Goal: Task Accomplishment & Management: Manage account settings

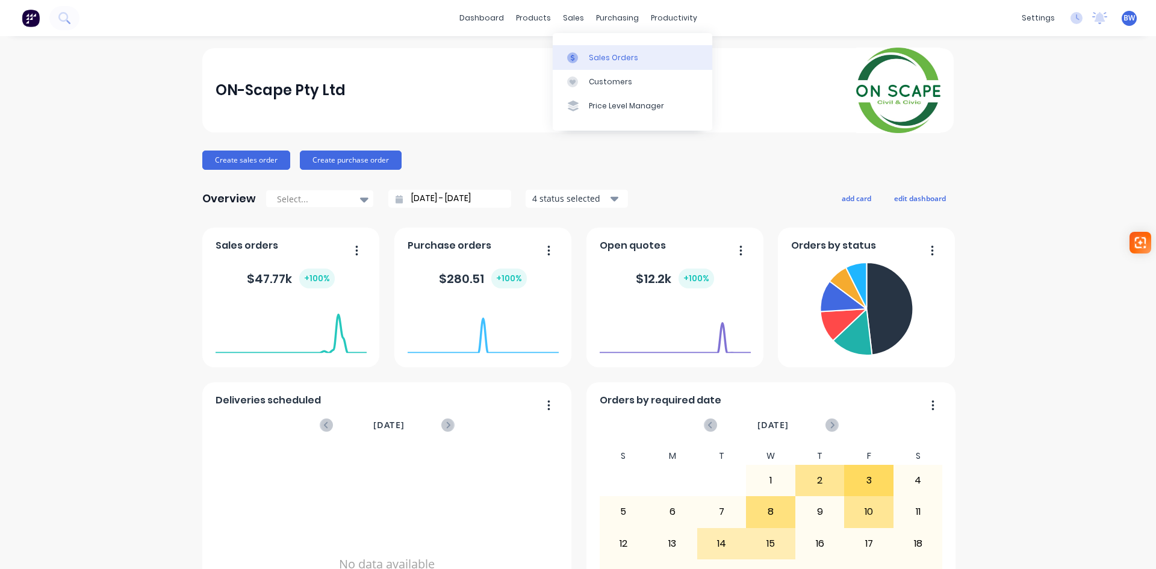
click at [600, 61] on div "Sales Orders" at bounding box center [613, 57] width 49 height 11
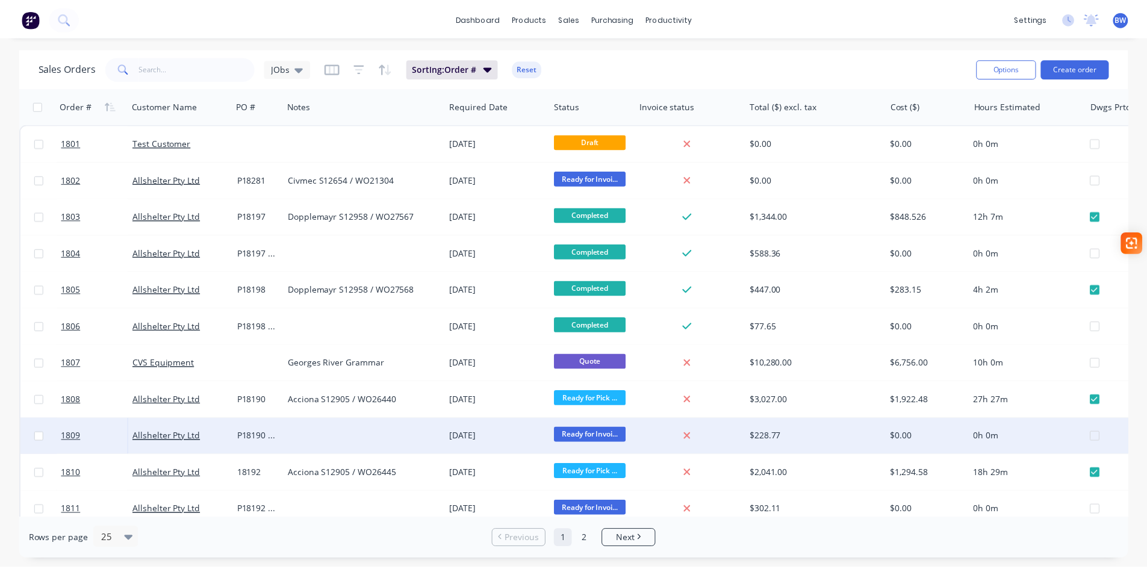
scroll to position [241, 0]
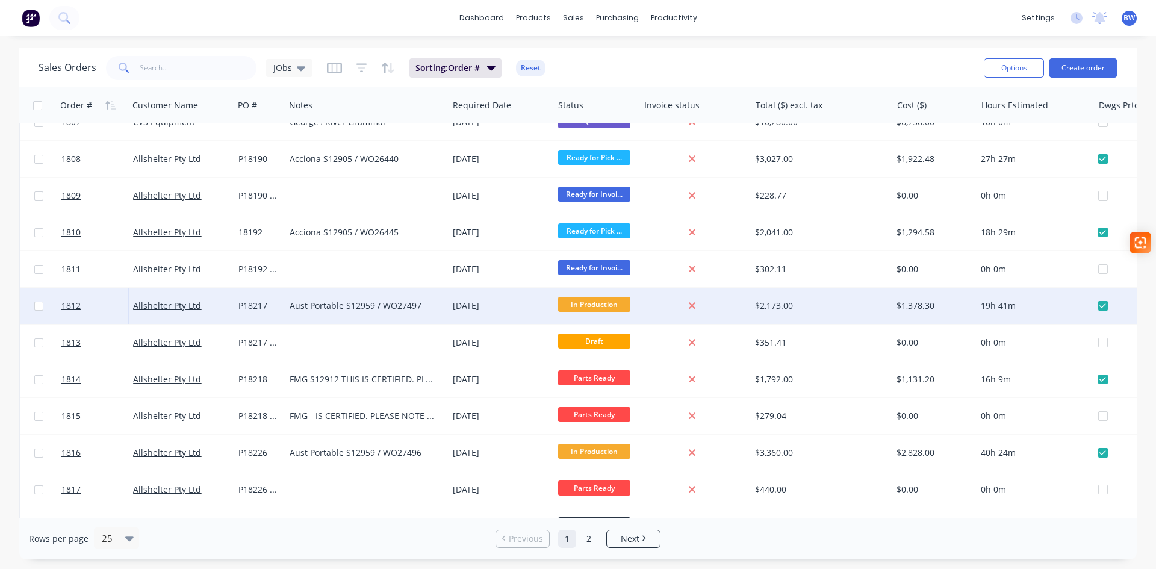
click at [150, 312] on div "Allshelter Pty Ltd" at bounding box center [180, 306] width 105 height 36
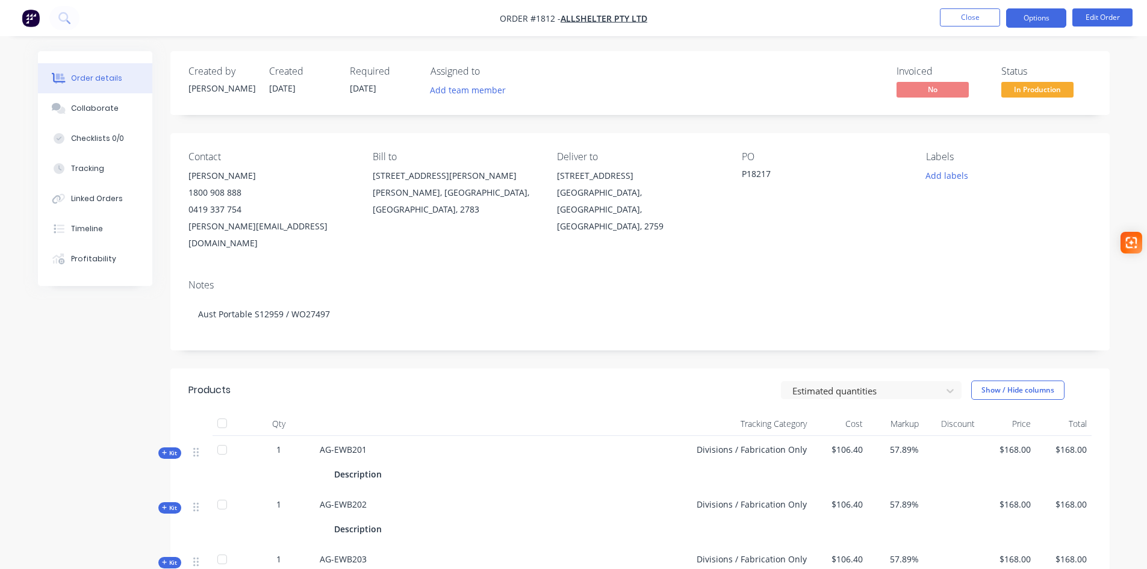
click at [1027, 21] on button "Options" at bounding box center [1036, 17] width 60 height 19
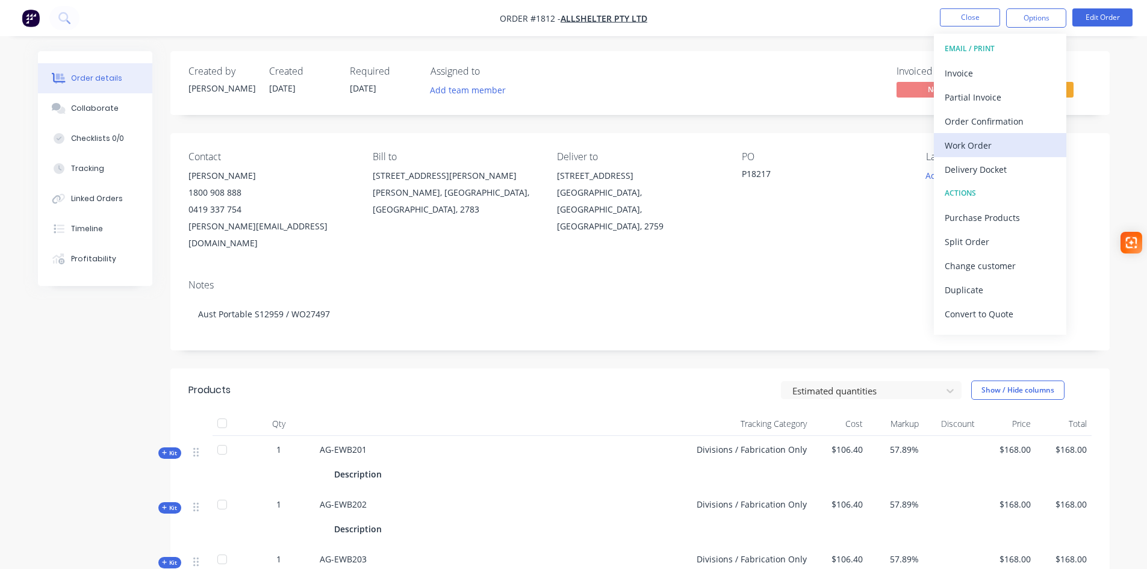
click at [1010, 146] on div "Work Order" at bounding box center [1000, 145] width 111 height 17
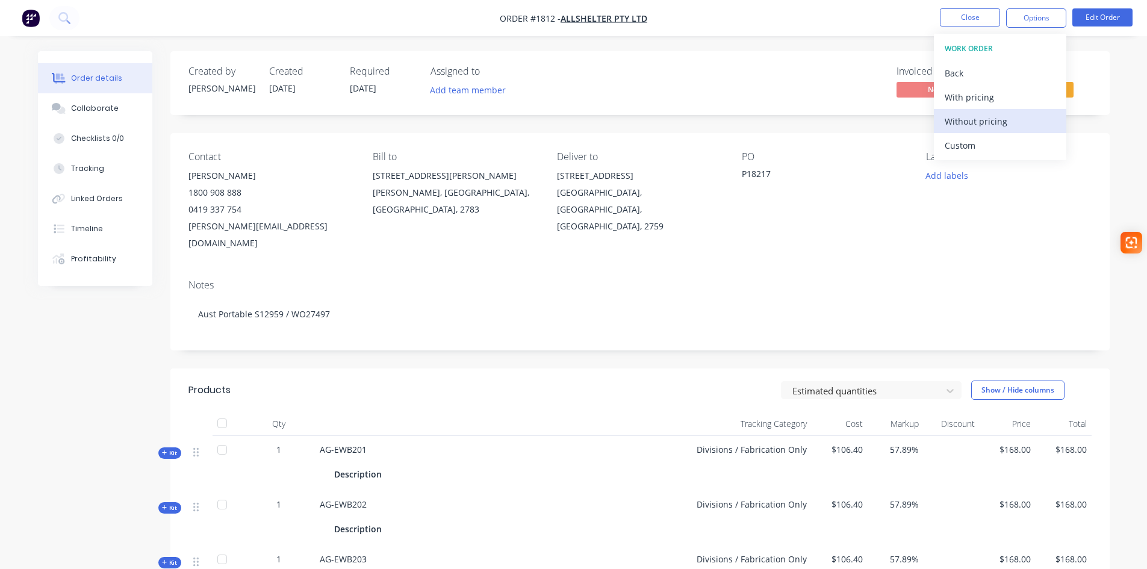
click at [1018, 115] on div "Without pricing" at bounding box center [1000, 121] width 111 height 17
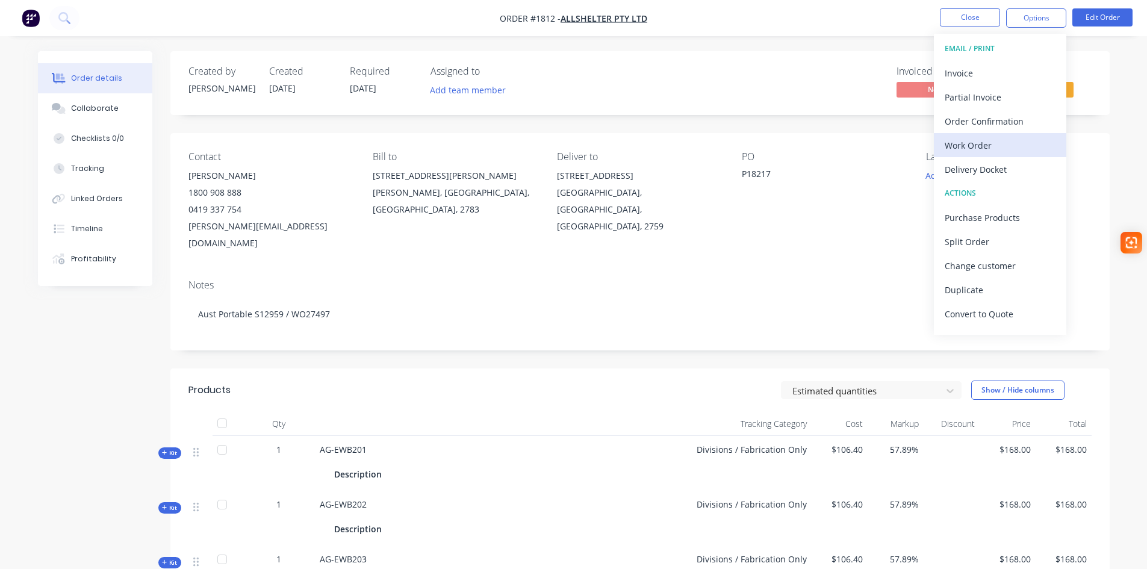
click at [962, 142] on div "Work Order" at bounding box center [1000, 145] width 111 height 17
click at [992, 135] on button "Custom" at bounding box center [1000, 145] width 132 height 24
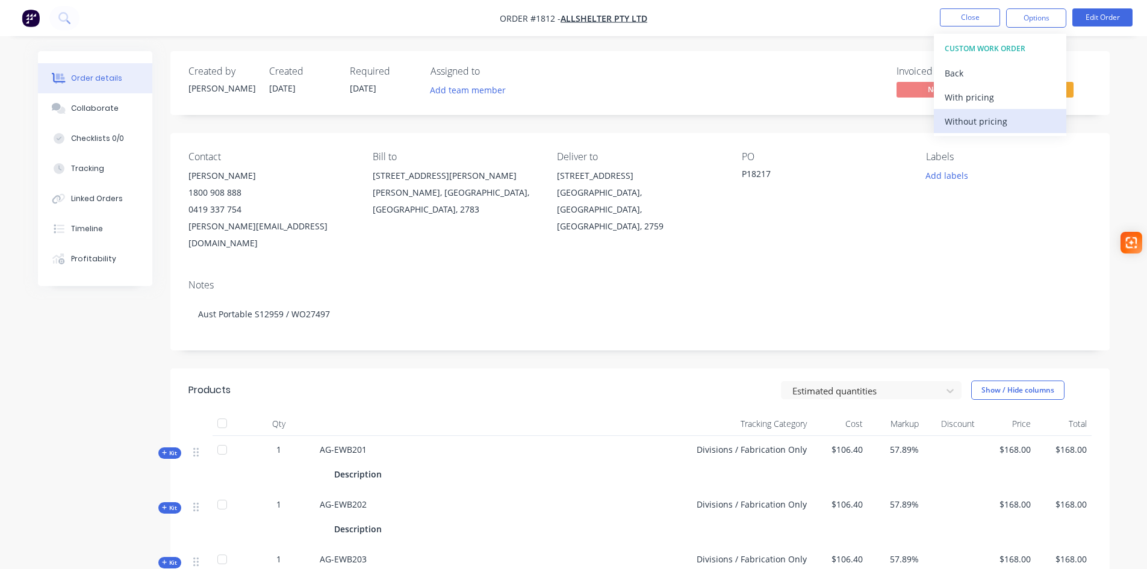
click at [975, 119] on div "Without pricing" at bounding box center [1000, 121] width 111 height 17
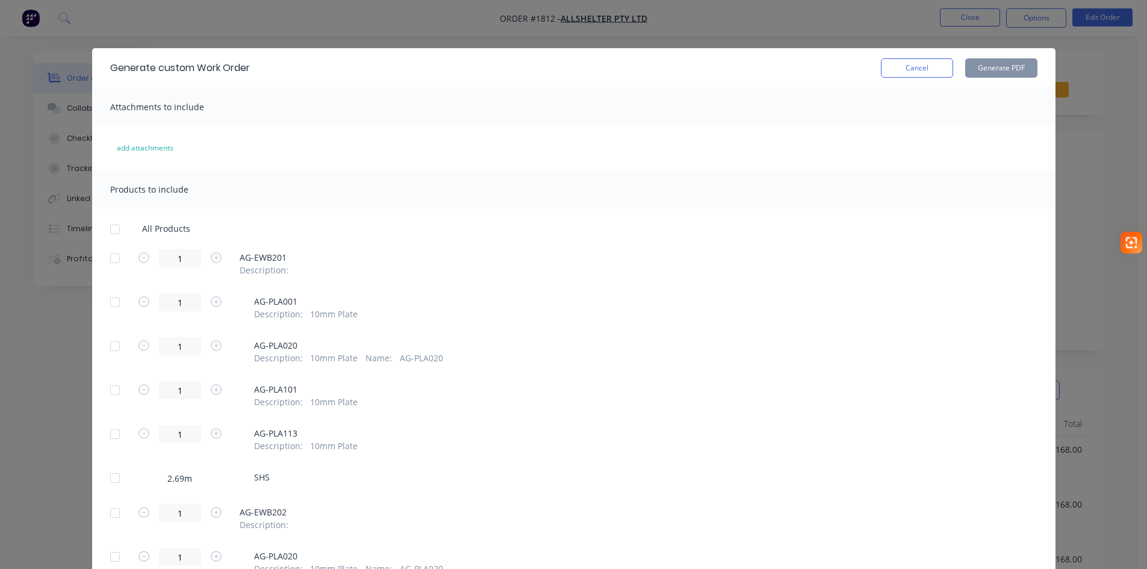
click at [110, 257] on div at bounding box center [115, 258] width 24 height 24
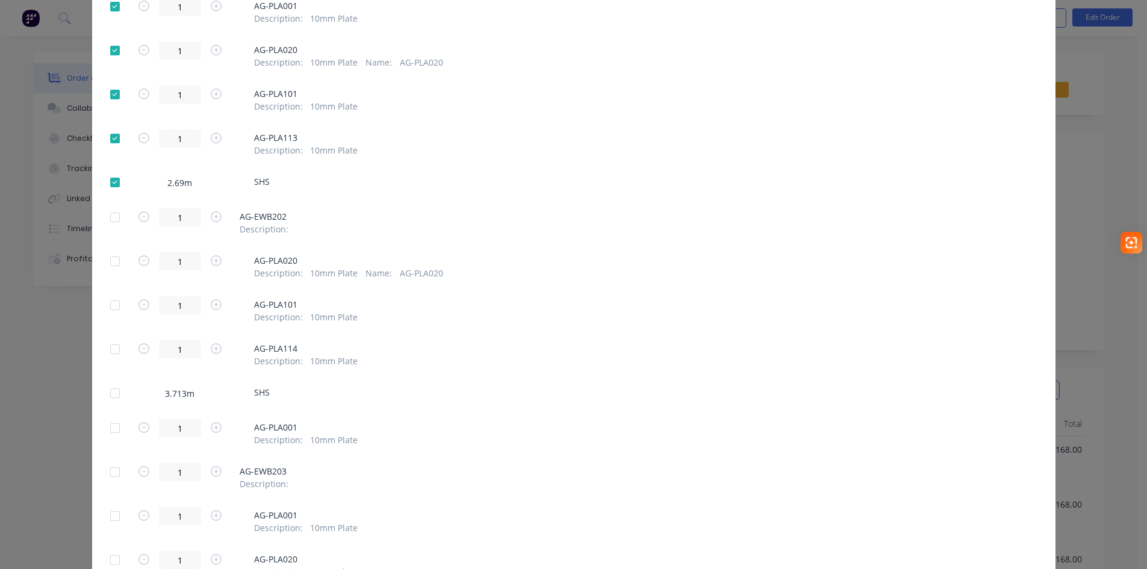
scroll to position [301, 0]
click at [114, 213] on div at bounding box center [115, 212] width 24 height 24
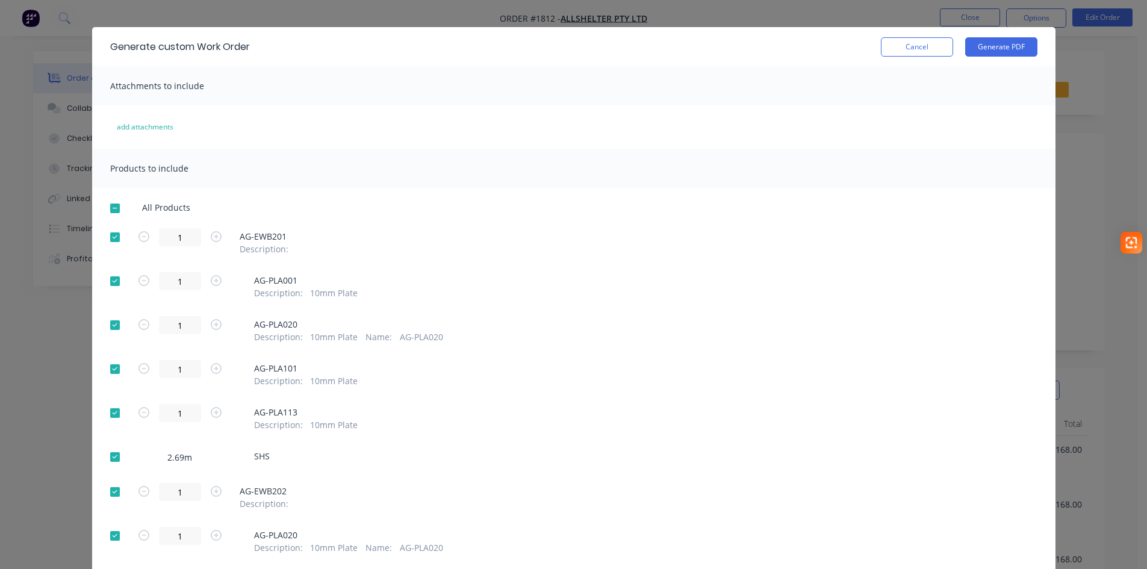
scroll to position [0, 0]
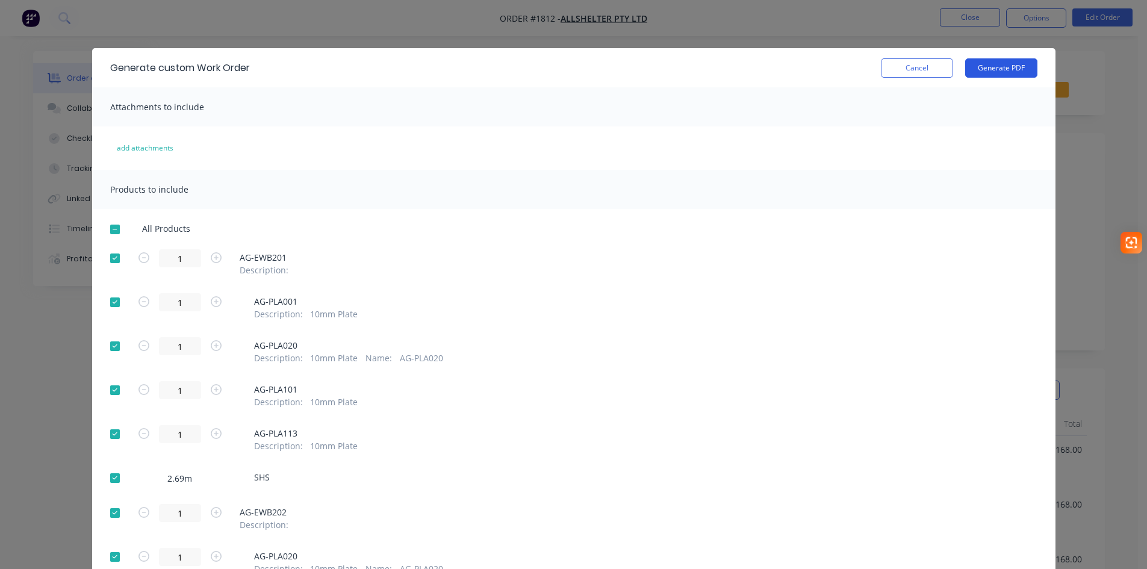
click at [1009, 73] on button "Generate PDF" at bounding box center [1001, 67] width 72 height 19
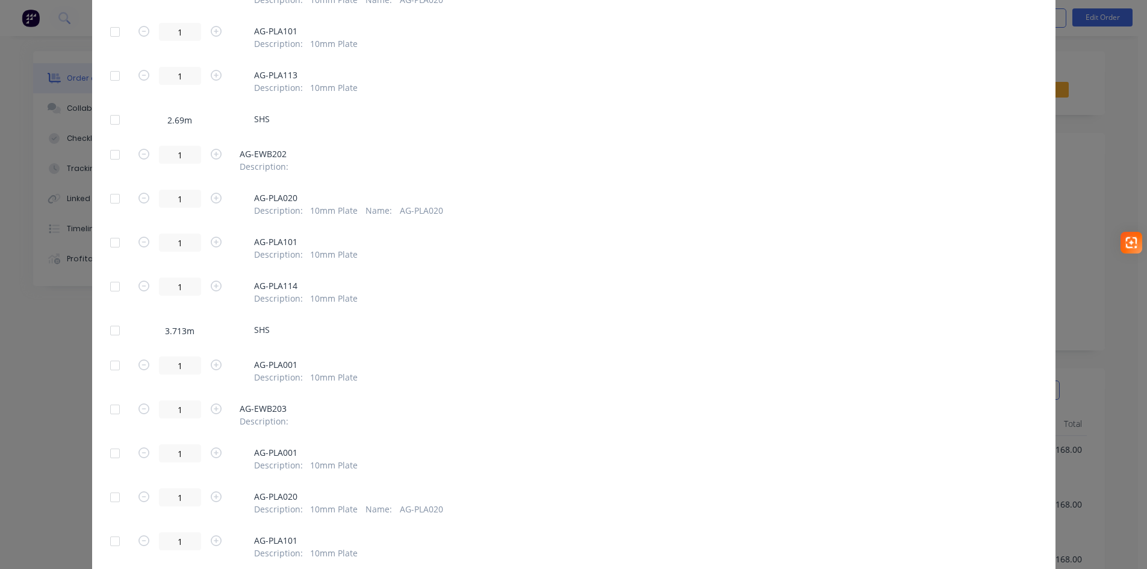
scroll to position [361, 0]
click at [113, 403] on div at bounding box center [115, 406] width 24 height 24
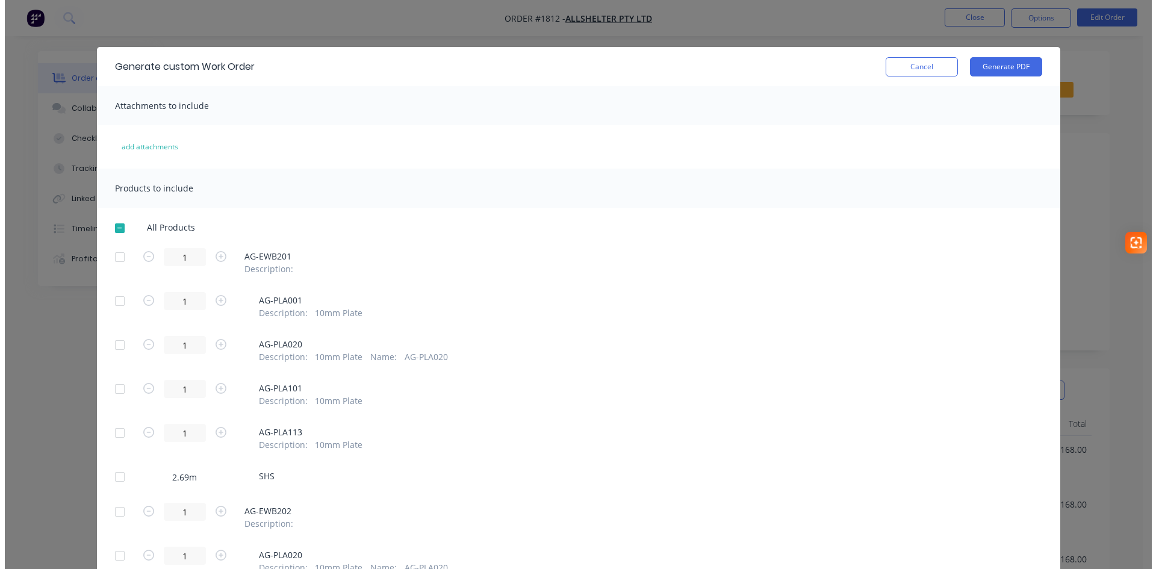
scroll to position [0, 0]
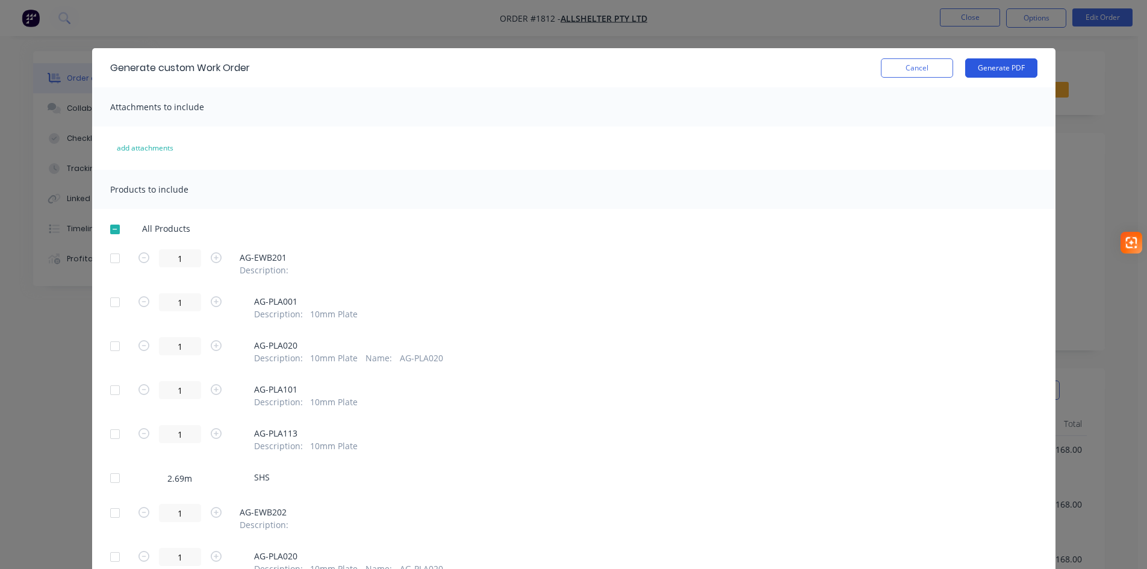
click at [1007, 71] on button "Generate PDF" at bounding box center [1001, 67] width 72 height 19
click at [904, 74] on button "Cancel" at bounding box center [917, 67] width 72 height 19
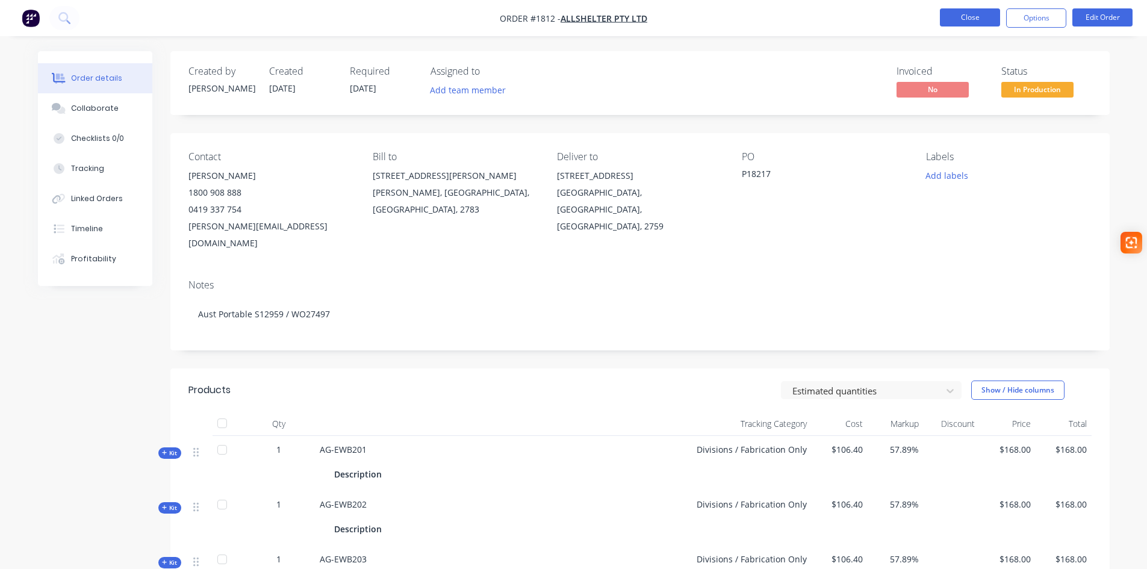
click at [947, 25] on button "Close" at bounding box center [970, 17] width 60 height 18
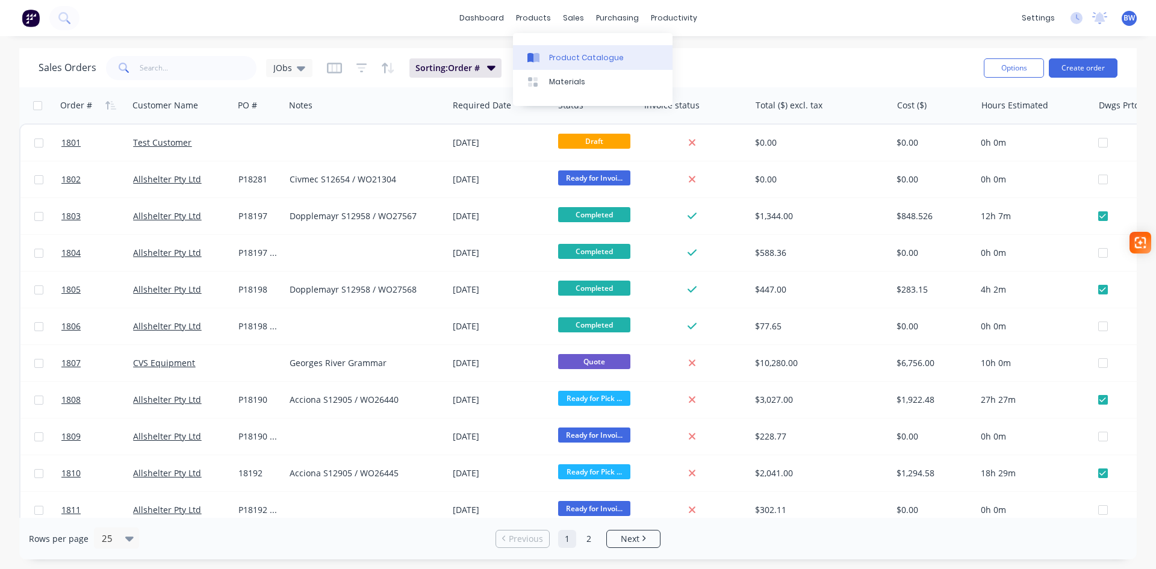
click at [557, 55] on div "Product Catalogue" at bounding box center [586, 57] width 75 height 11
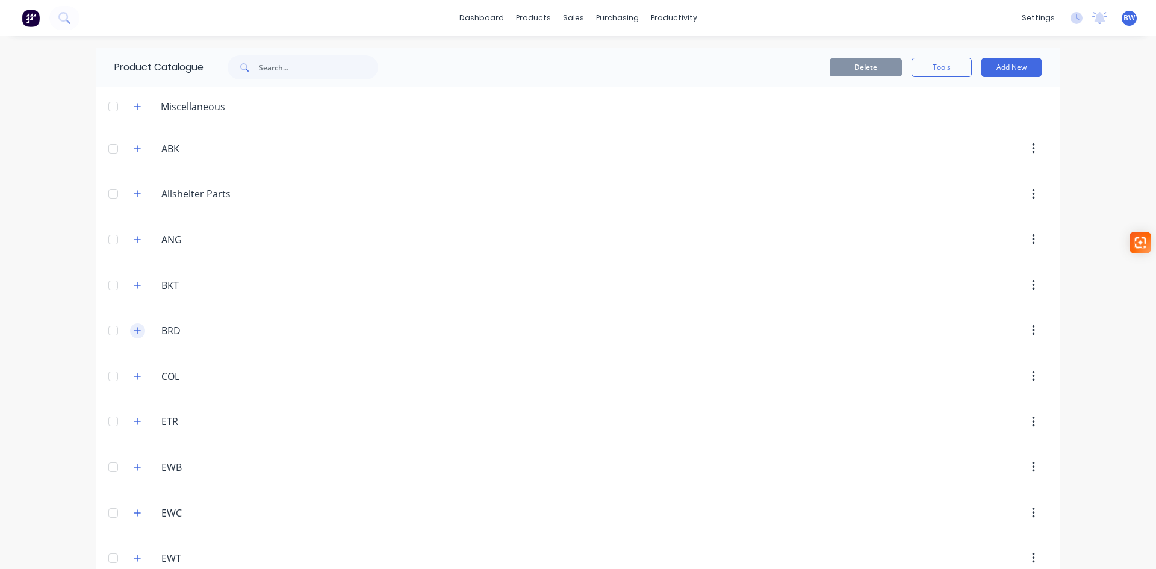
click at [134, 331] on icon "button" at bounding box center [137, 330] width 7 height 8
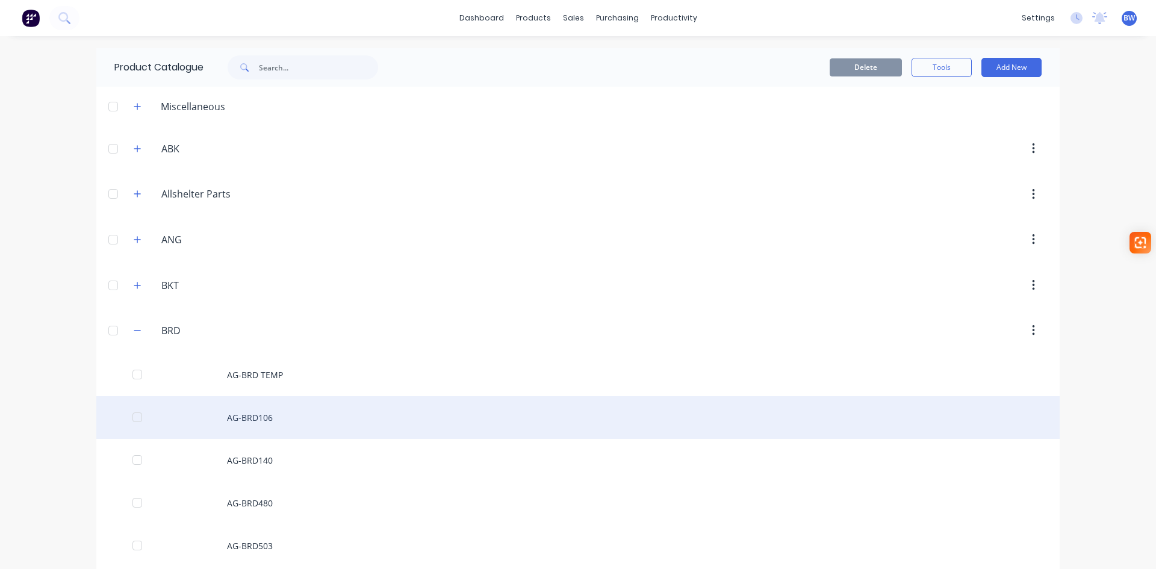
click at [243, 418] on div "AG-BRD106" at bounding box center [577, 417] width 963 height 43
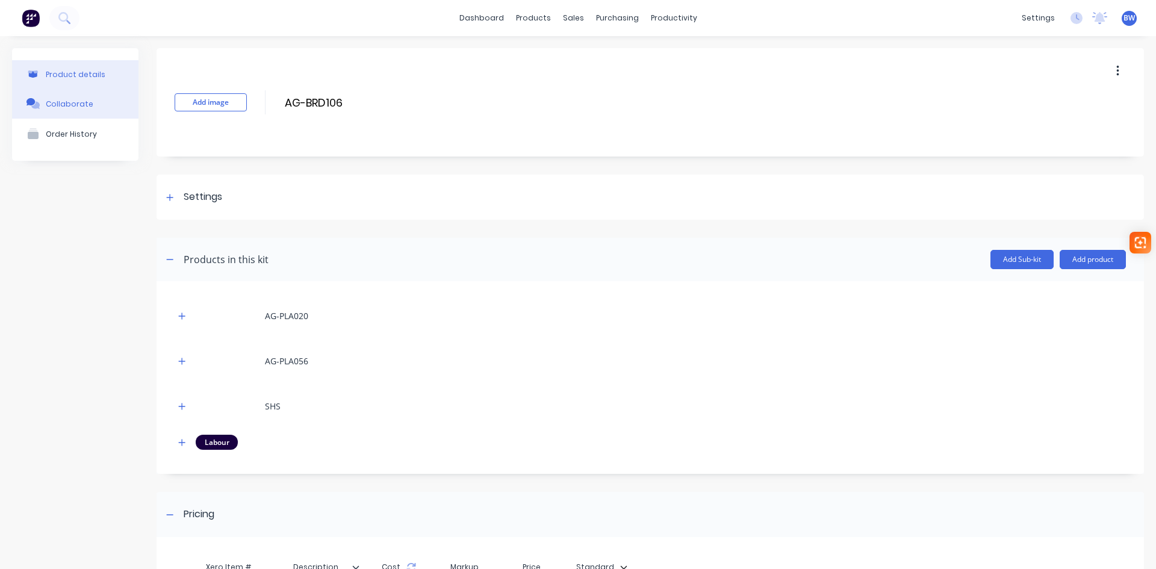
click at [55, 101] on div "Collaborate" at bounding box center [70, 103] width 48 height 9
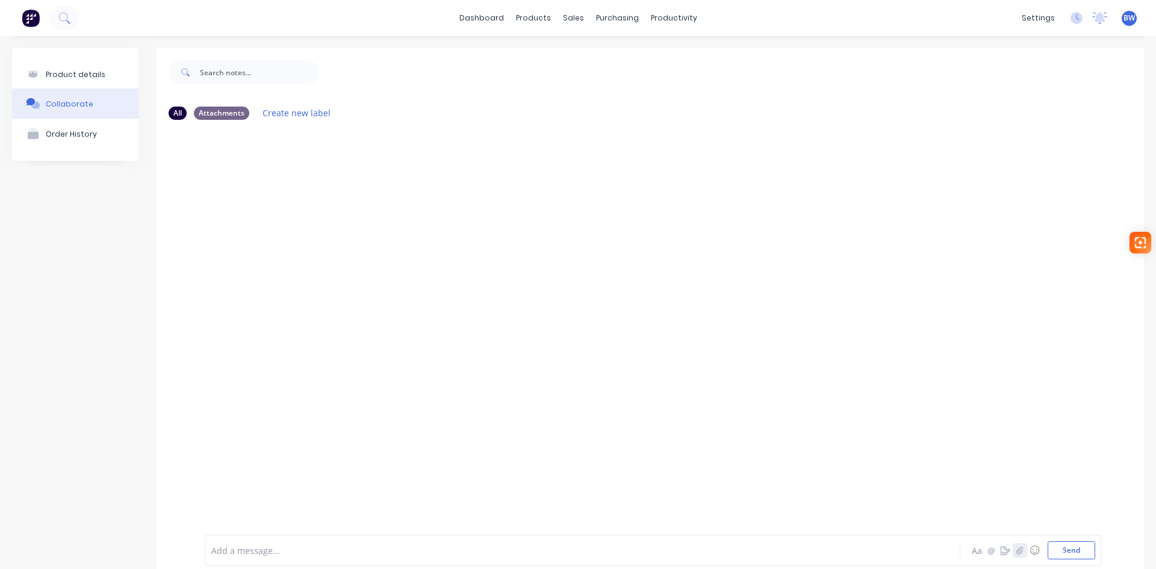
click at [1016, 548] on icon "button" at bounding box center [1019, 550] width 7 height 8
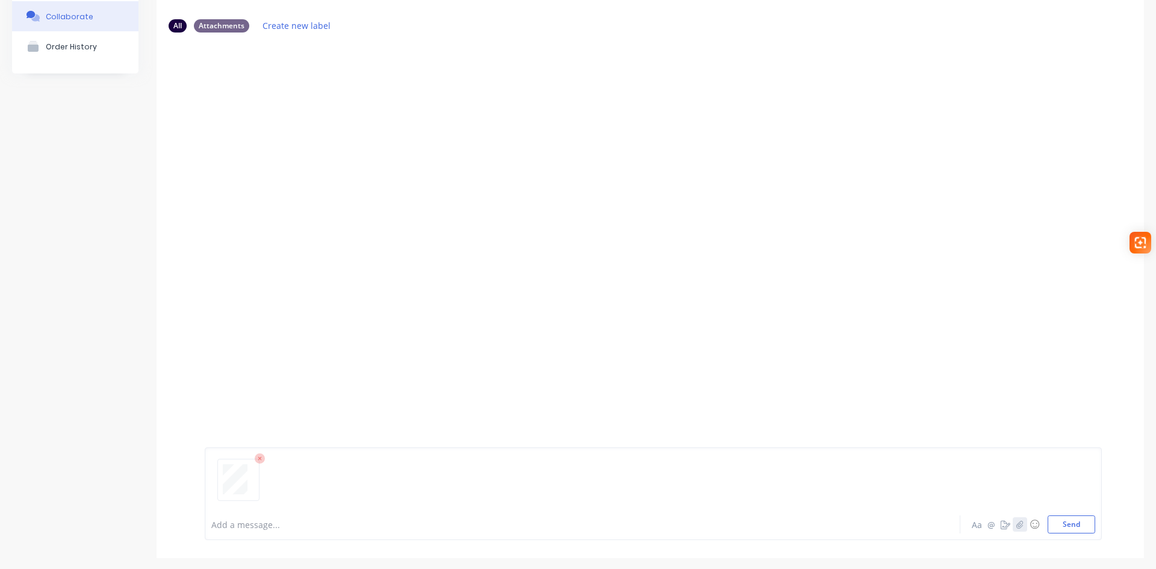
scroll to position [89, 0]
click at [1065, 528] on button "Send" at bounding box center [1072, 523] width 48 height 18
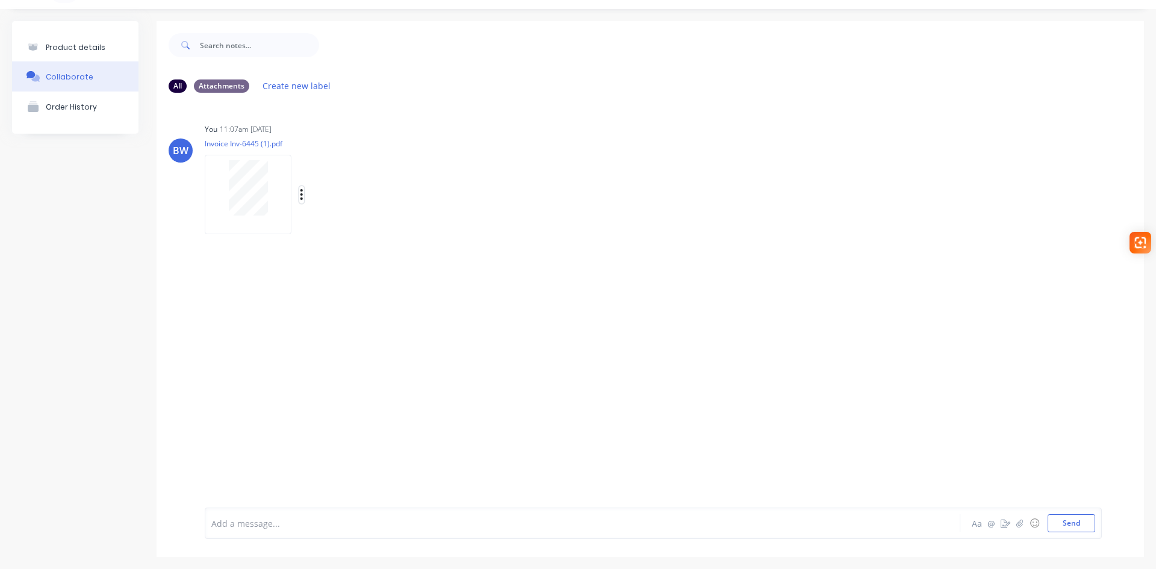
click at [302, 194] on icon "button" at bounding box center [301, 194] width 2 height 11
click at [393, 230] on button "Auto-attach to new orders" at bounding box center [380, 227] width 135 height 28
click at [497, 220] on label at bounding box center [497, 220] width 0 height 0
click at [474, 228] on input "checkbox" at bounding box center [473, 225] width 10 height 11
checkbox input "true"
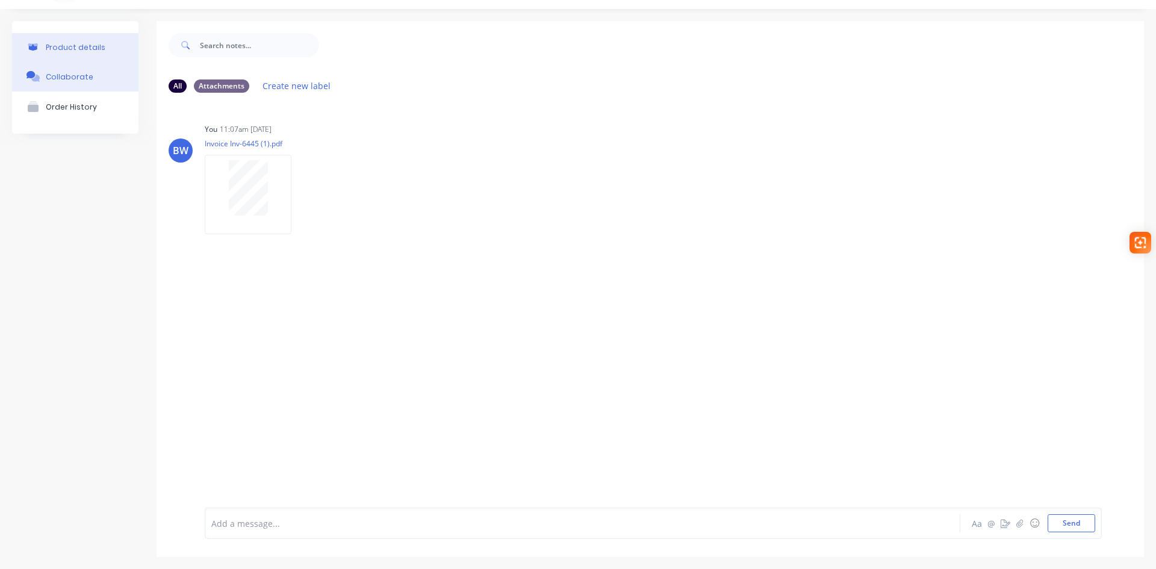
click at [84, 44] on div "Product details" at bounding box center [76, 47] width 60 height 9
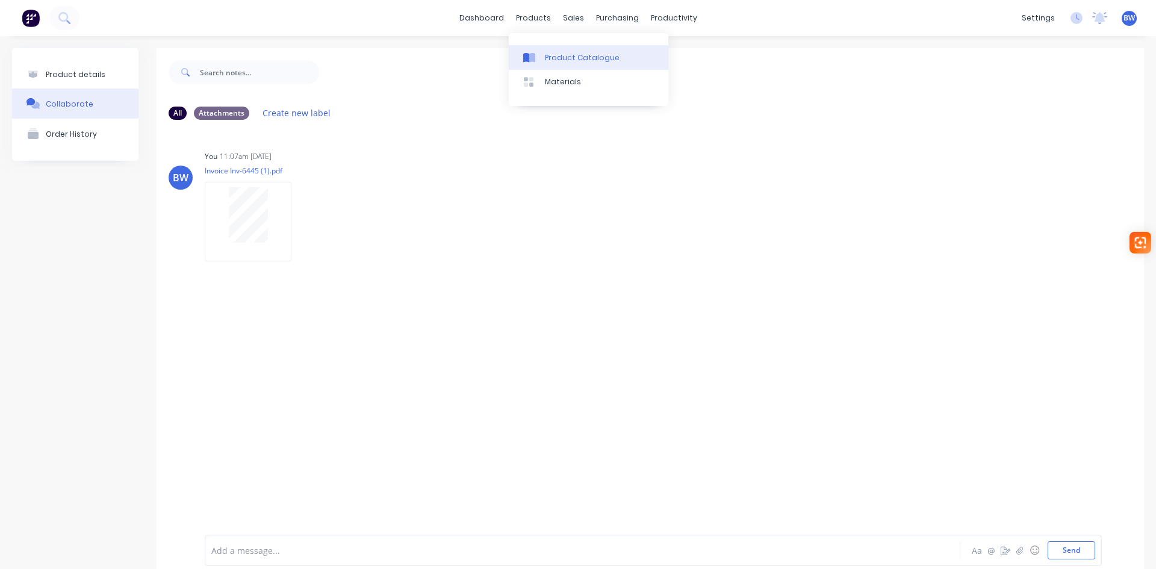
click at [537, 58] on div at bounding box center [532, 57] width 18 height 11
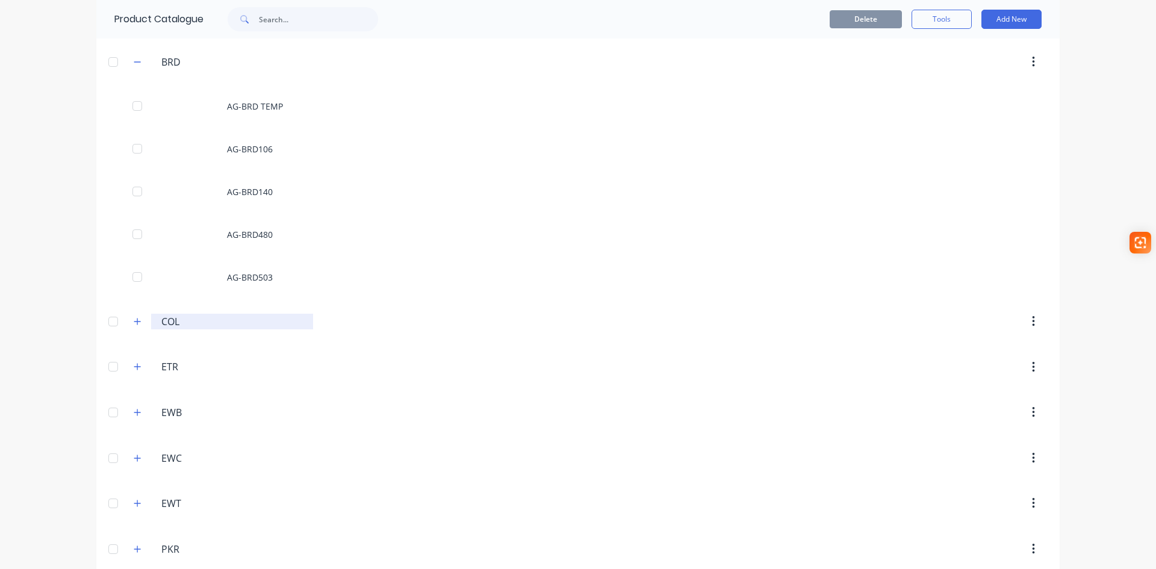
scroll to position [301, 0]
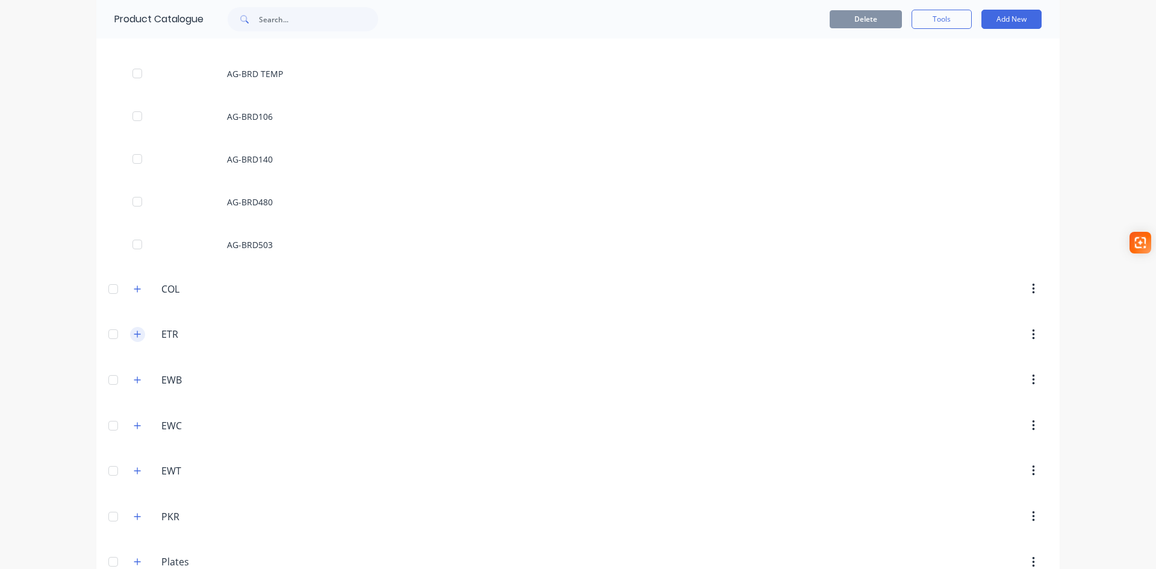
click at [134, 330] on icon "button" at bounding box center [137, 334] width 7 height 8
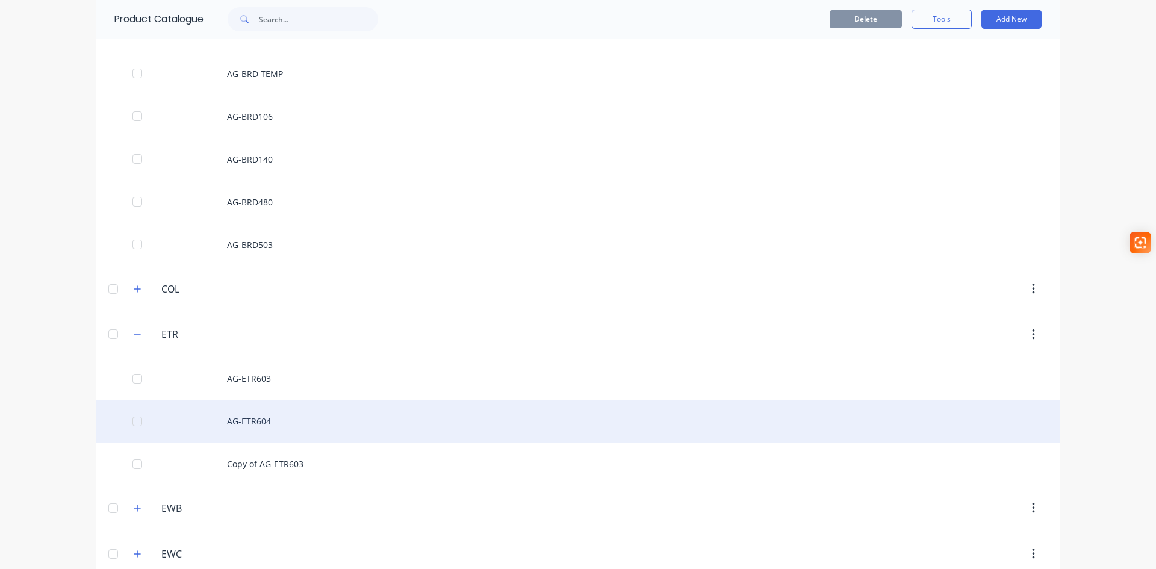
click at [256, 424] on div "AG-ETR604" at bounding box center [577, 421] width 963 height 43
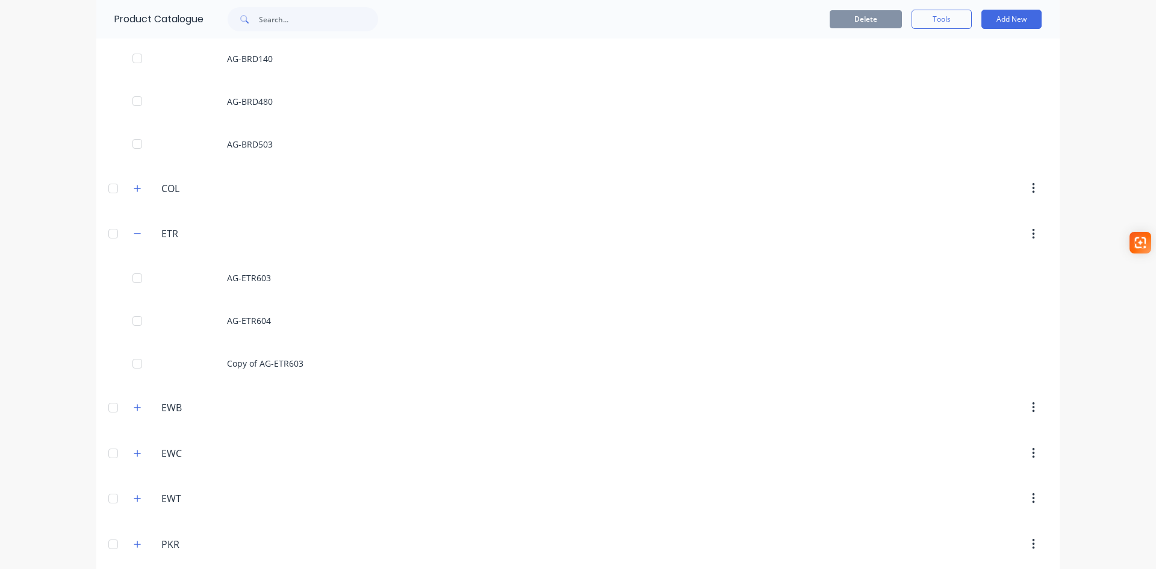
scroll to position [421, 0]
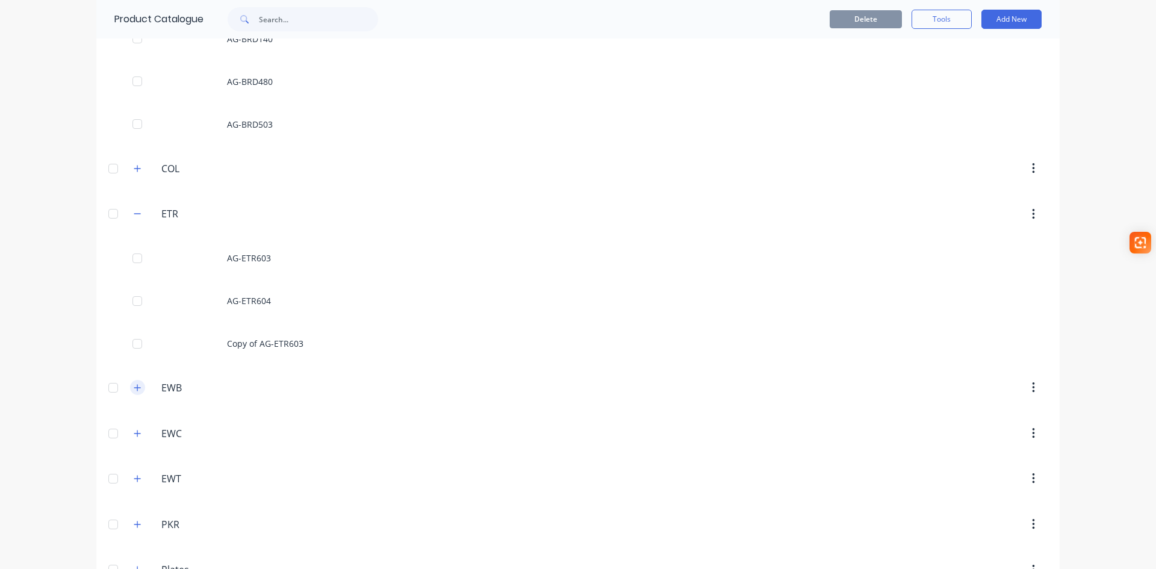
click at [134, 390] on icon "button" at bounding box center [137, 388] width 7 height 8
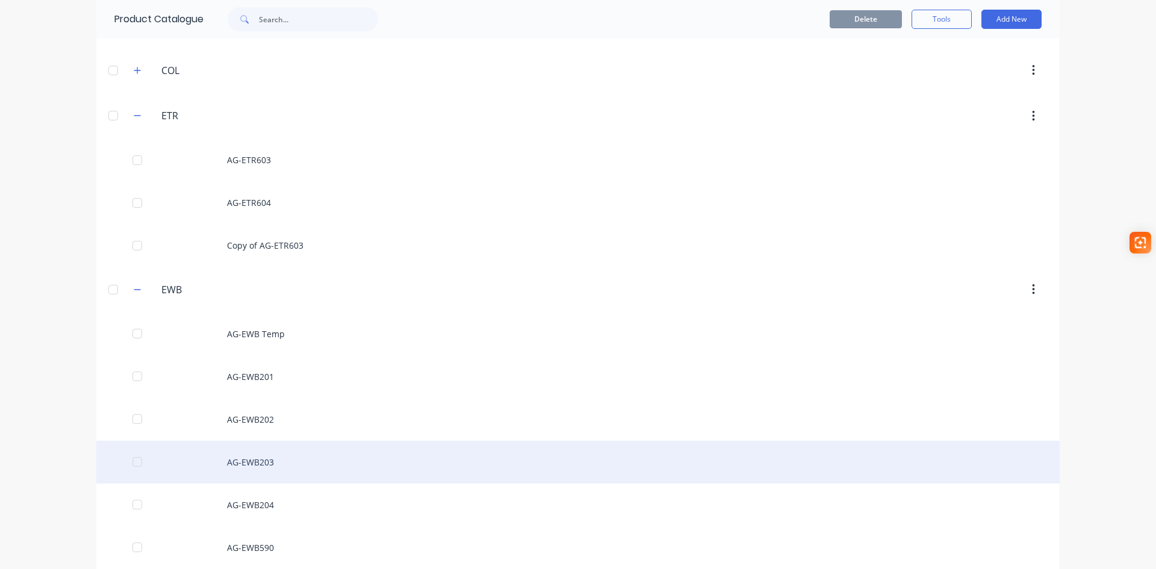
scroll to position [542, 0]
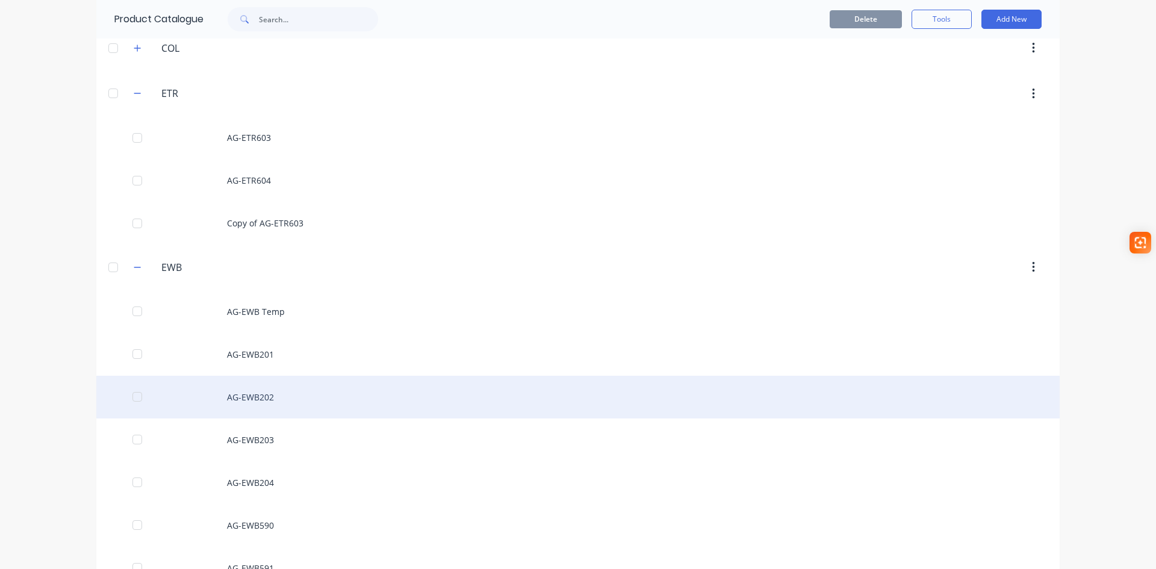
click at [251, 402] on div "AG-EWB202" at bounding box center [577, 397] width 963 height 43
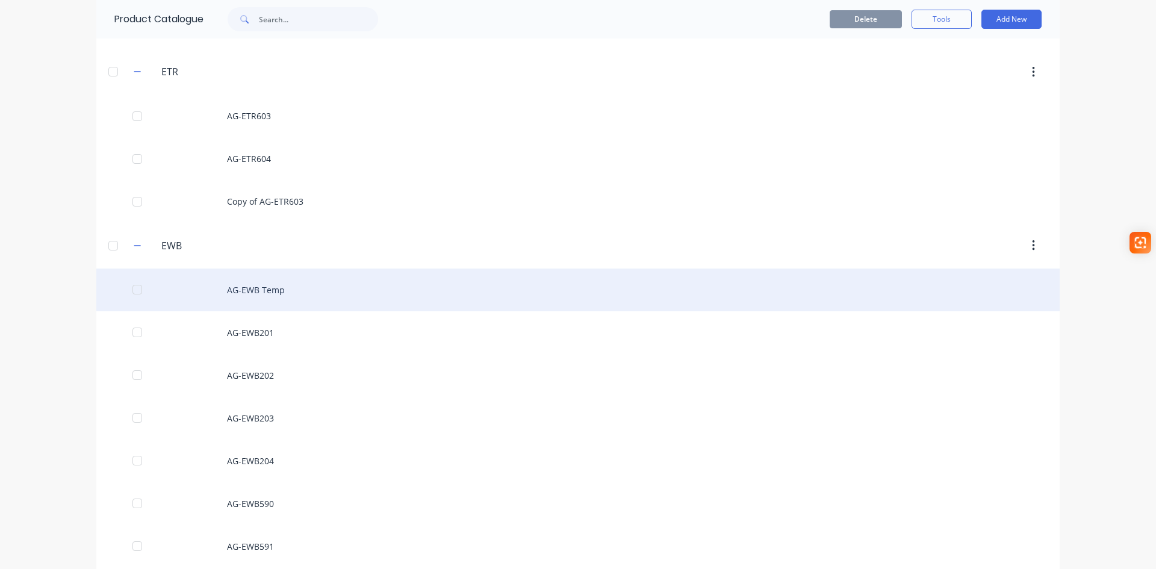
scroll to position [602, 0]
click at [247, 294] on div "AG-EWB201" at bounding box center [577, 294] width 963 height 43
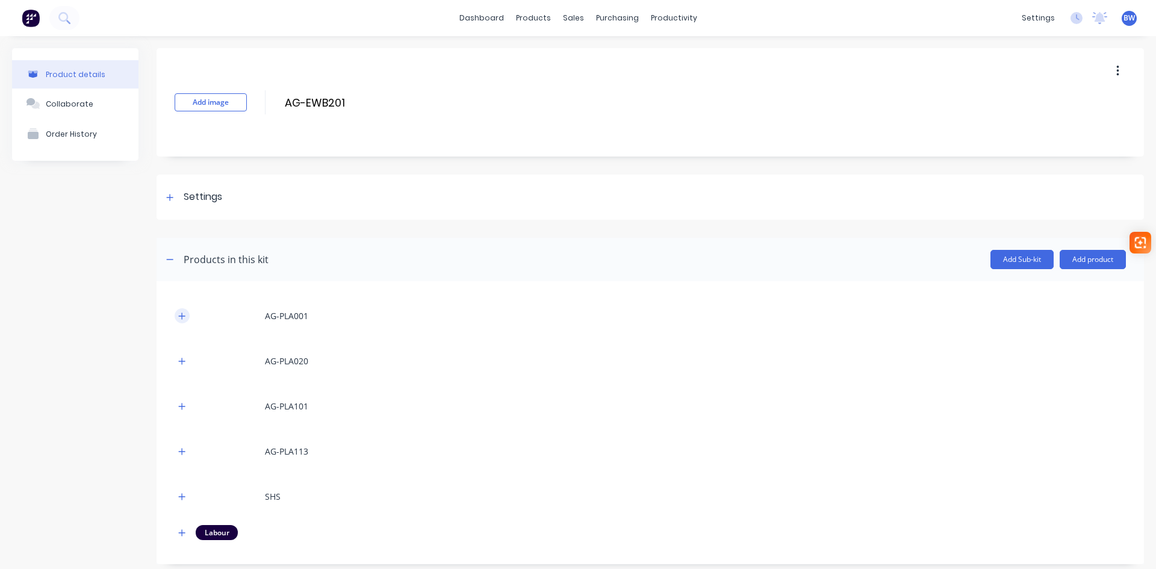
click at [179, 320] on icon "button" at bounding box center [181, 316] width 7 height 8
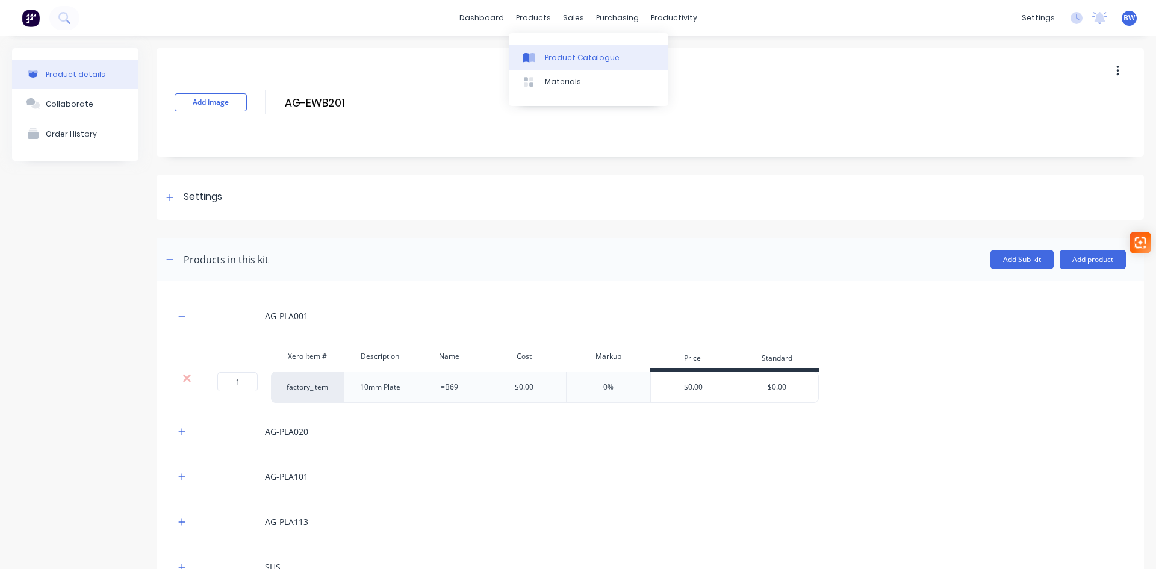
click at [546, 58] on div "Product Catalogue" at bounding box center [582, 57] width 75 height 11
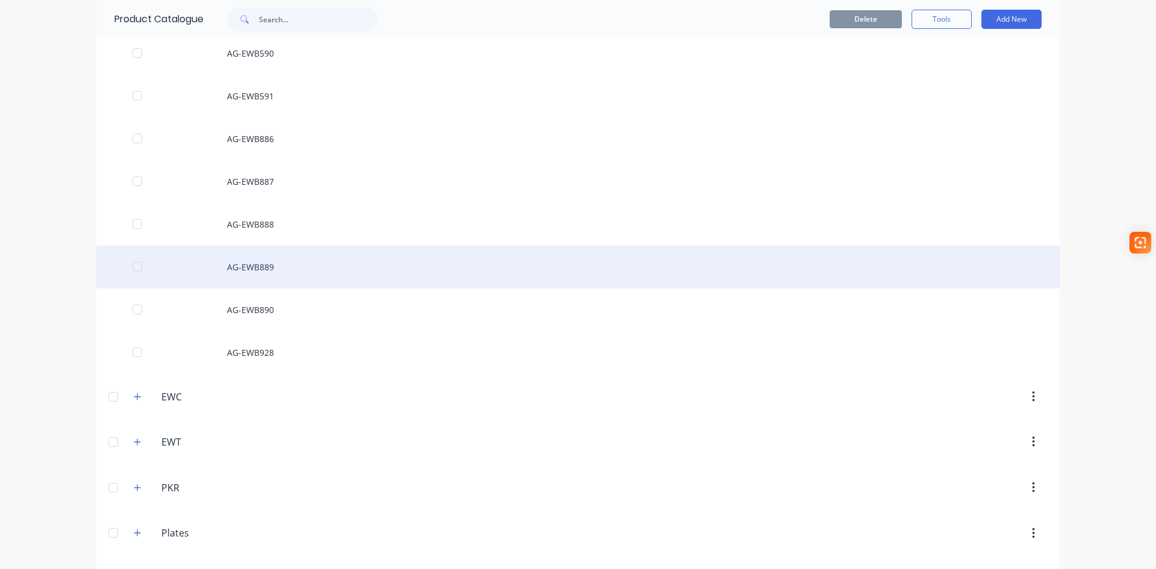
scroll to position [1149, 0]
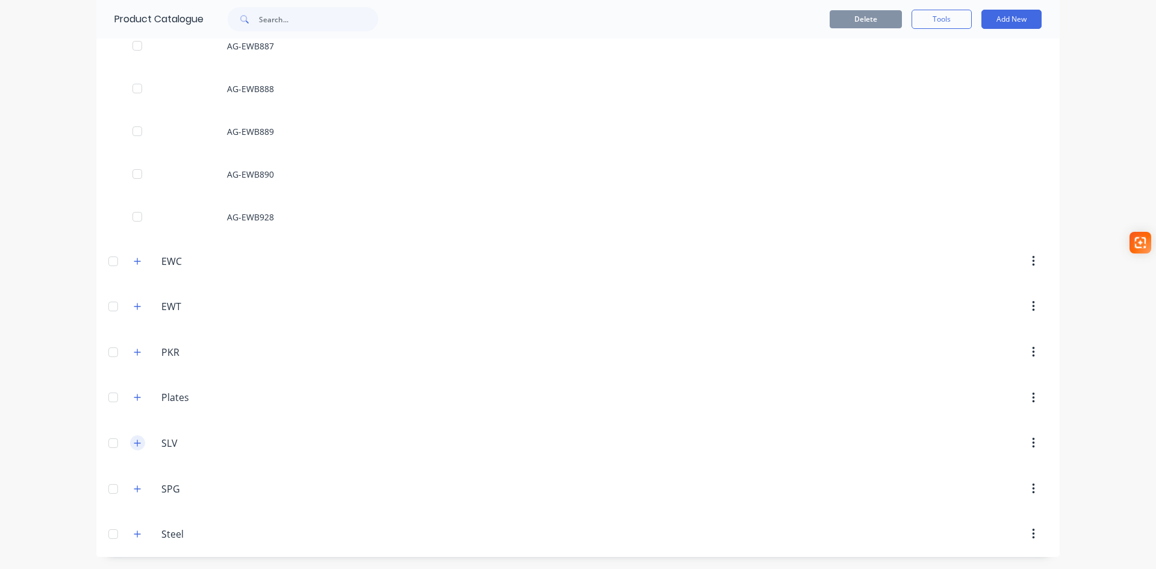
click at [137, 447] on icon "button" at bounding box center [137, 443] width 7 height 8
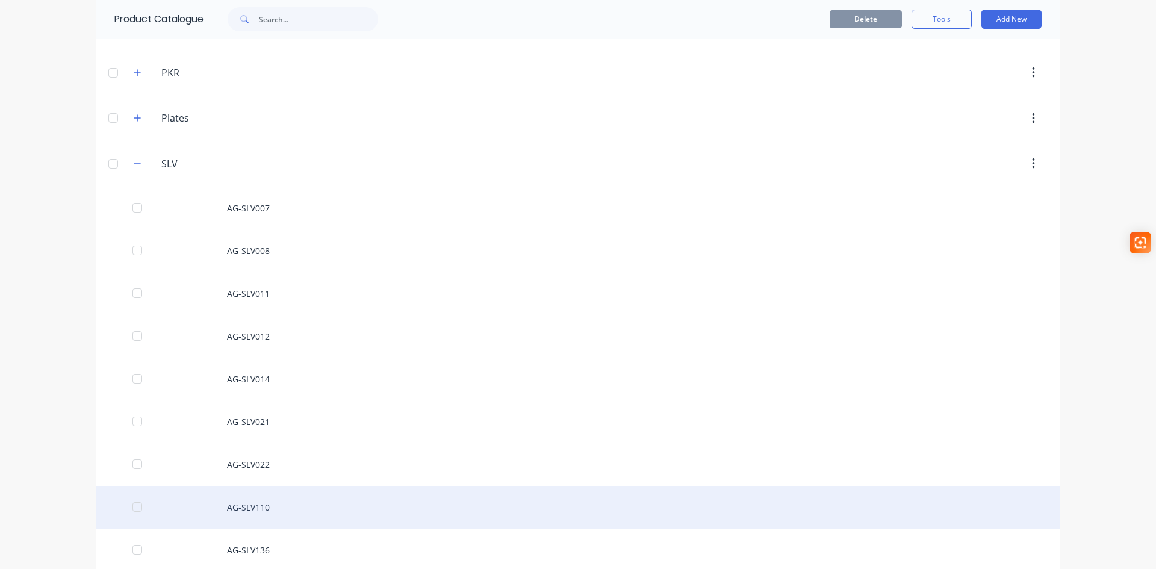
scroll to position [1451, 0]
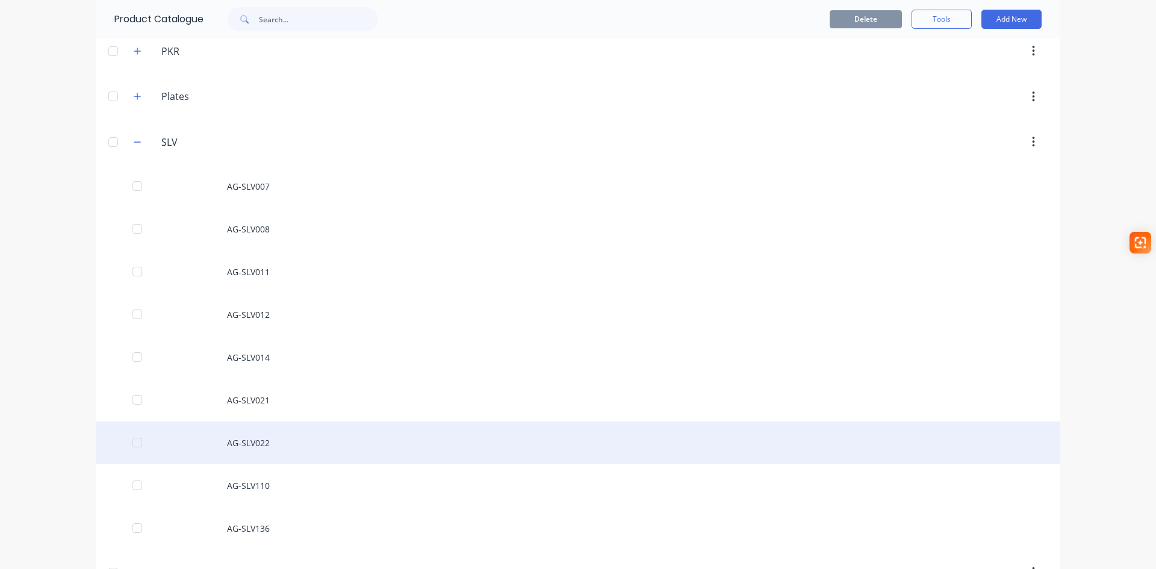
click at [259, 445] on div "AG-SLV022" at bounding box center [577, 442] width 963 height 43
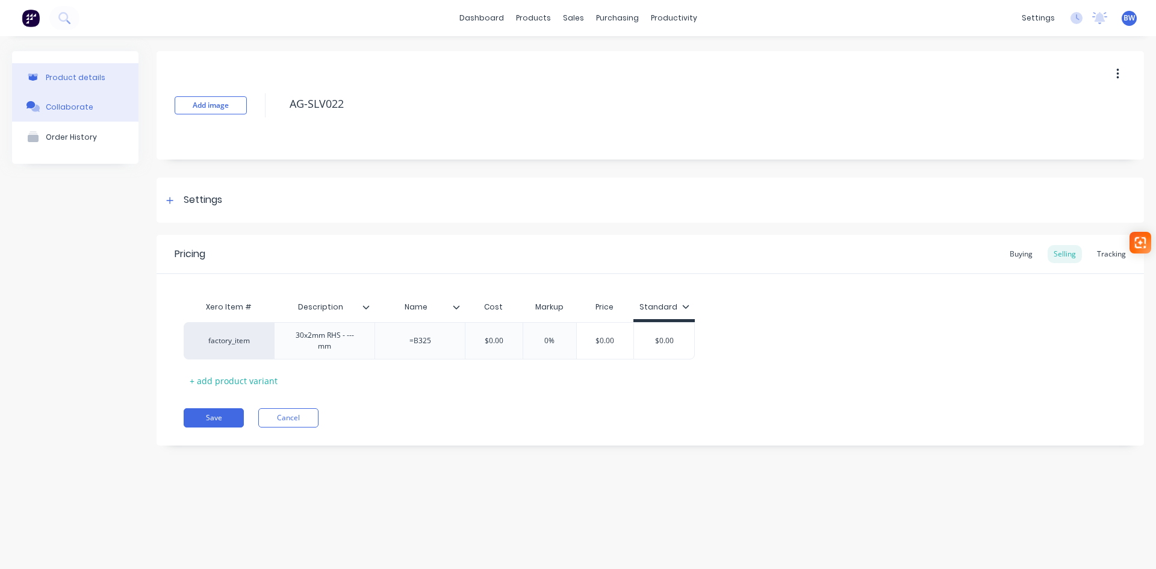
click at [63, 112] on button "Collaborate" at bounding box center [75, 107] width 126 height 30
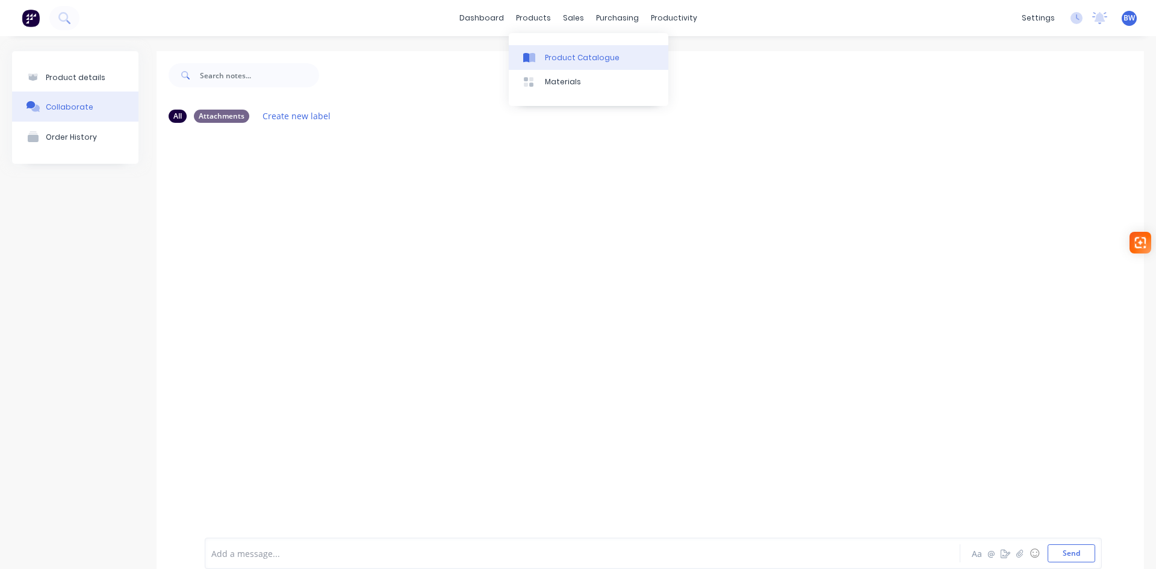
click at [573, 60] on div "Product Catalogue" at bounding box center [582, 57] width 75 height 11
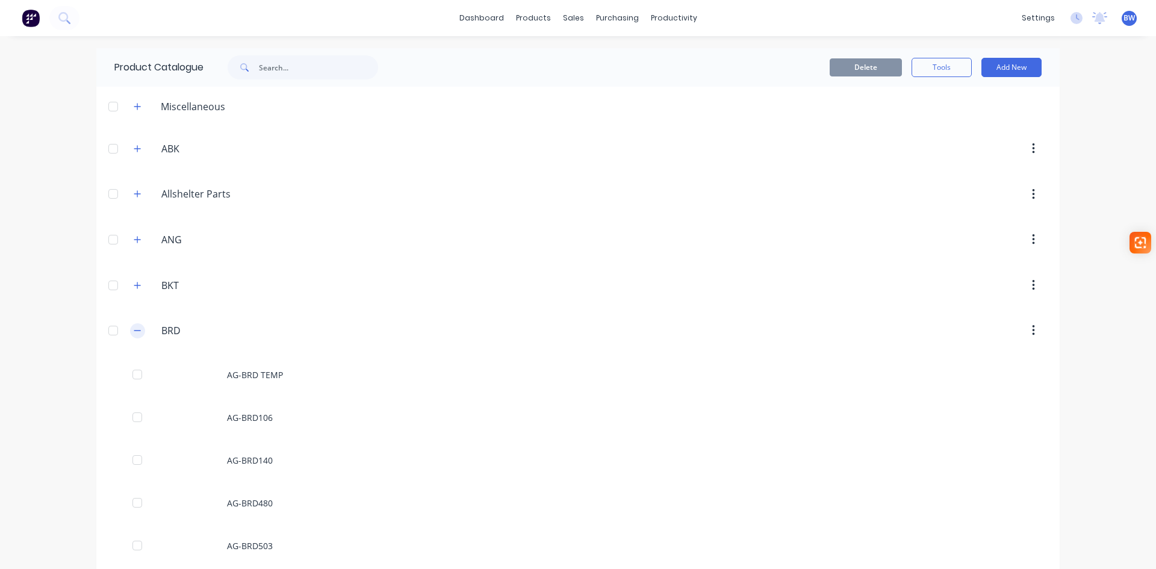
click at [135, 332] on icon "button" at bounding box center [137, 330] width 7 height 8
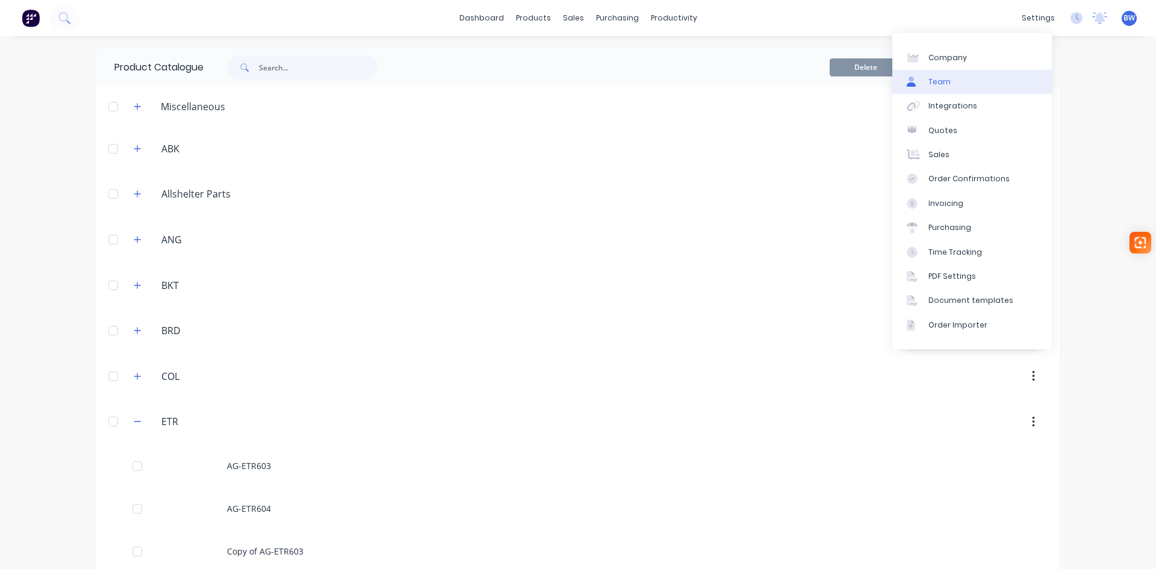
click at [962, 81] on link "Team" at bounding box center [972, 82] width 160 height 24
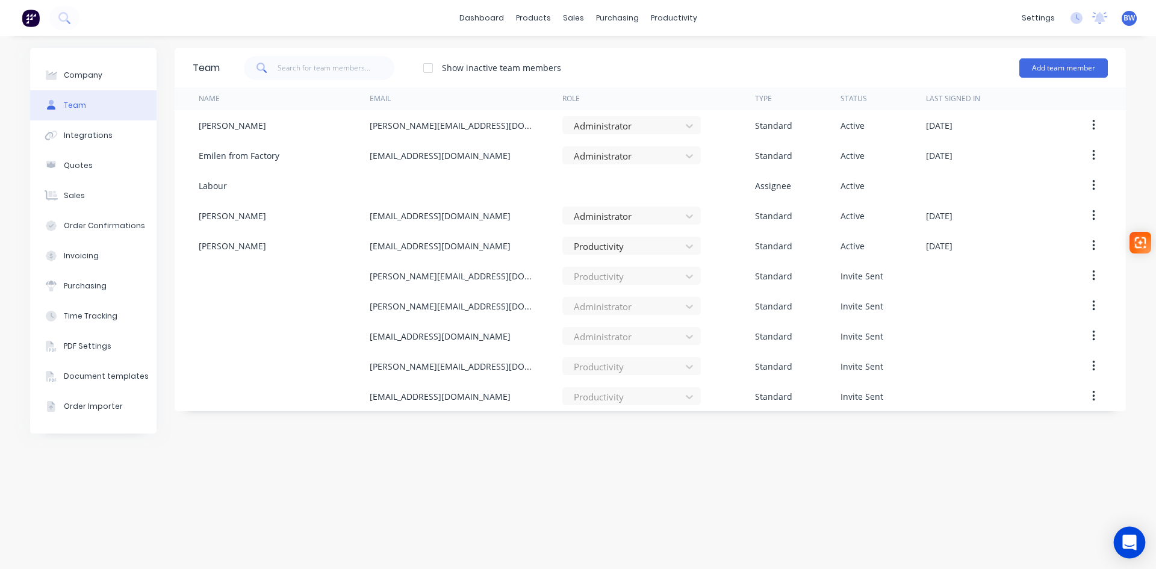
click at [1133, 543] on icon "Open Intercom Messenger" at bounding box center [1129, 543] width 14 height 16
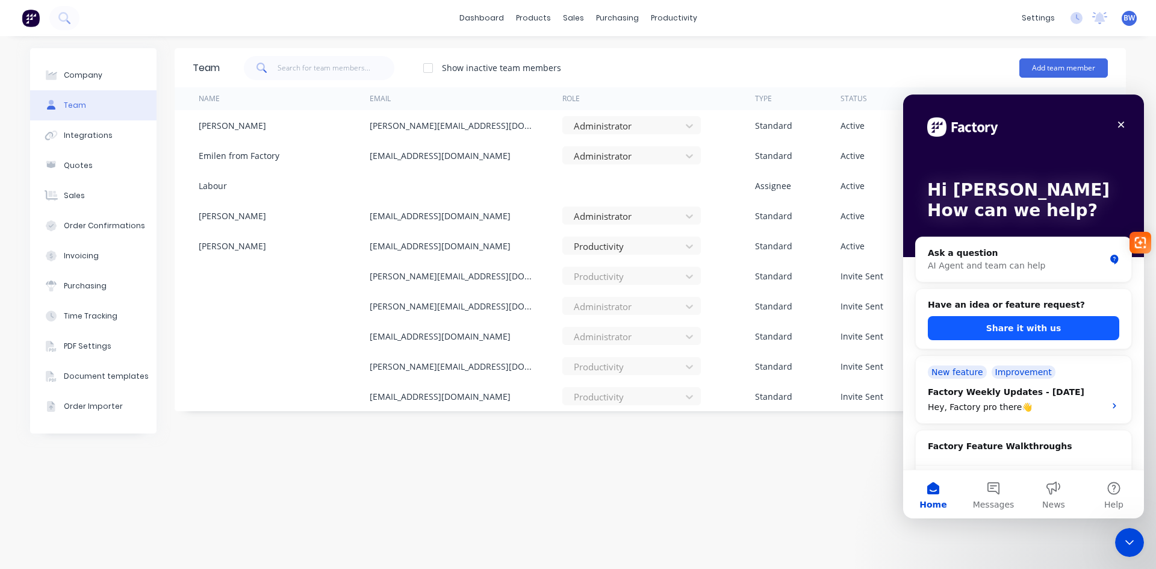
click at [1056, 328] on button "Share it with us" at bounding box center [1023, 328] width 191 height 24
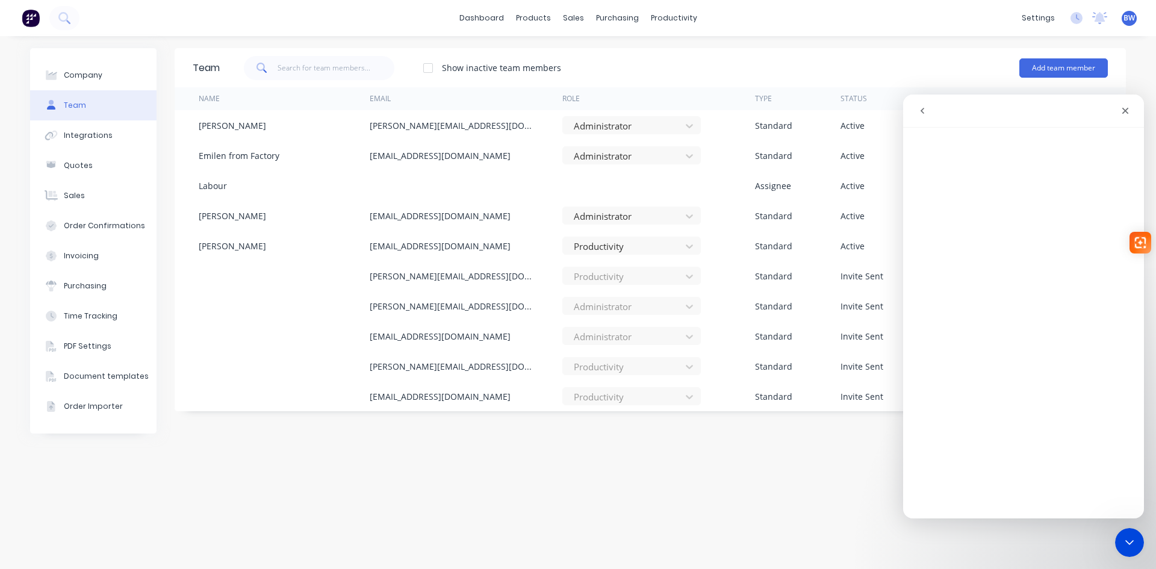
click at [926, 114] on icon "go back" at bounding box center [923, 111] width 10 height 10
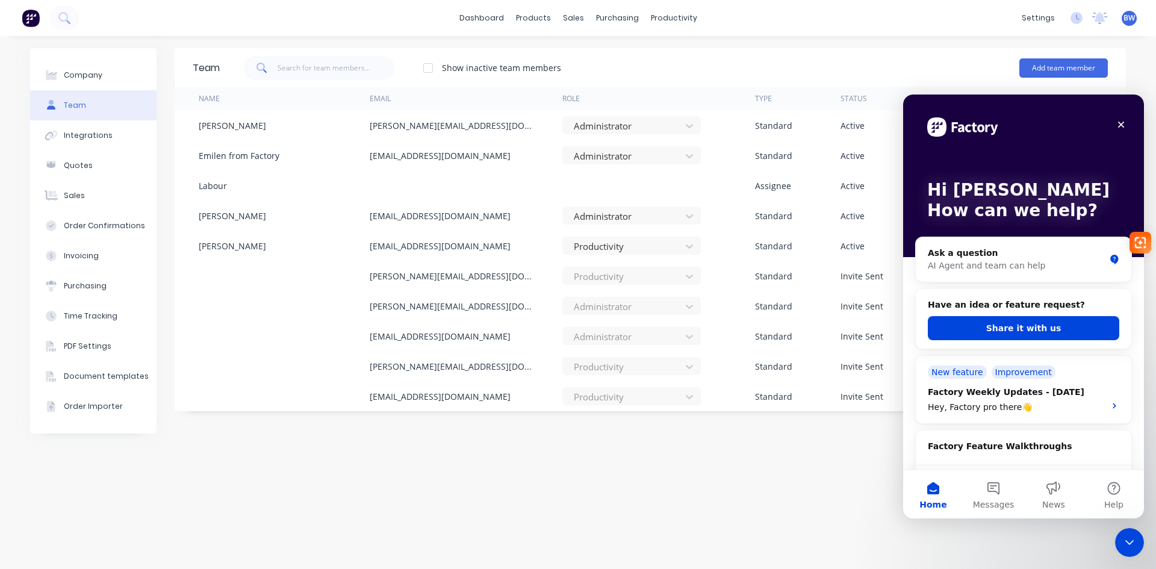
click at [826, 500] on div "Team Show inactive team members Add team member Name Email Role Type Status Las…" at bounding box center [650, 302] width 951 height 509
click at [1123, 123] on icon "Close" at bounding box center [1121, 125] width 7 height 7
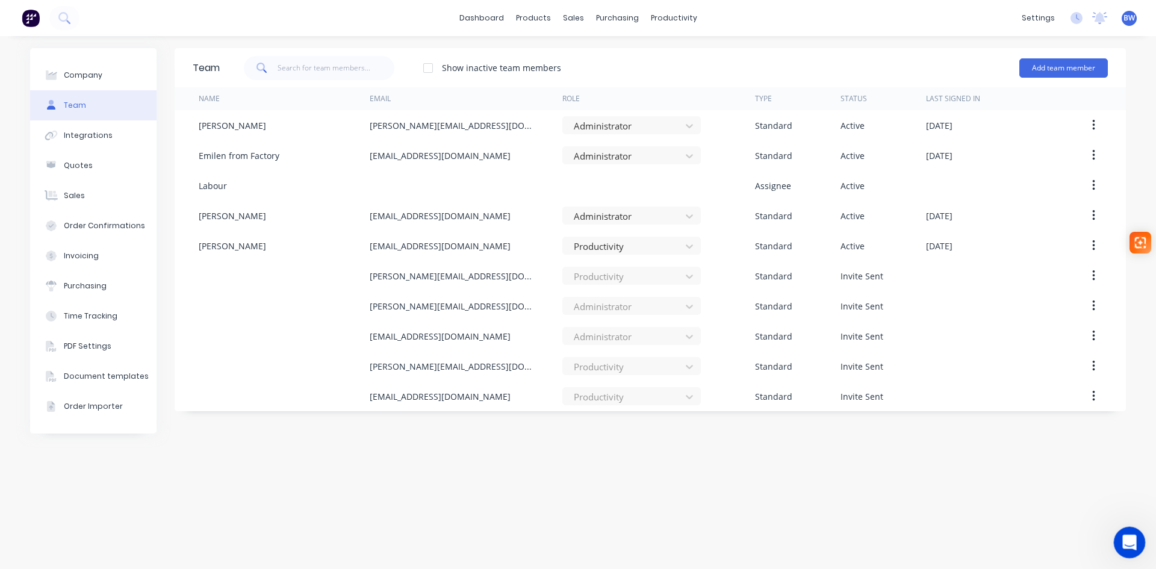
click at [1128, 547] on icon "Open Intercom Messenger" at bounding box center [1128, 541] width 20 height 20
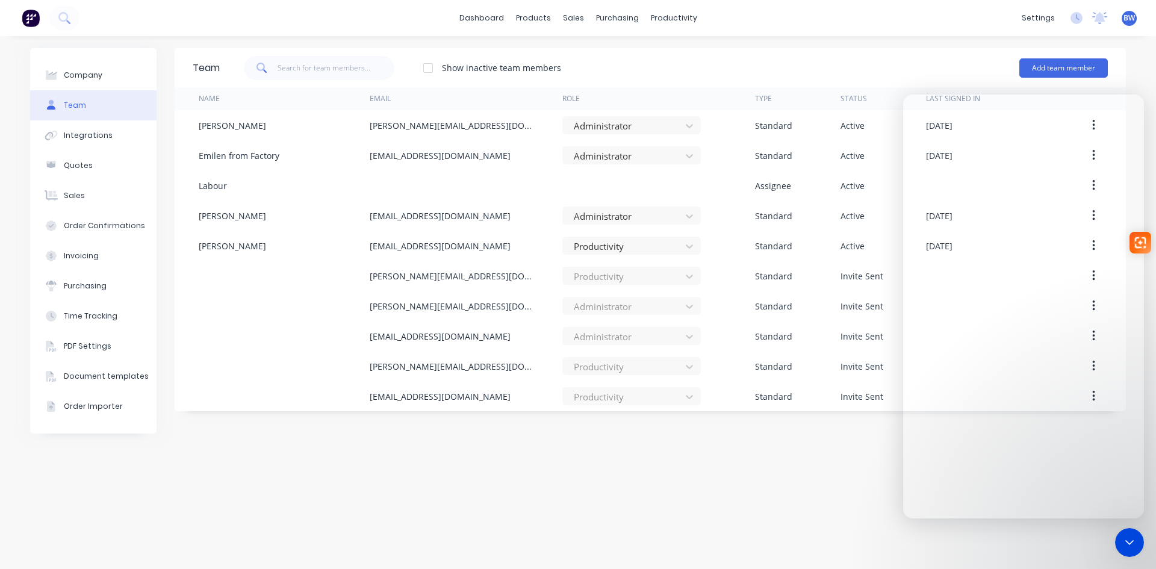
scroll to position [462, 0]
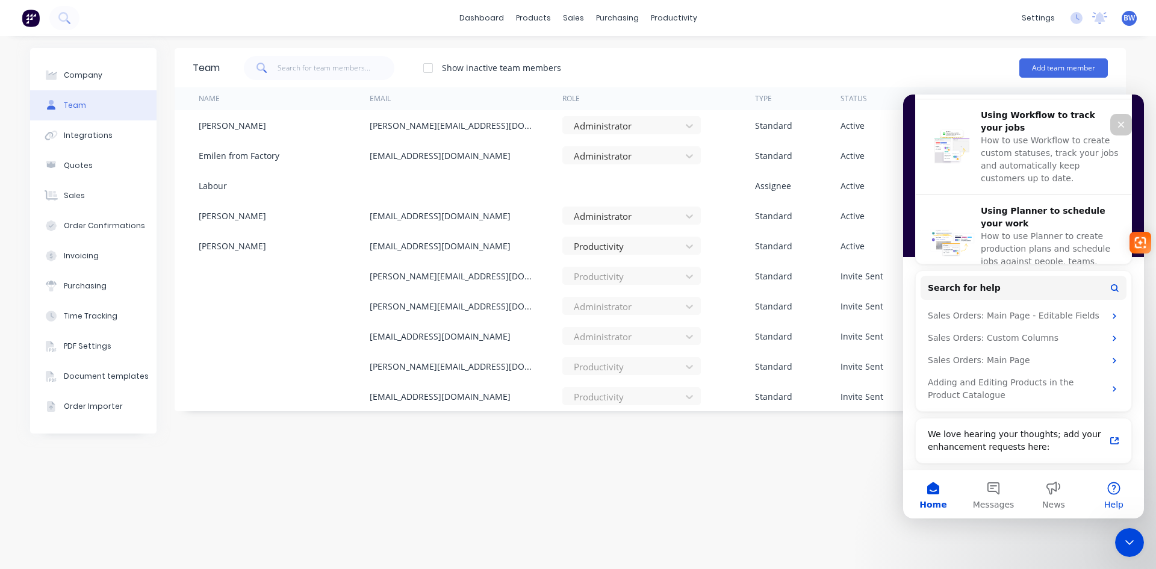
click at [1118, 488] on button "Help" at bounding box center [1114, 494] width 60 height 48
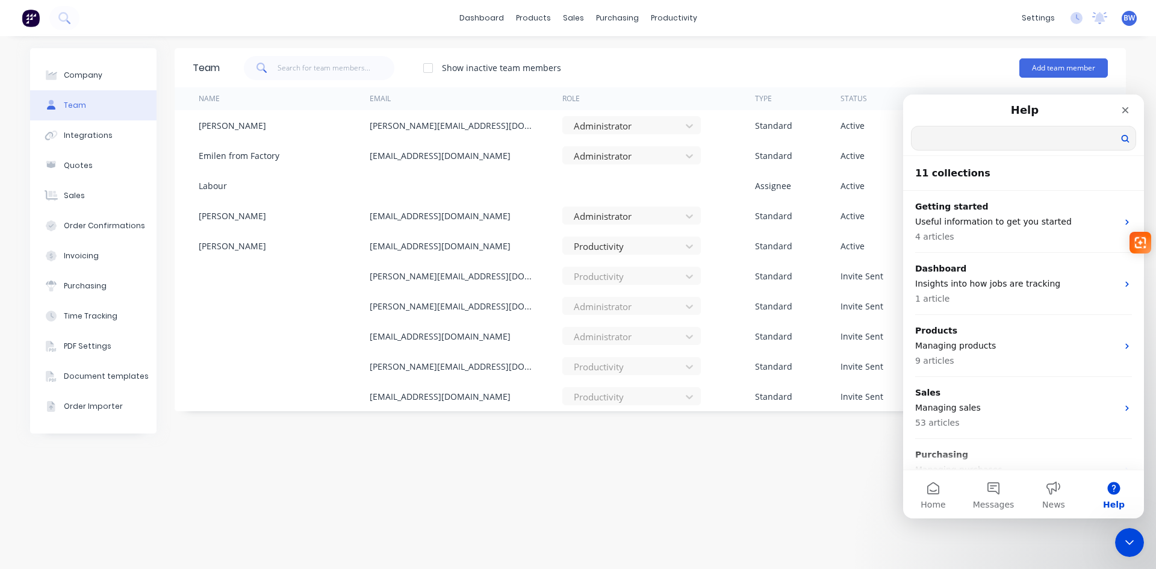
click at [972, 141] on input "Search for help" at bounding box center [1024, 137] width 224 height 23
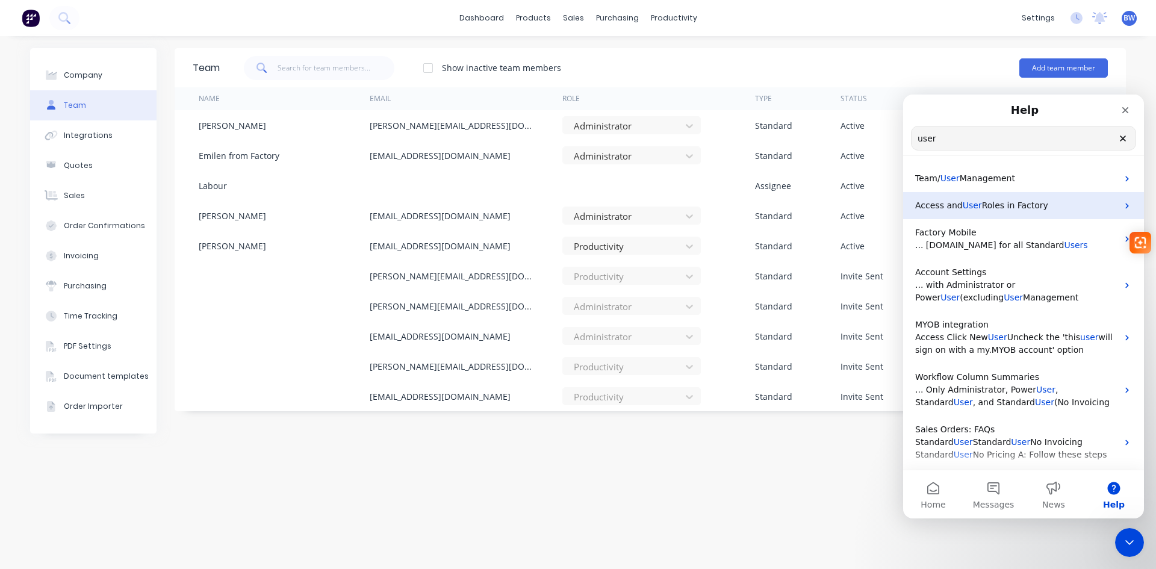
type input "user"
click at [1014, 207] on span "Roles in Factory" at bounding box center [1015, 206] width 66 height 10
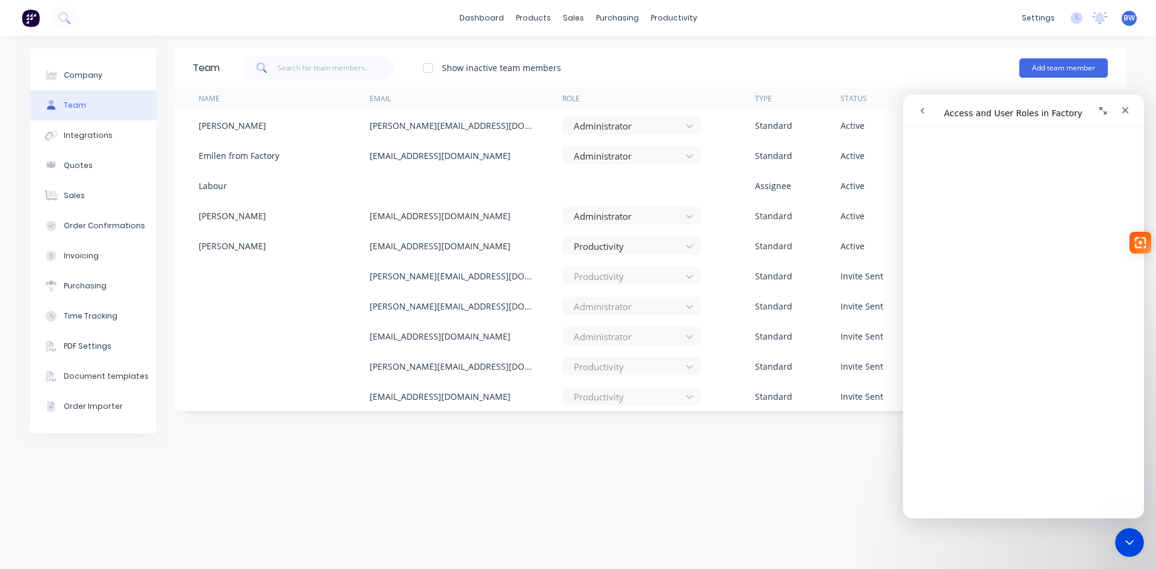
scroll to position [421, 0]
click at [565, 61] on div "Product Catalogue" at bounding box center [586, 57] width 75 height 11
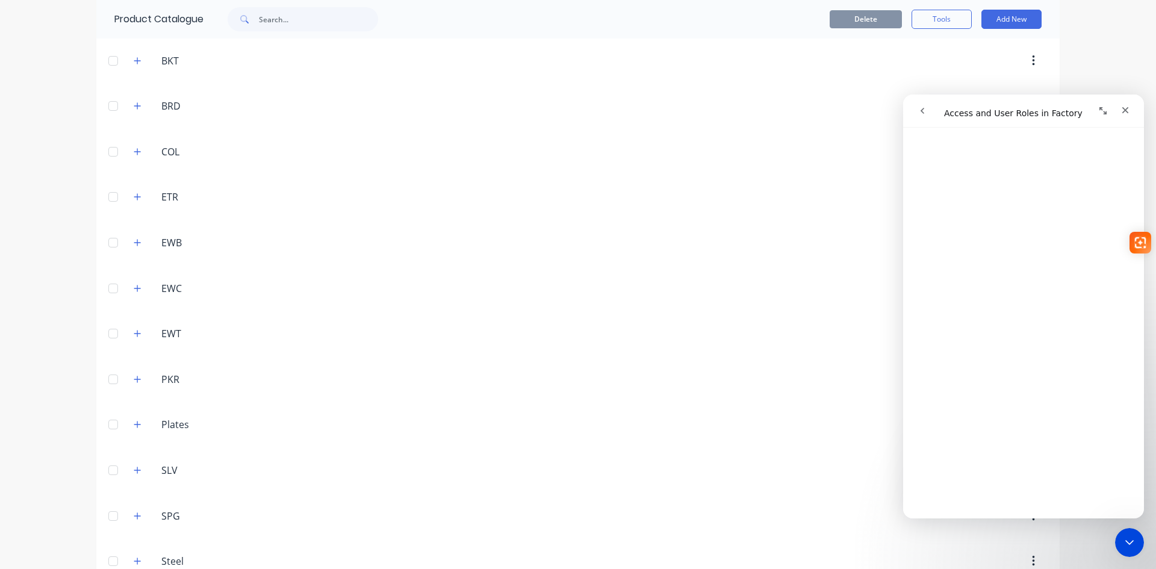
scroll to position [241, 0]
click at [134, 319] on icon "button" at bounding box center [137, 317] width 7 height 8
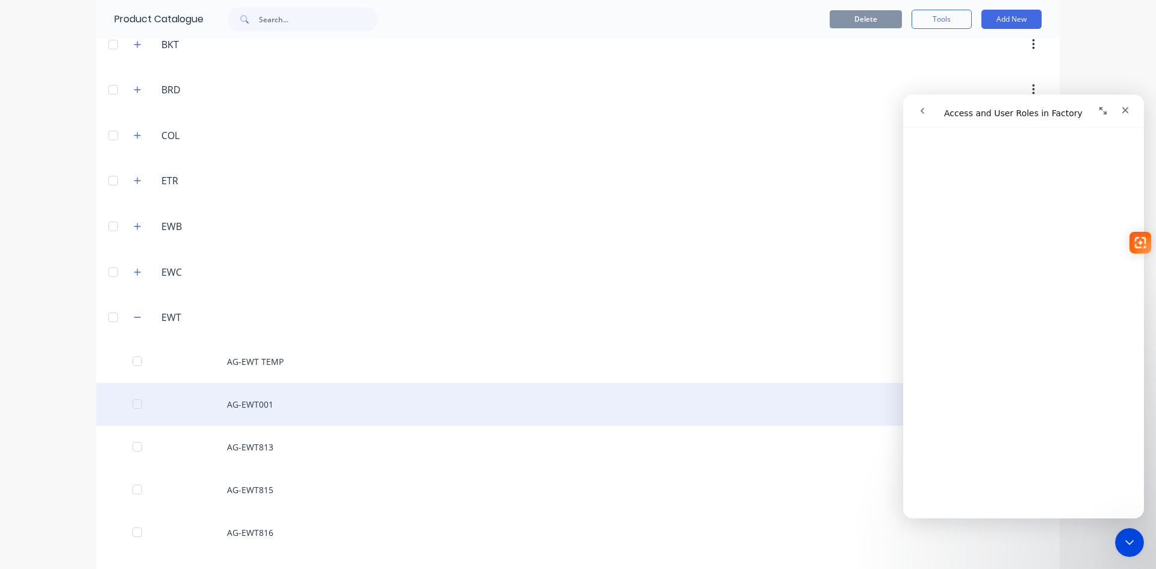
click at [241, 407] on div "AG-EWT001" at bounding box center [577, 404] width 963 height 43
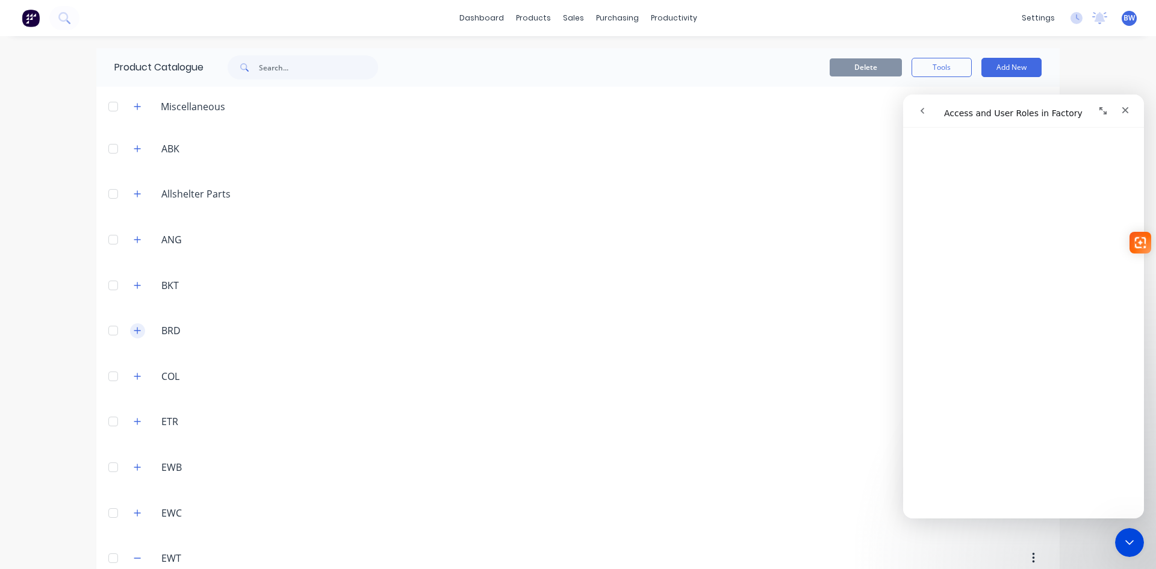
click at [134, 331] on icon "button" at bounding box center [137, 330] width 7 height 7
click at [130, 107] on button "button" at bounding box center [137, 106] width 15 height 15
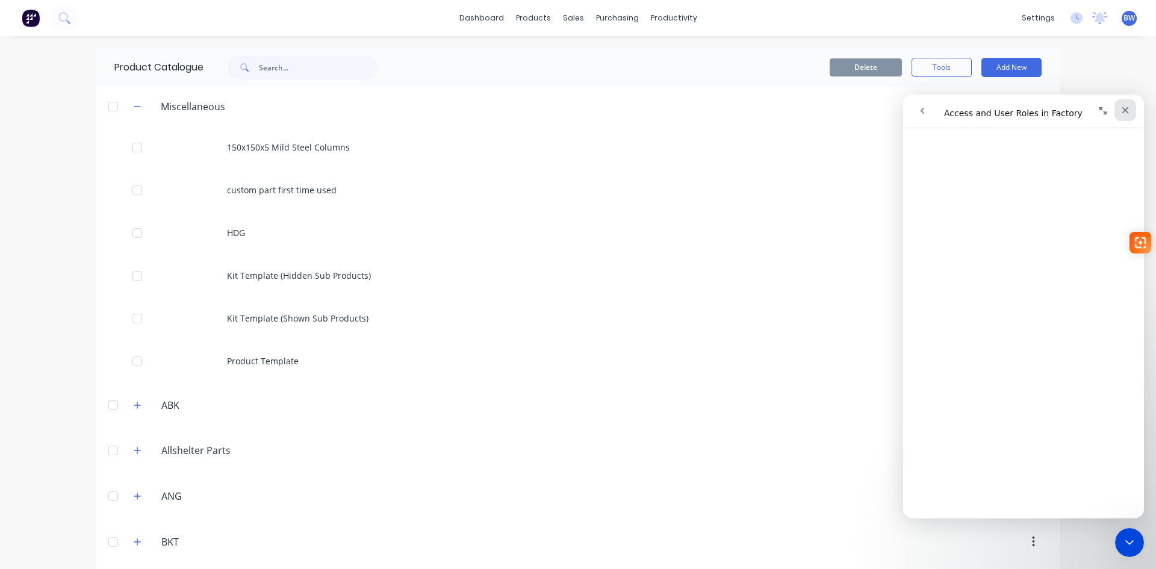
click at [1128, 113] on icon "Close" at bounding box center [1125, 110] width 7 height 7
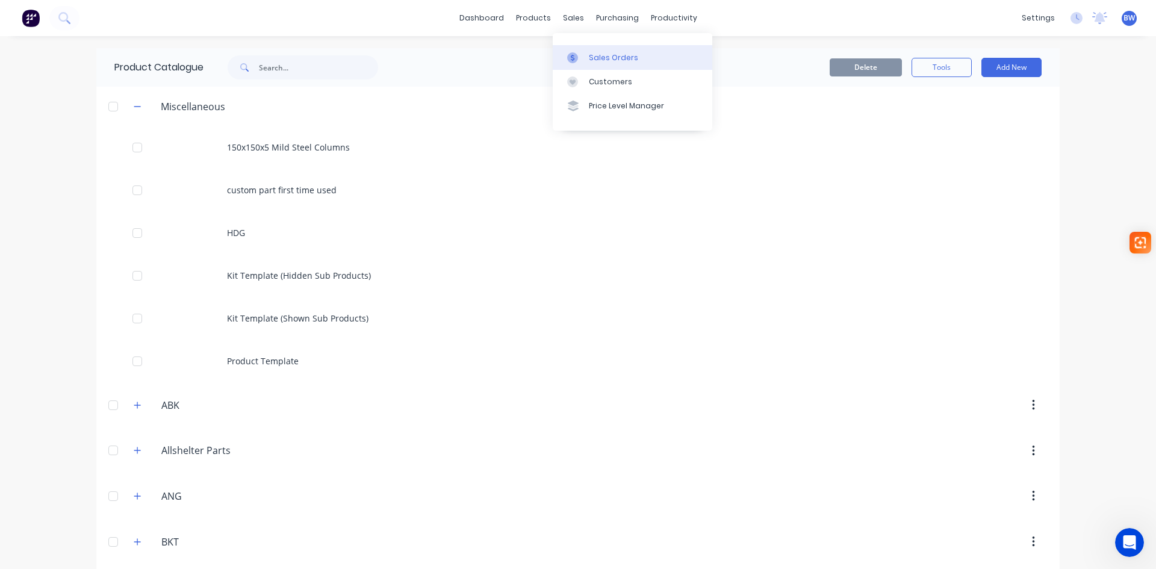
click at [596, 60] on div "Sales Orders" at bounding box center [613, 57] width 49 height 11
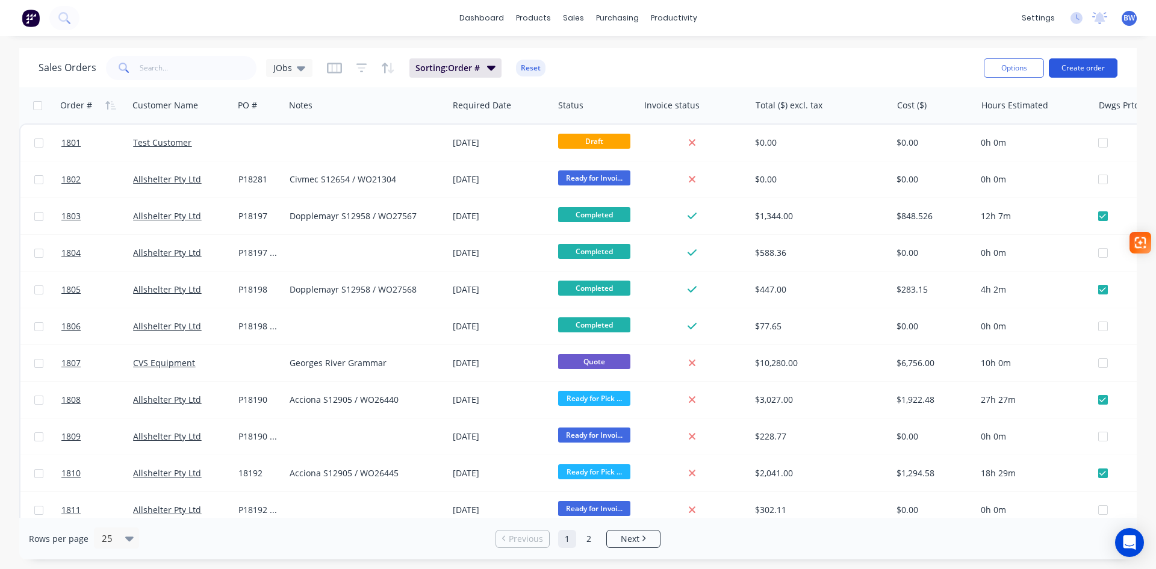
click at [1080, 67] on button "Create order" at bounding box center [1083, 67] width 69 height 19
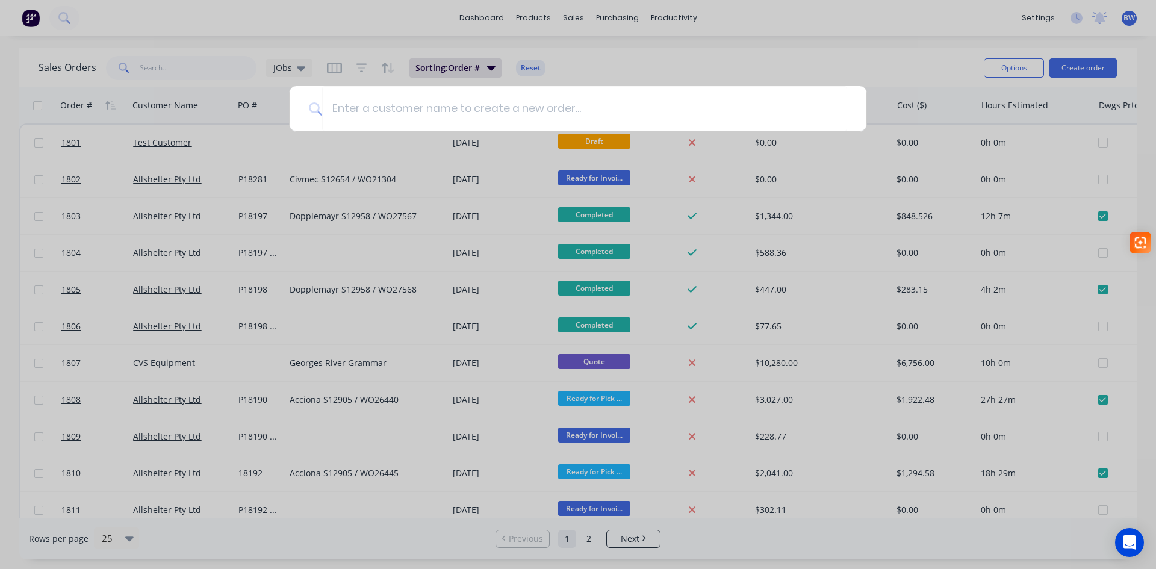
click at [766, 52] on div at bounding box center [578, 284] width 1156 height 569
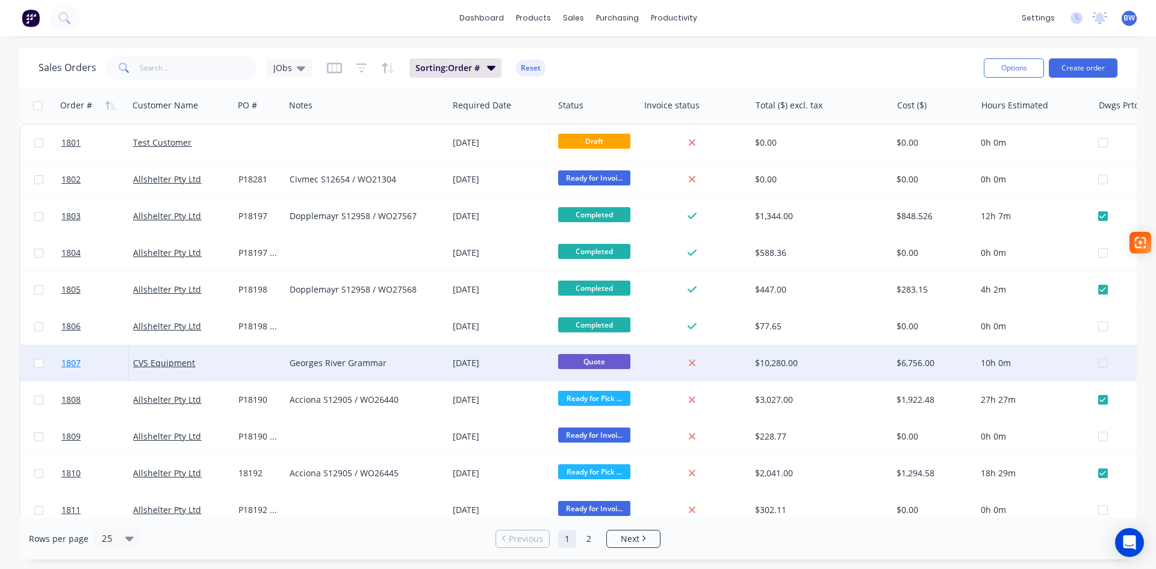
click at [82, 367] on link "1807" at bounding box center [97, 363] width 72 height 36
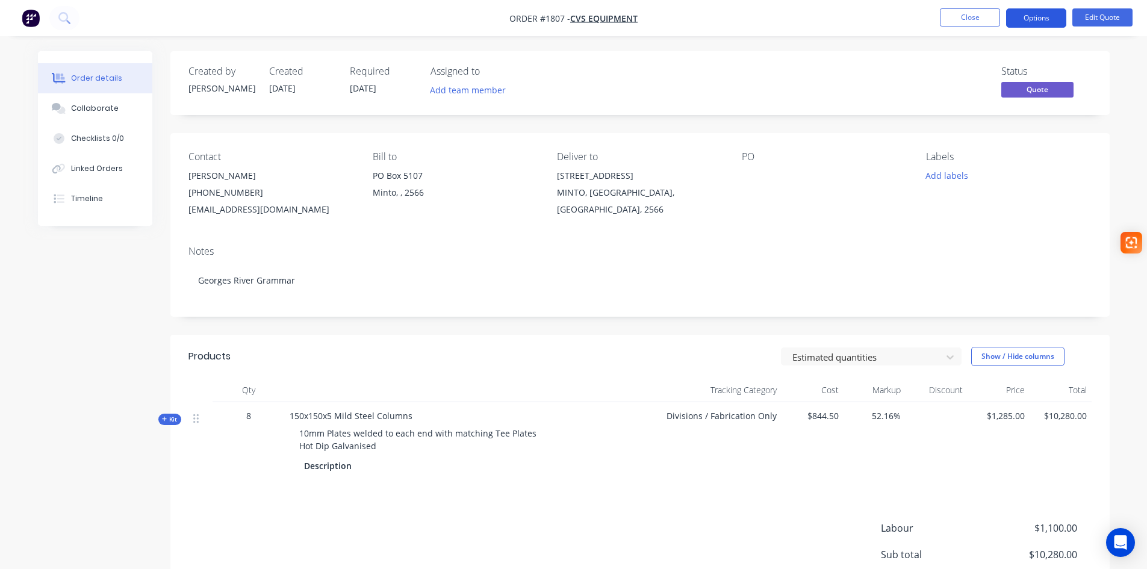
click at [1045, 21] on button "Options" at bounding box center [1036, 17] width 60 height 19
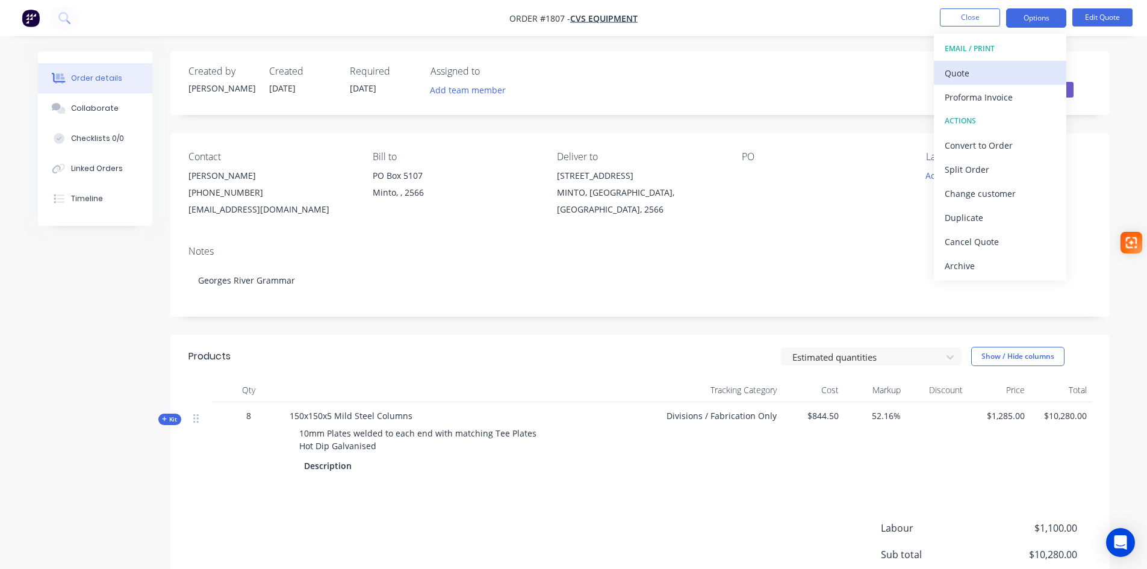
click at [981, 73] on div "Quote" at bounding box center [1000, 72] width 111 height 17
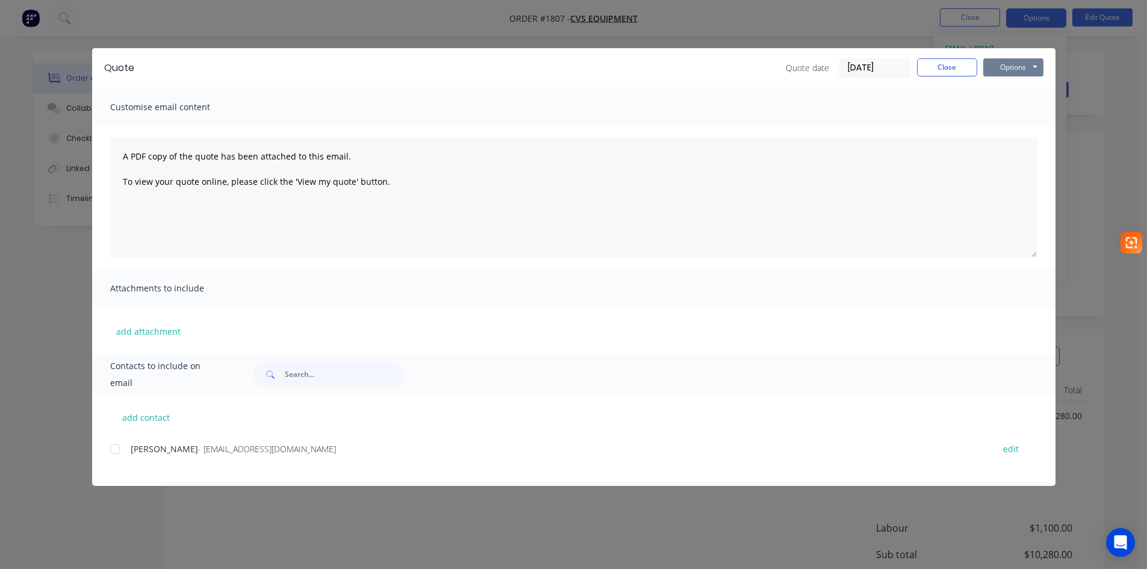
click at [1003, 67] on button "Options" at bounding box center [1013, 67] width 60 height 18
click at [1011, 92] on button "Preview" at bounding box center [1021, 89] width 77 height 20
click at [958, 64] on button "Close" at bounding box center [947, 67] width 60 height 18
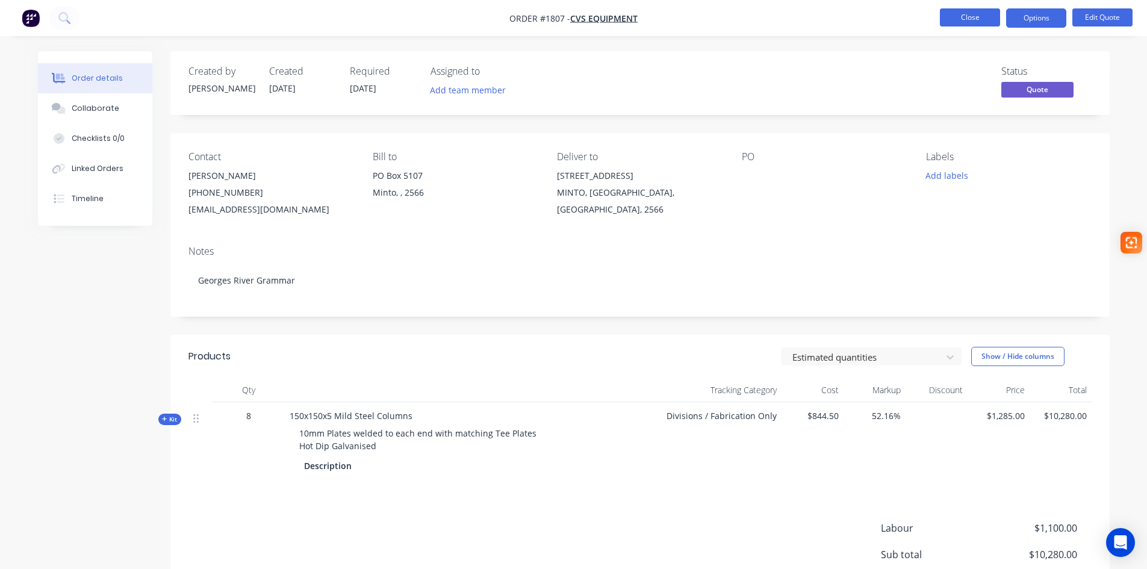
click at [959, 20] on button "Close" at bounding box center [970, 17] width 60 height 18
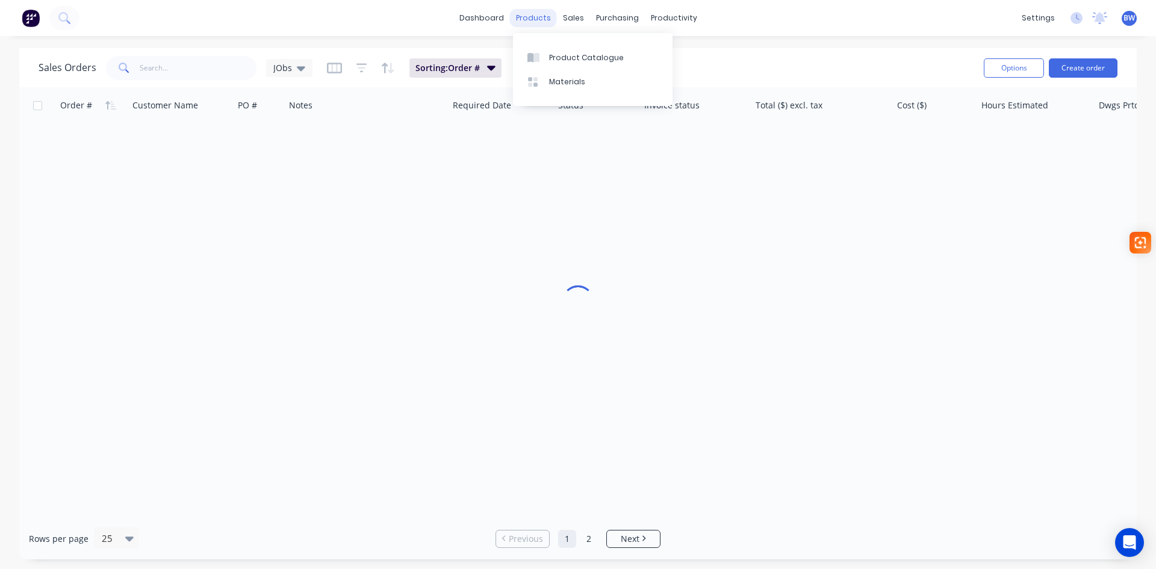
click at [550, 22] on div "products" at bounding box center [533, 18] width 47 height 18
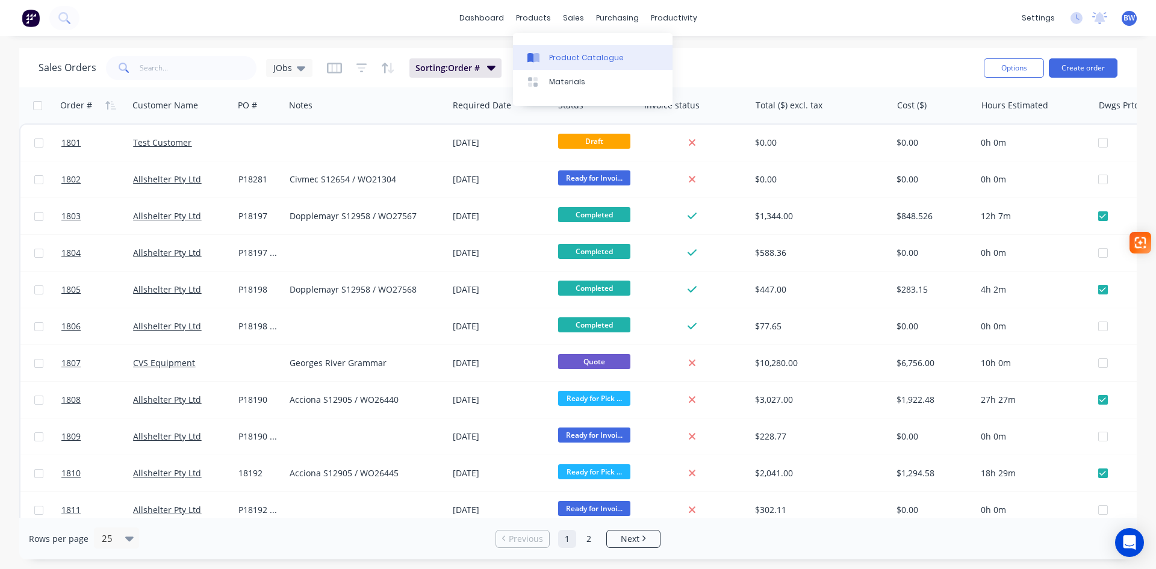
click at [553, 53] on div "Product Catalogue" at bounding box center [586, 57] width 75 height 11
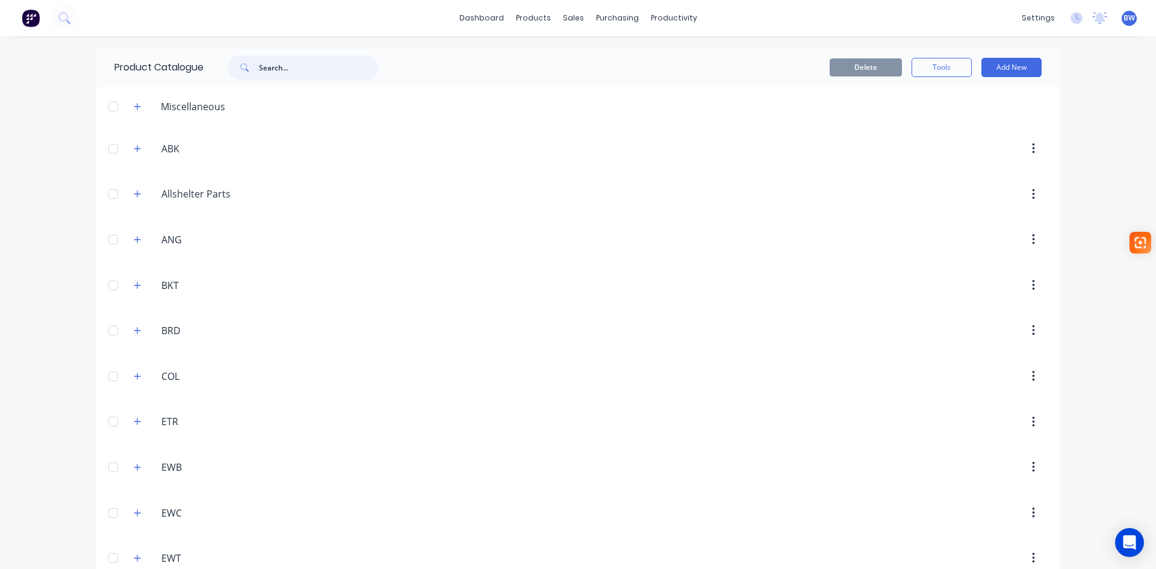
click at [290, 72] on input "text" at bounding box center [318, 67] width 119 height 24
paste input "150x150x5 Mild Steel Columns"
type input "150x150x5 Mild Steel Columns"
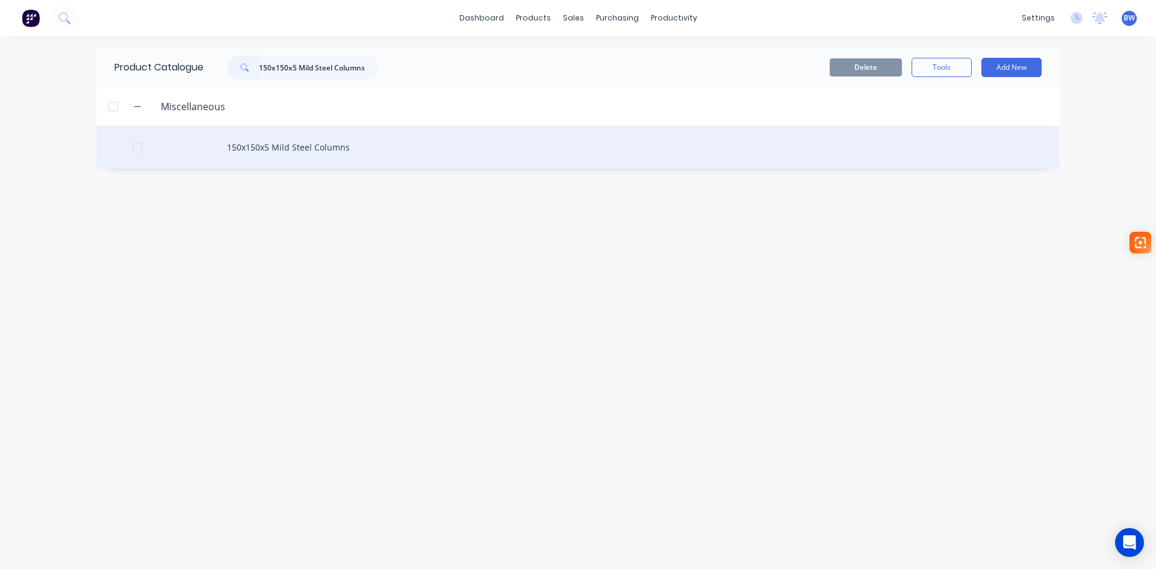
click at [269, 151] on div "150x150x5 Mild Steel Columns" at bounding box center [577, 147] width 963 height 43
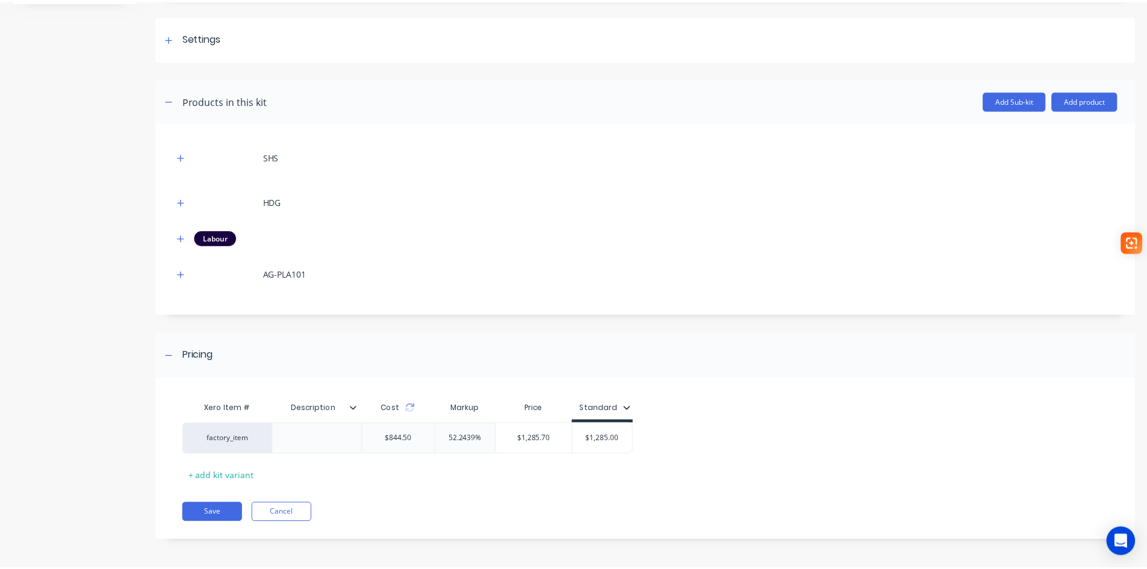
scroll to position [161, 0]
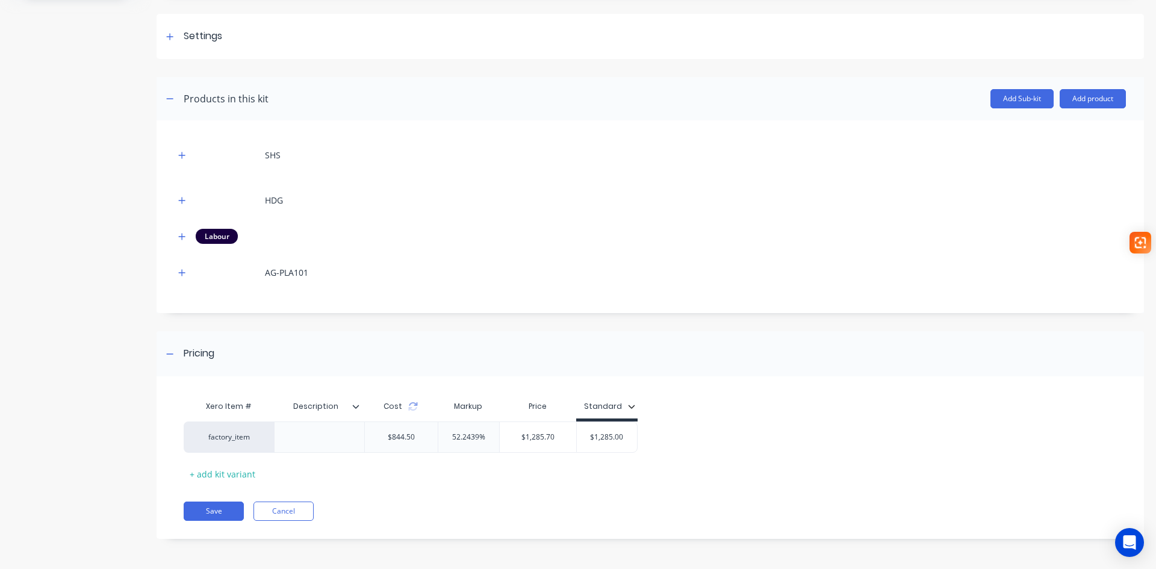
click at [357, 409] on icon at bounding box center [355, 406] width 7 height 7
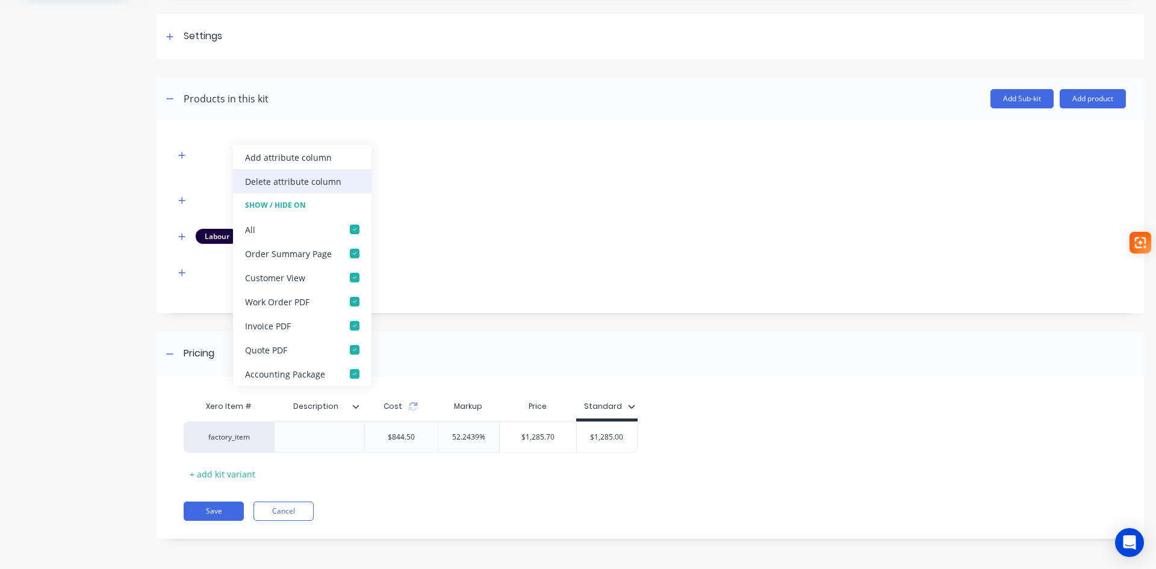
click at [339, 177] on div "Delete attribute column" at bounding box center [302, 181] width 138 height 24
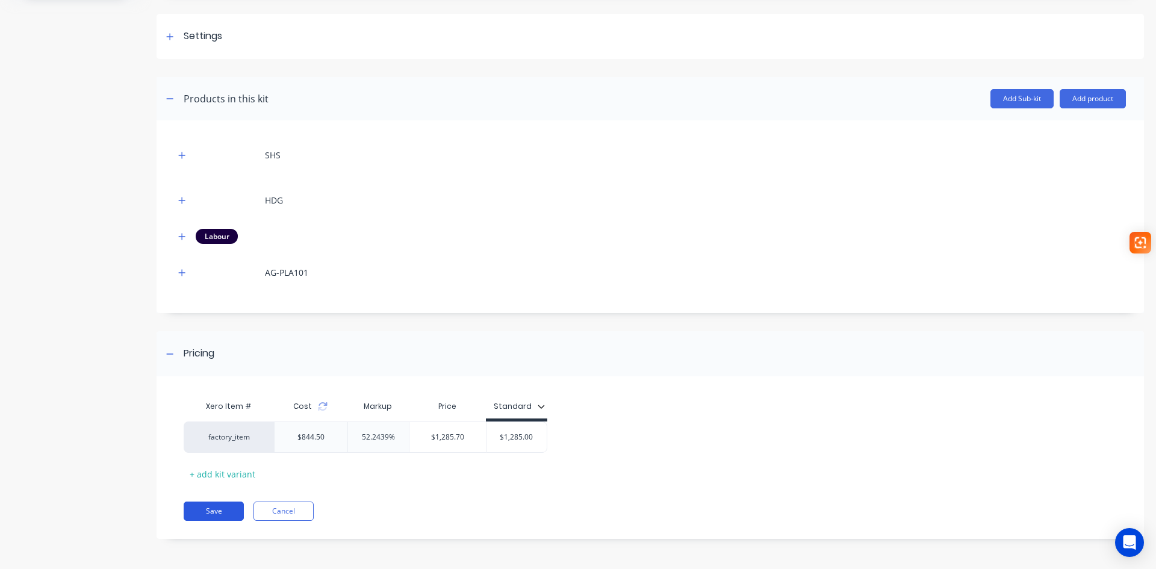
click at [220, 511] on button "Save" at bounding box center [214, 511] width 60 height 19
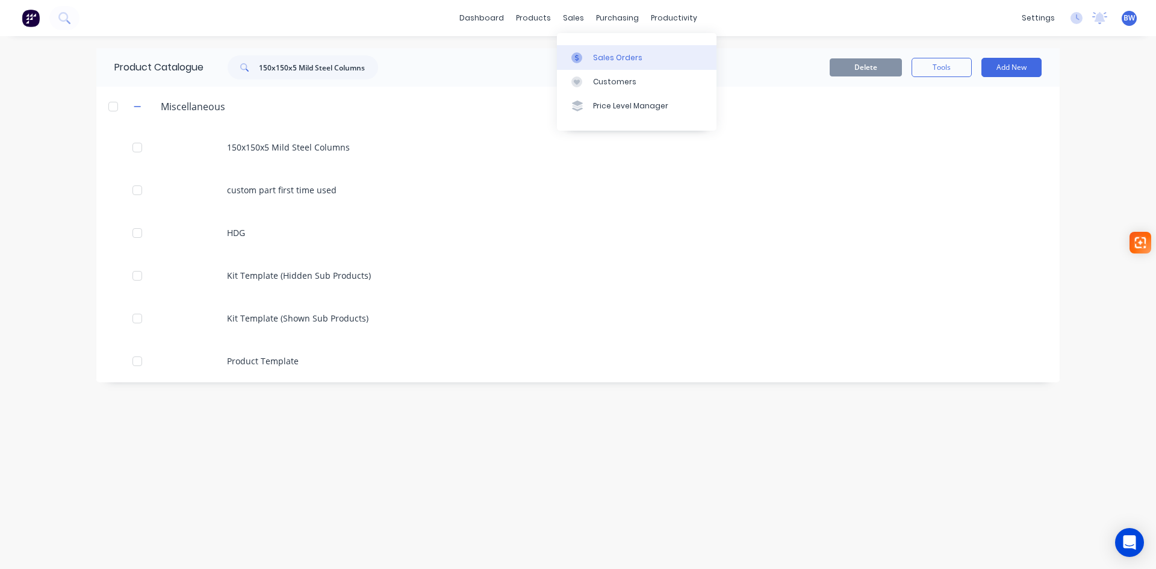
click at [599, 57] on div "Sales Orders" at bounding box center [617, 57] width 49 height 11
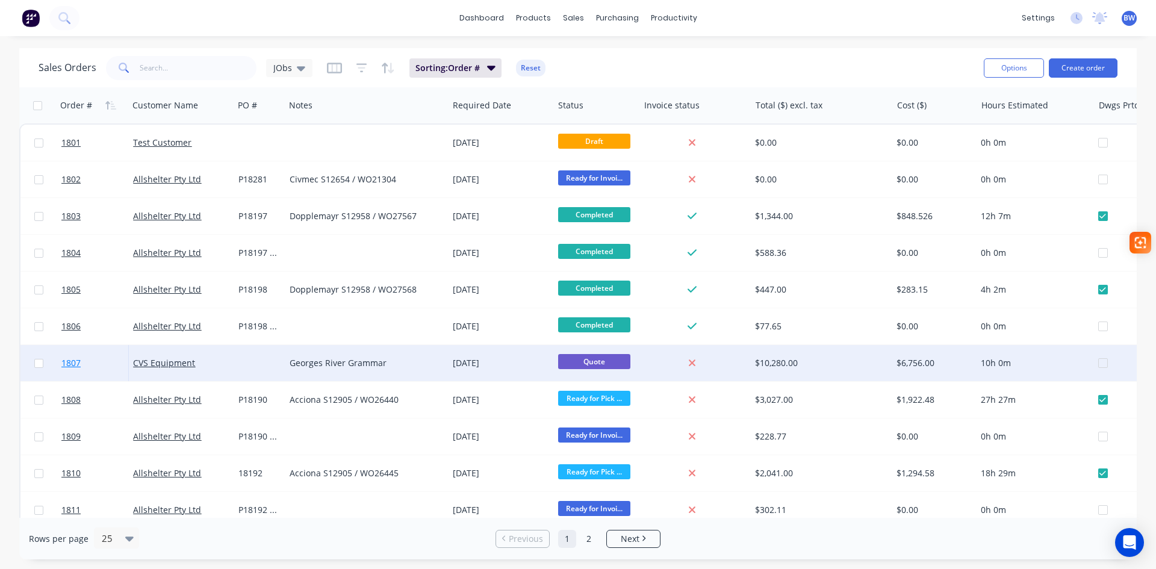
click at [63, 362] on span "1807" at bounding box center [70, 363] width 19 height 12
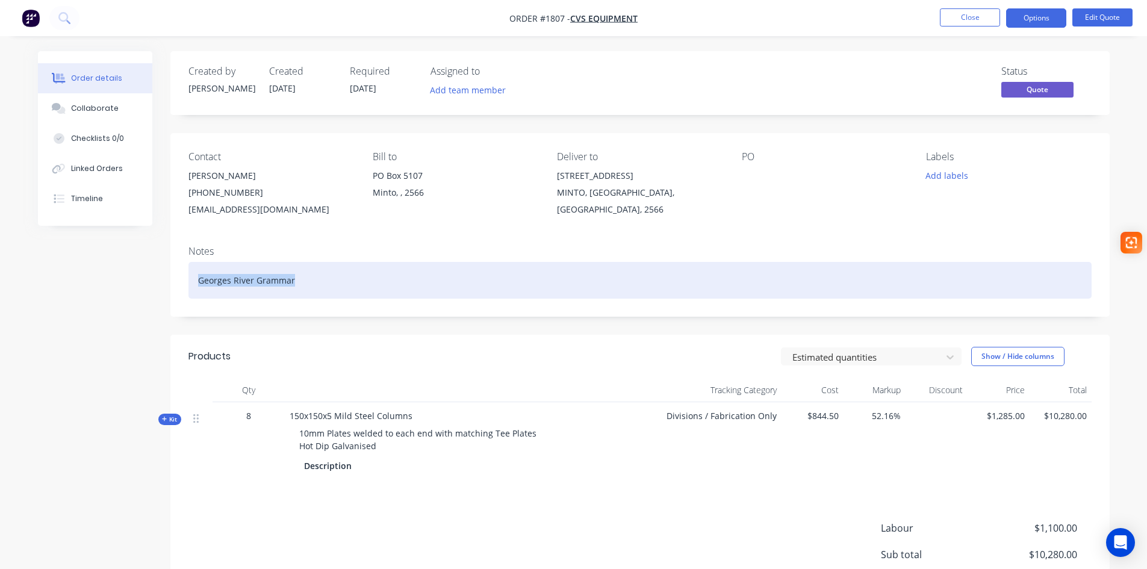
drag, startPoint x: 299, startPoint y: 283, endPoint x: 236, endPoint y: 316, distance: 71.4
click at [187, 282] on div "Notes Georges River Grammar" at bounding box center [639, 276] width 939 height 81
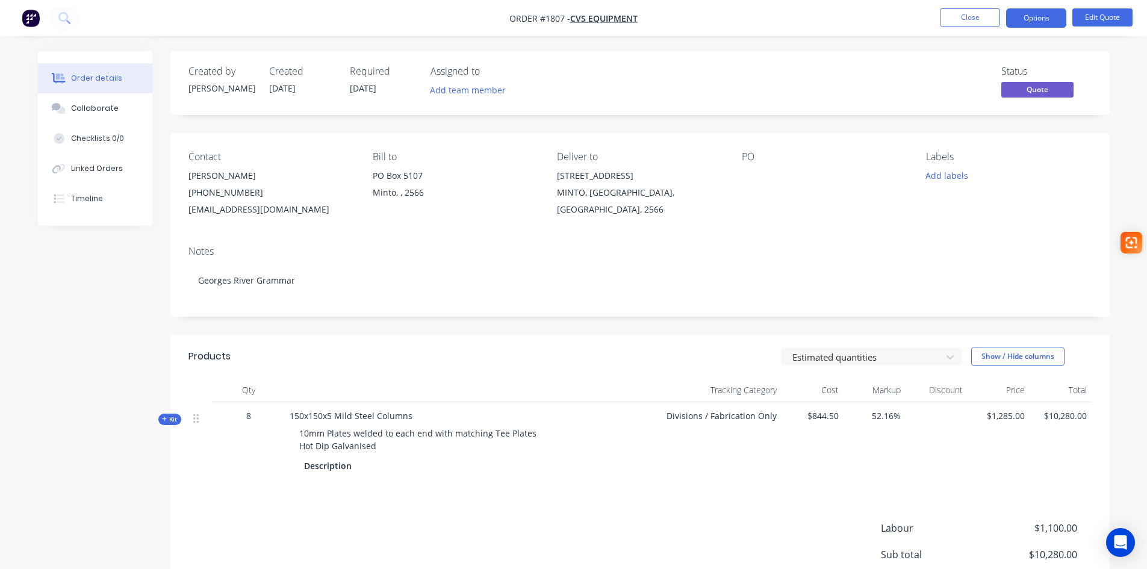
click at [774, 179] on div at bounding box center [817, 175] width 151 height 17
click at [99, 108] on div "Collaborate" at bounding box center [95, 108] width 48 height 11
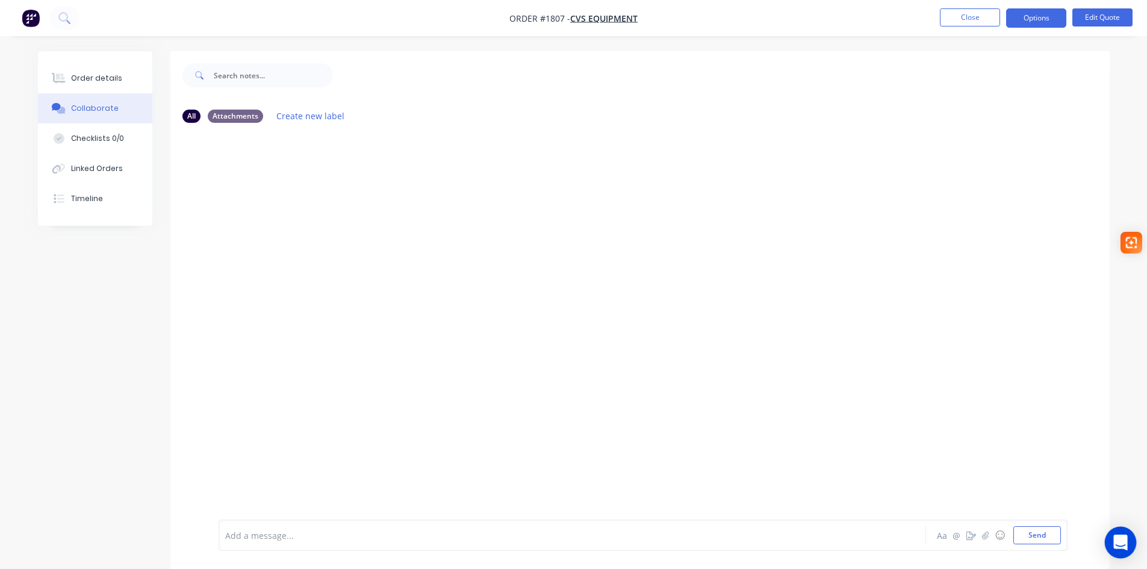
click at [1124, 549] on div "Open Intercom Messenger" at bounding box center [1121, 543] width 32 height 32
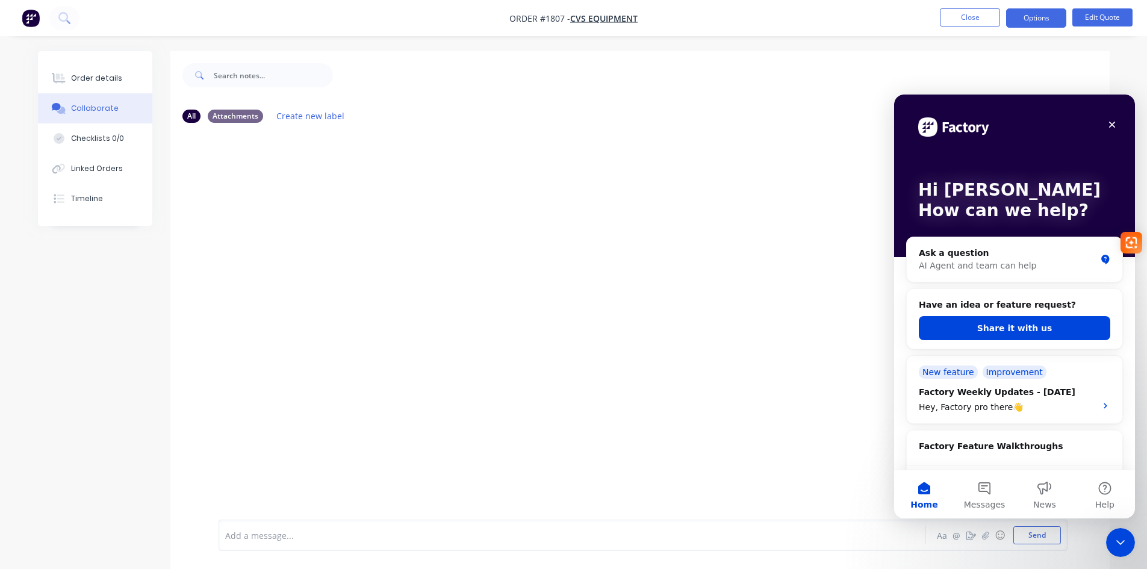
click at [1025, 326] on button "Share it with us" at bounding box center [1014, 328] width 191 height 24
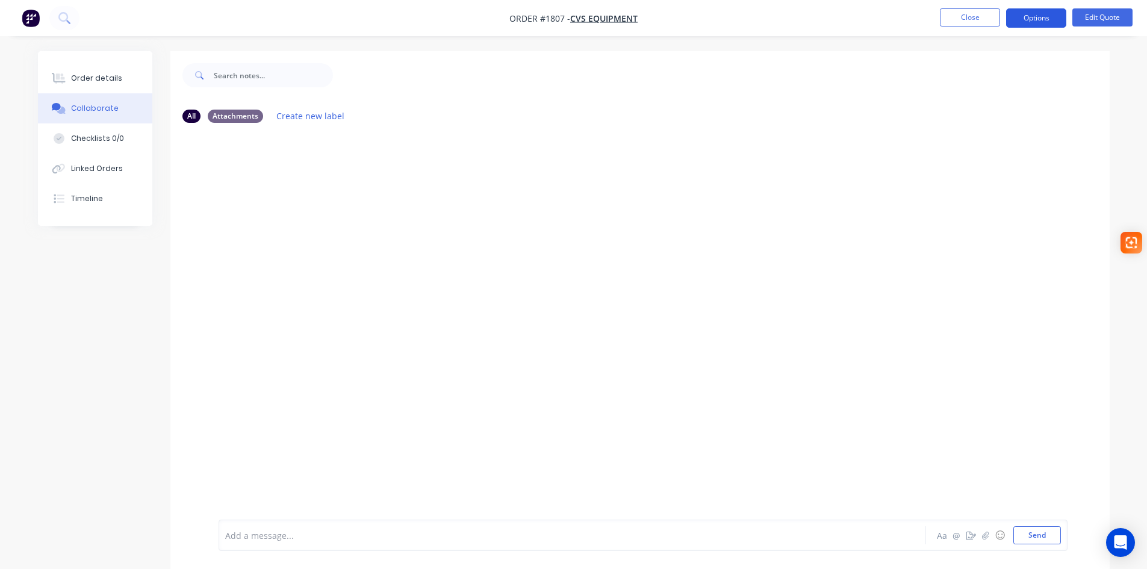
click at [1048, 22] on button "Options" at bounding box center [1036, 17] width 60 height 19
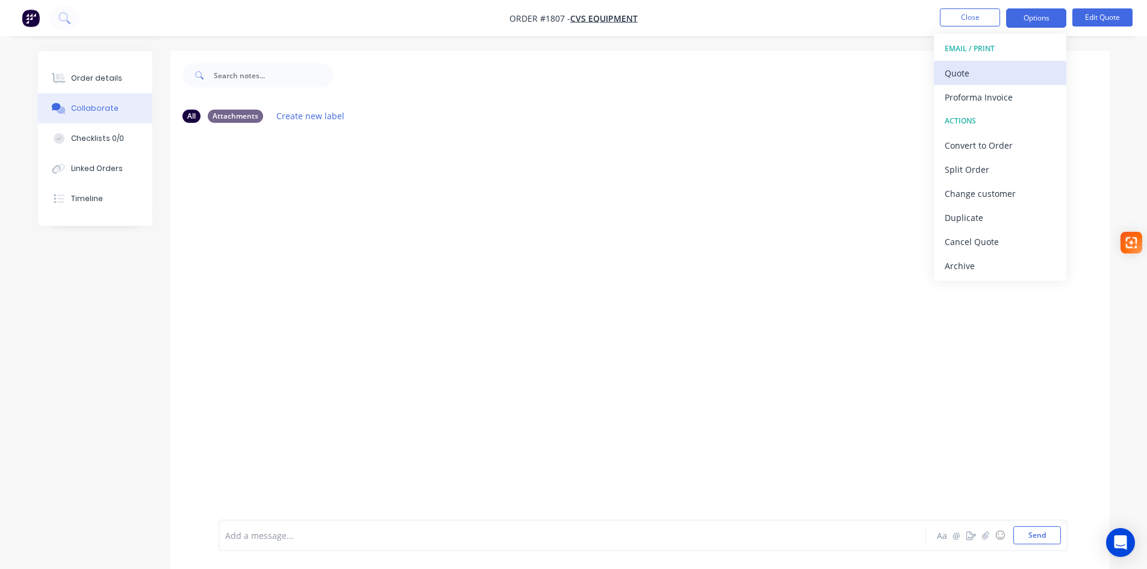
click at [974, 75] on div "Quote" at bounding box center [1000, 72] width 111 height 17
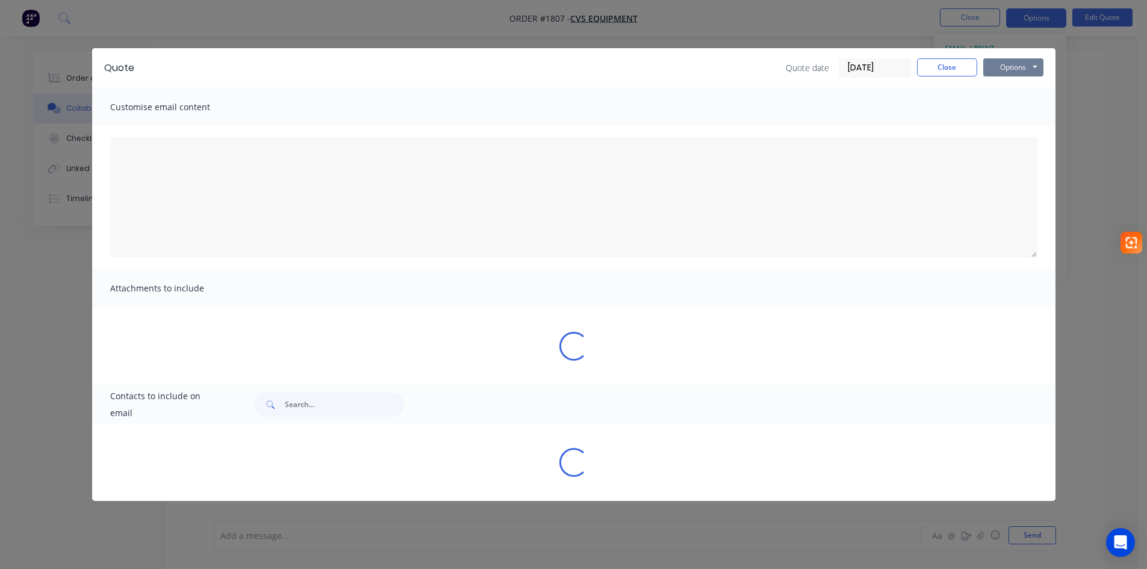
type textarea "A PDF copy of the quote has been attached to this email. To view your quote onl…"
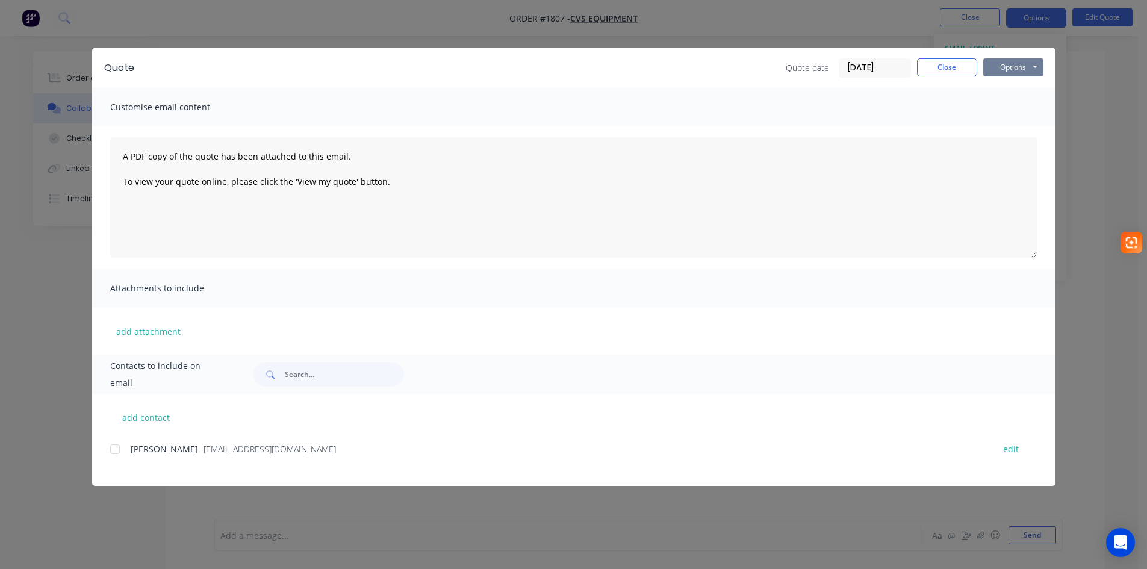
click at [1020, 66] on button "Options" at bounding box center [1013, 67] width 60 height 18
click at [1016, 93] on button "Preview" at bounding box center [1021, 89] width 77 height 20
click at [959, 73] on button "Close" at bounding box center [947, 67] width 60 height 18
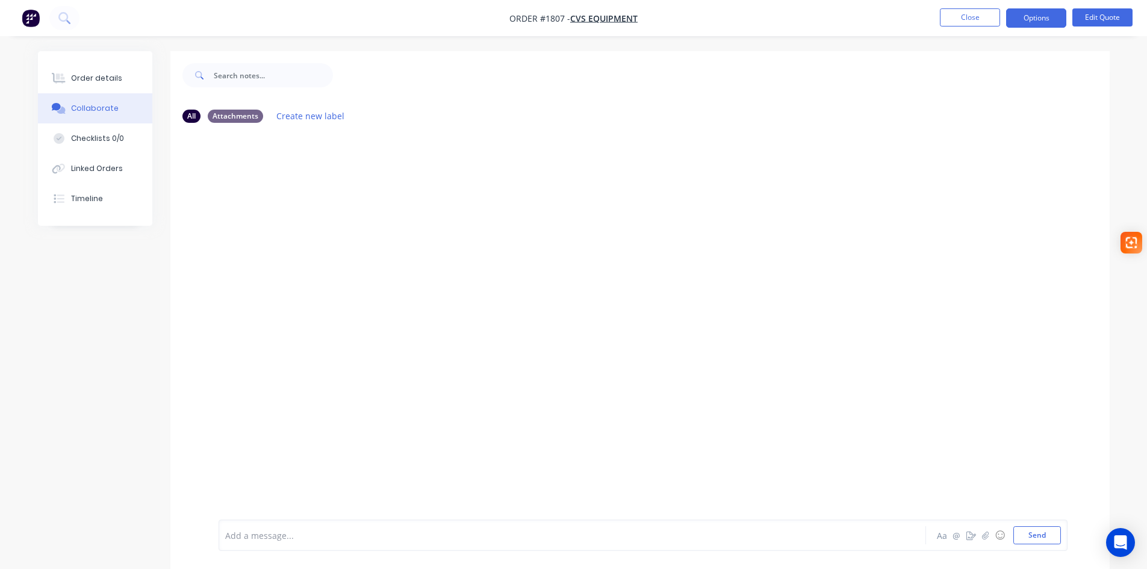
click at [515, 19] on span "Order #1807 -" at bounding box center [539, 18] width 61 height 11
click at [980, 18] on button "Close" at bounding box center [970, 17] width 60 height 18
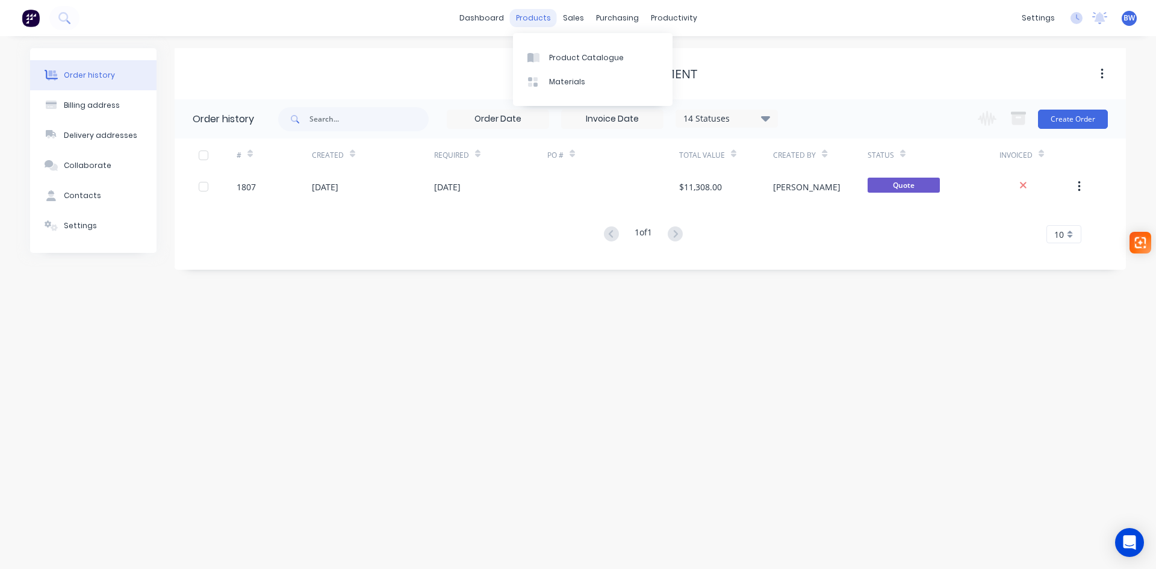
click at [543, 19] on div "products" at bounding box center [533, 18] width 47 height 18
click at [574, 20] on div "sales" at bounding box center [573, 18] width 33 height 18
click at [593, 55] on div "Sales Orders" at bounding box center [617, 57] width 49 height 11
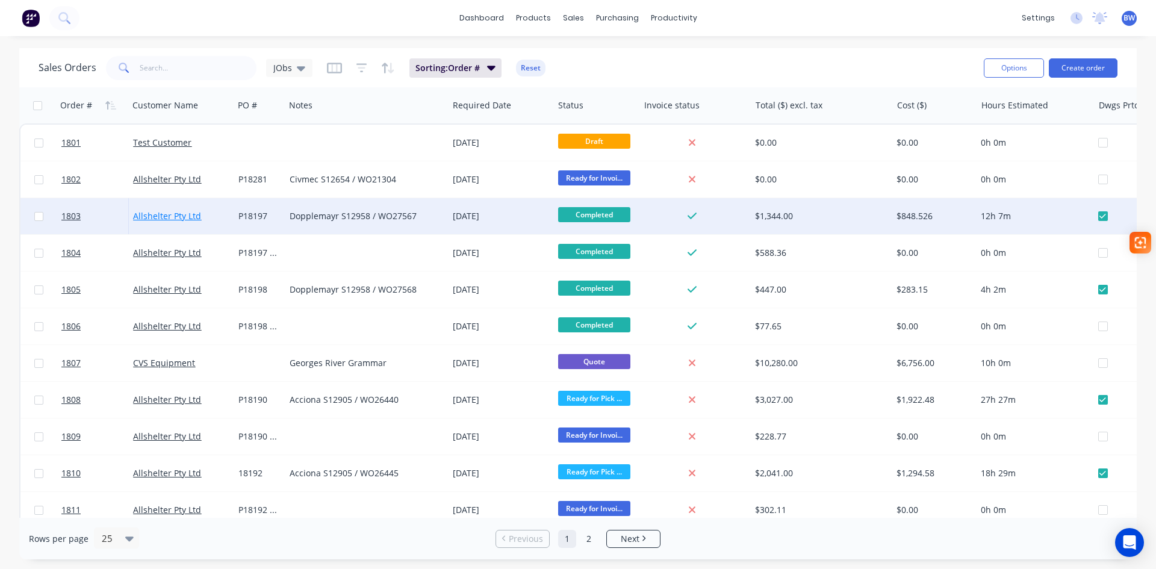
click at [157, 218] on link "Allshelter Pty Ltd" at bounding box center [167, 215] width 68 height 11
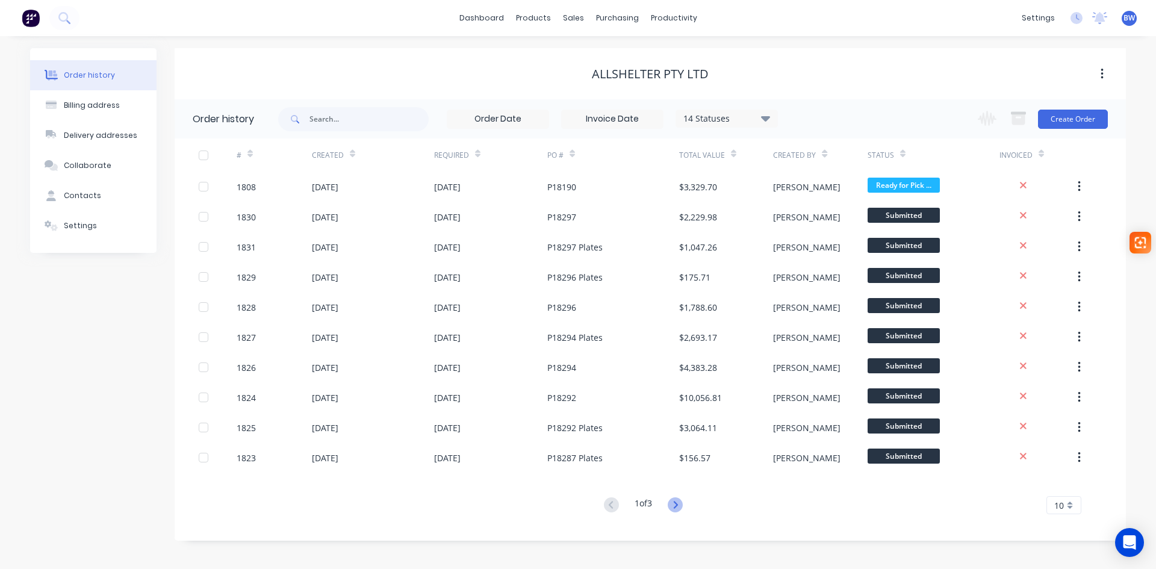
click at [677, 507] on icon at bounding box center [675, 504] width 4 height 7
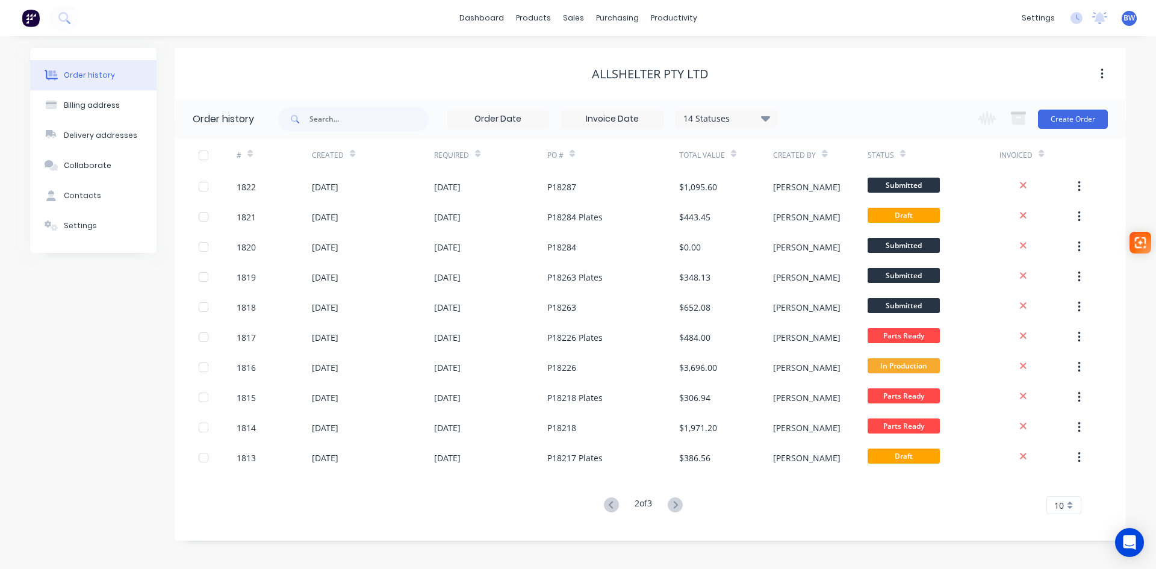
click at [677, 507] on icon at bounding box center [675, 504] width 4 height 7
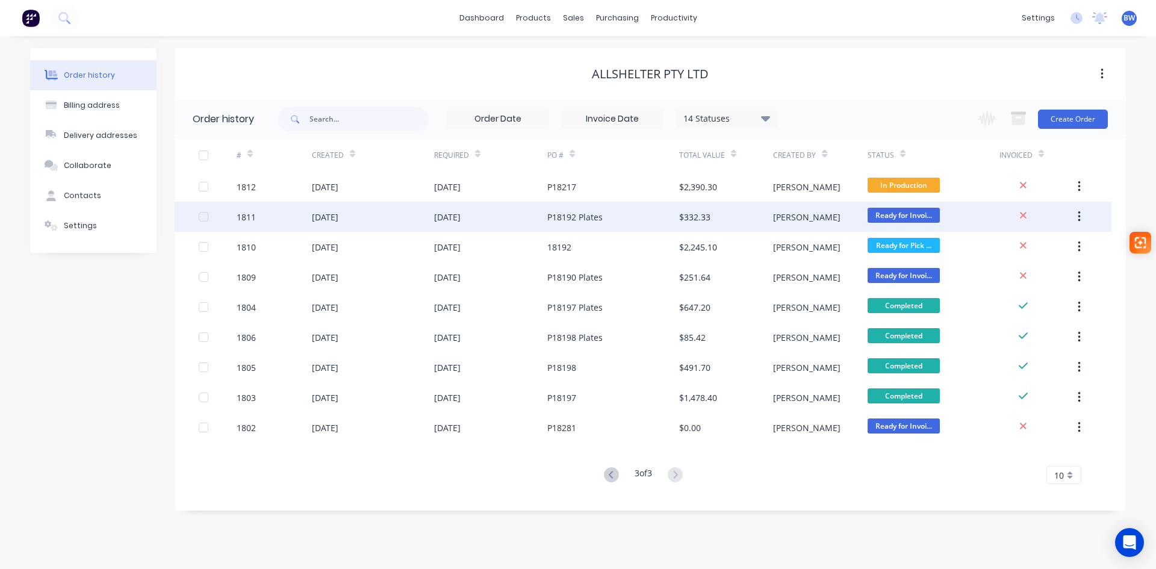
click at [334, 213] on div "26 Sep 2025" at bounding box center [325, 217] width 26 height 13
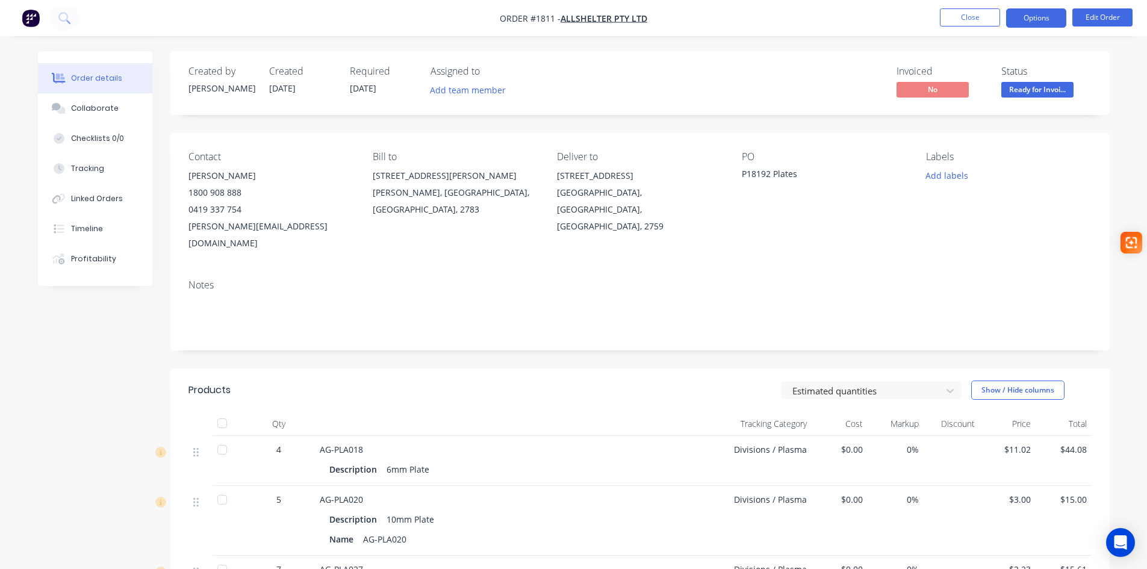
click at [1051, 22] on button "Options" at bounding box center [1036, 17] width 60 height 19
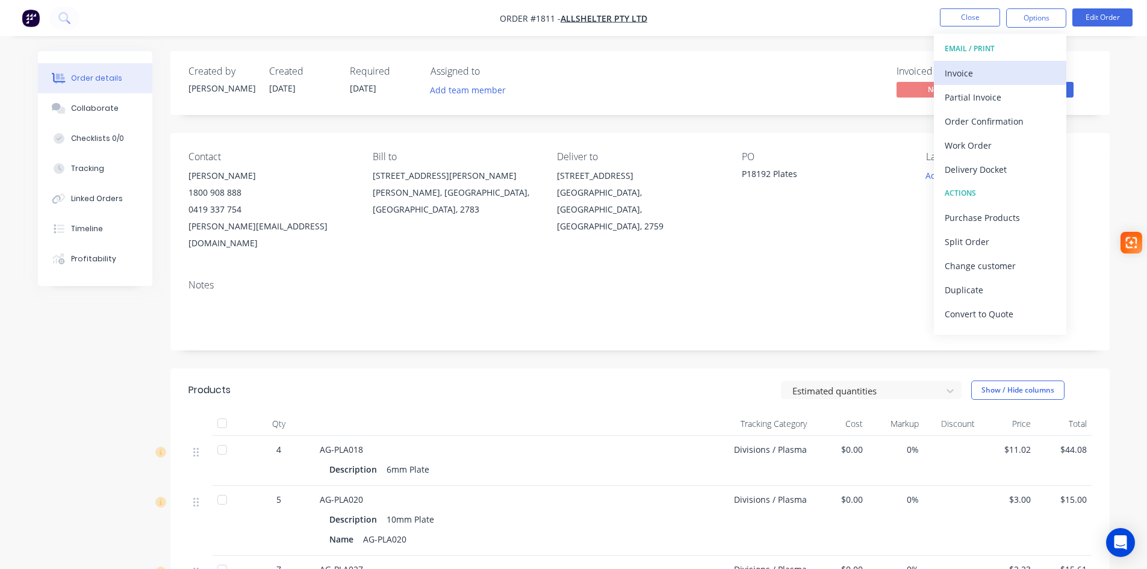
click at [983, 74] on div "Invoice" at bounding box center [1000, 72] width 111 height 17
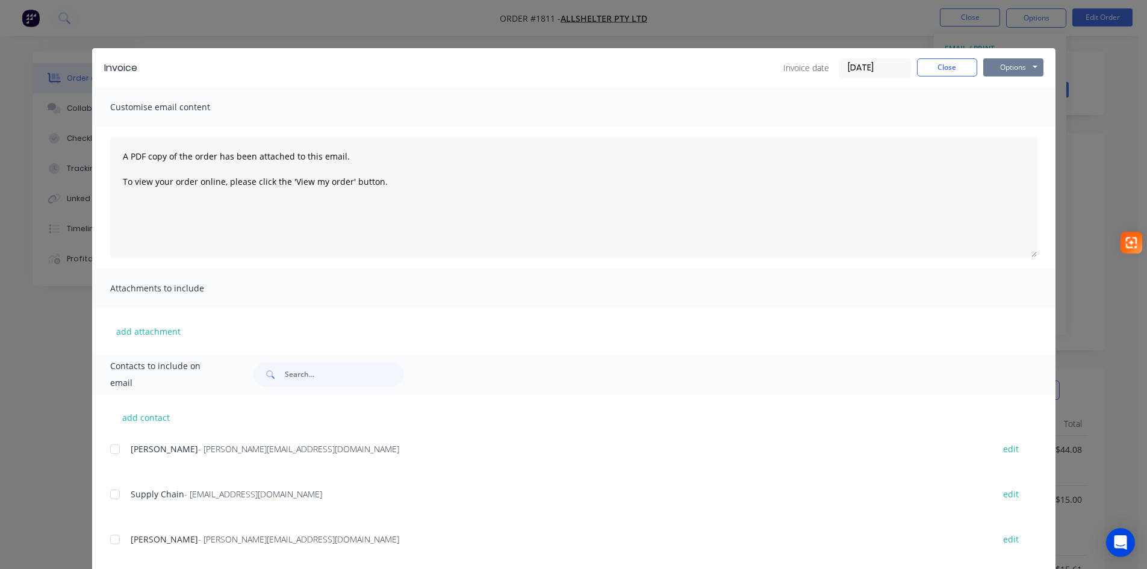
click at [1011, 65] on button "Options" at bounding box center [1013, 67] width 60 height 18
click at [1017, 92] on button "Preview" at bounding box center [1021, 89] width 77 height 20
click at [1116, 544] on icon "Open Intercom Messenger" at bounding box center [1120, 543] width 14 height 16
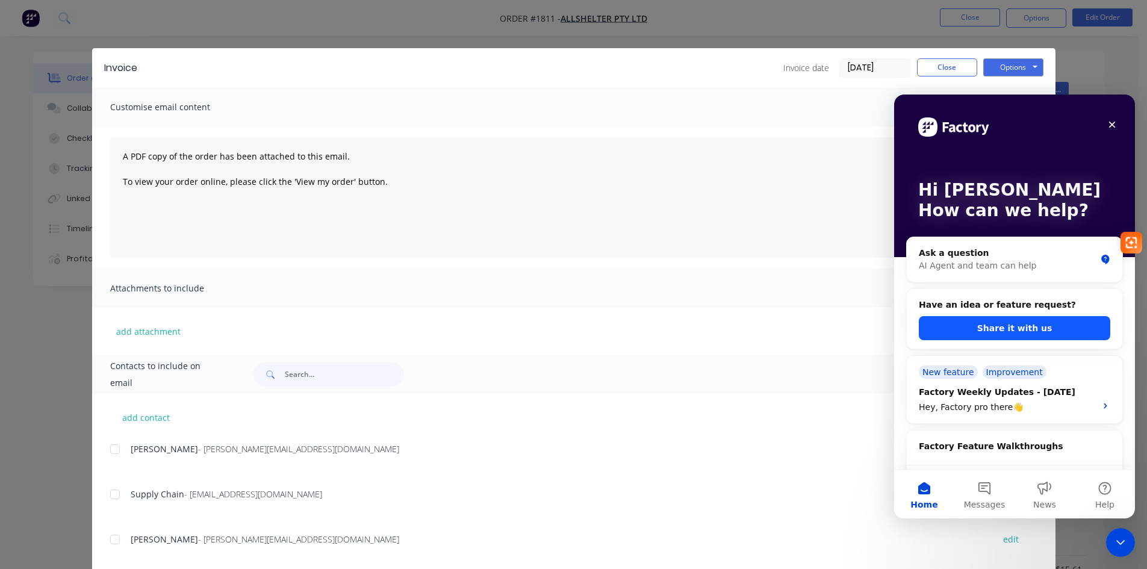
click at [1037, 333] on button "Share it with us" at bounding box center [1014, 328] width 191 height 24
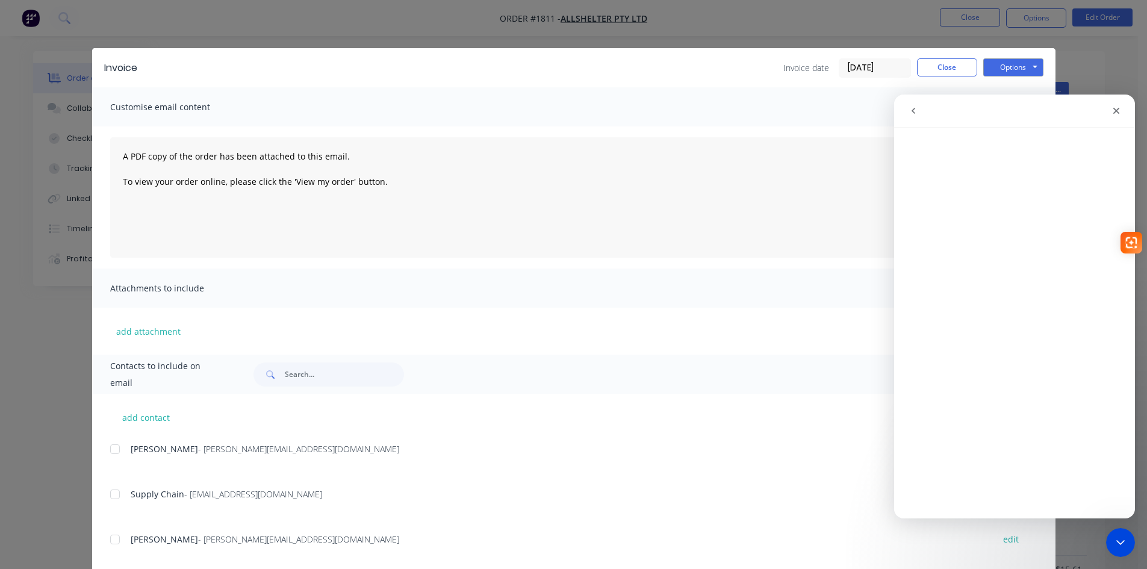
click at [1120, 69] on div "Invoice Invoice date 02/10/25 Close Options Preview Print Email Customise email…" at bounding box center [573, 284] width 1147 height 569
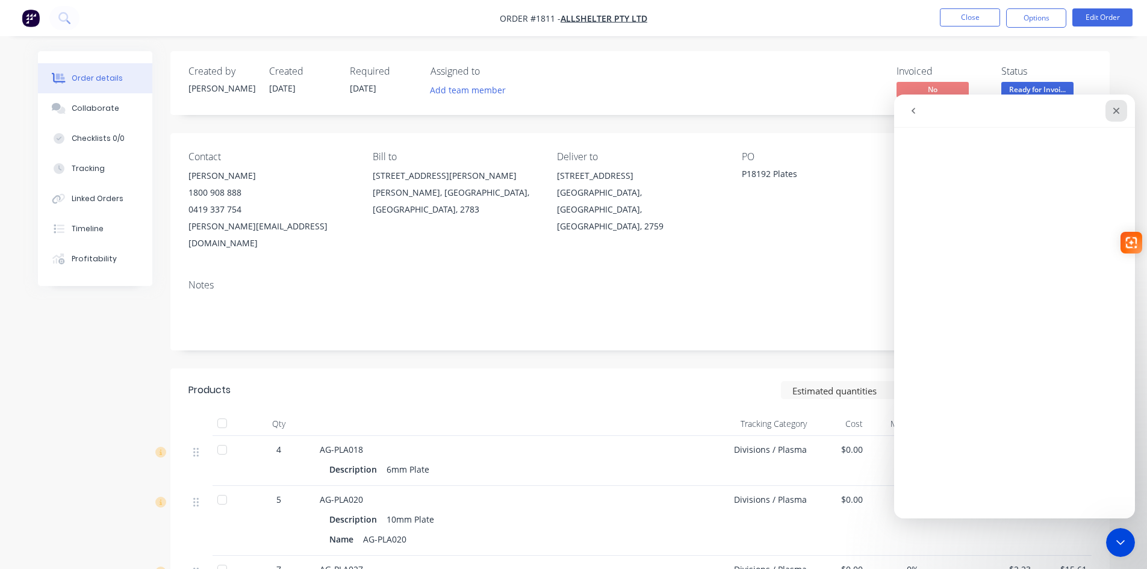
click at [1116, 112] on icon "Close" at bounding box center [1117, 111] width 10 height 10
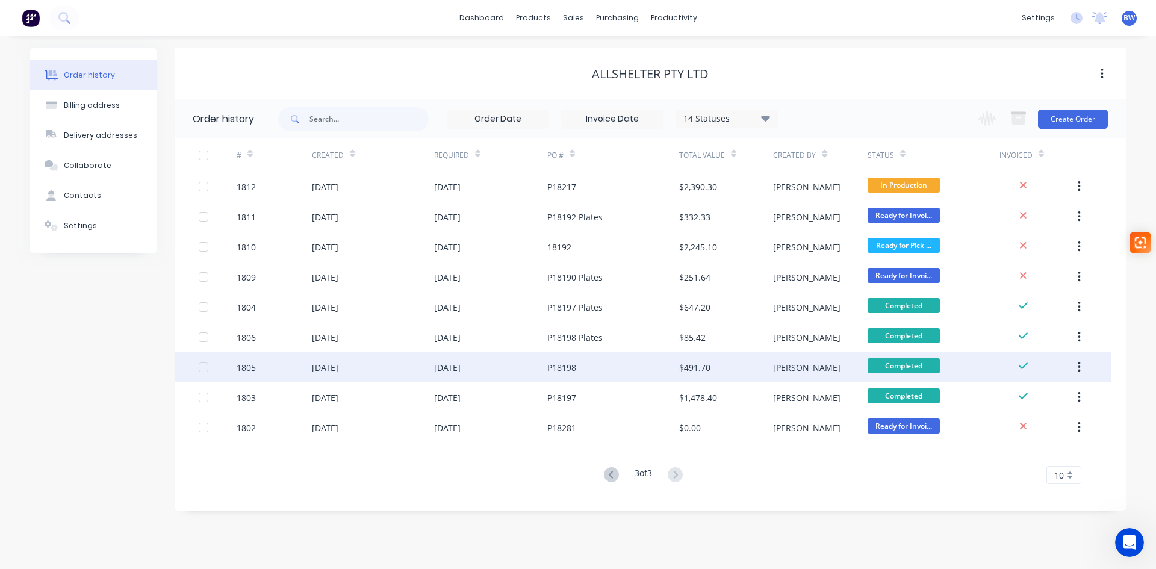
click at [561, 373] on div "P18198" at bounding box center [561, 367] width 29 height 13
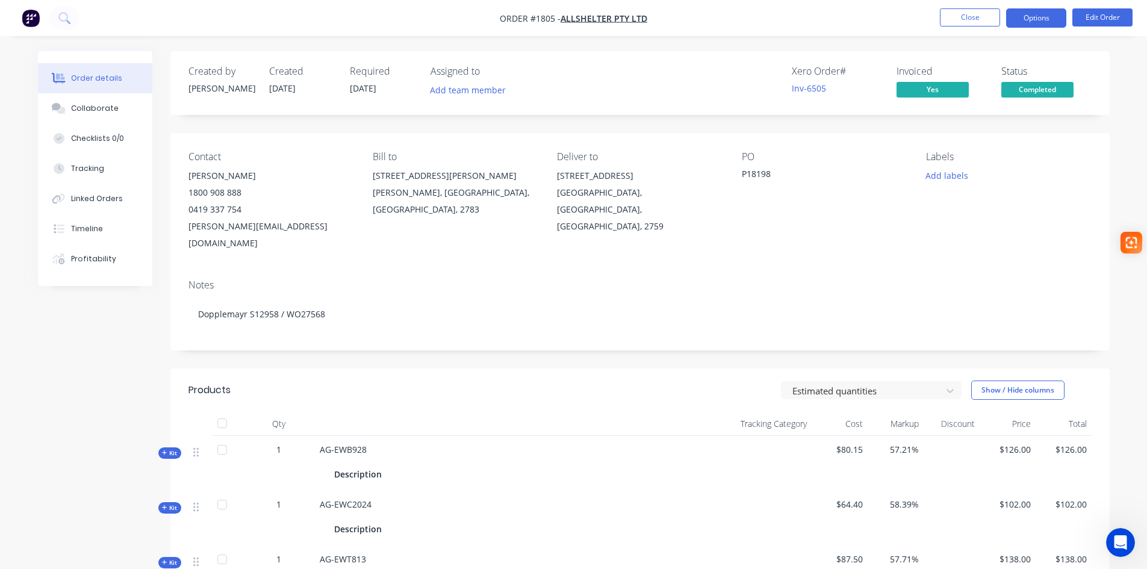
click at [1034, 13] on button "Options" at bounding box center [1036, 17] width 60 height 19
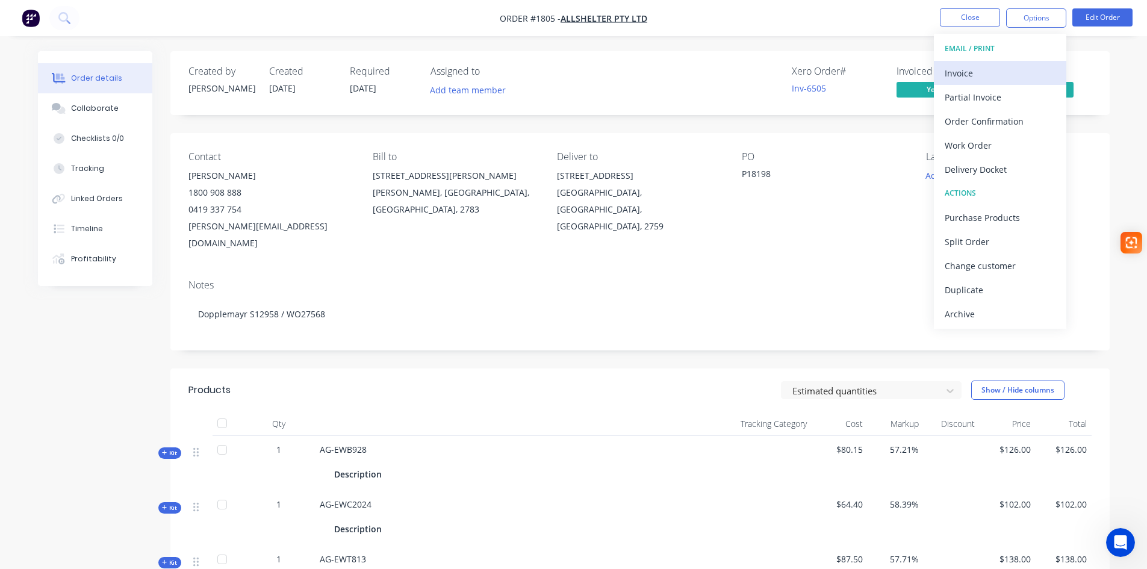
click at [955, 73] on div "Invoice" at bounding box center [1000, 72] width 111 height 17
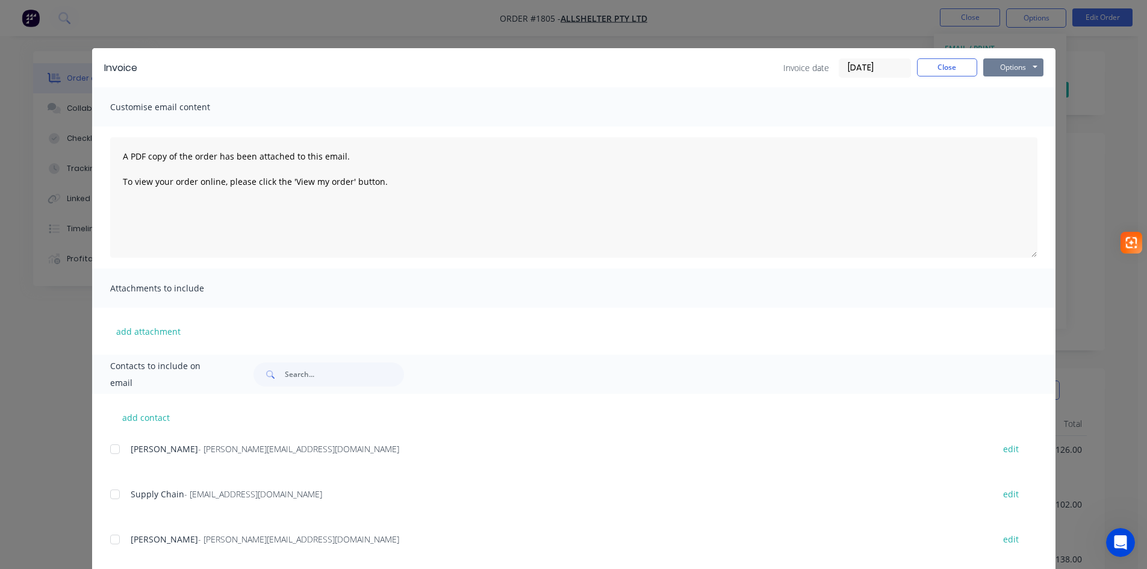
click at [1005, 71] on button "Options" at bounding box center [1013, 67] width 60 height 18
click at [1005, 89] on button "Preview" at bounding box center [1021, 89] width 77 height 20
drag, startPoint x: 929, startPoint y: 69, endPoint x: 888, endPoint y: 63, distance: 41.4
click at [930, 69] on button "Close" at bounding box center [947, 67] width 60 height 18
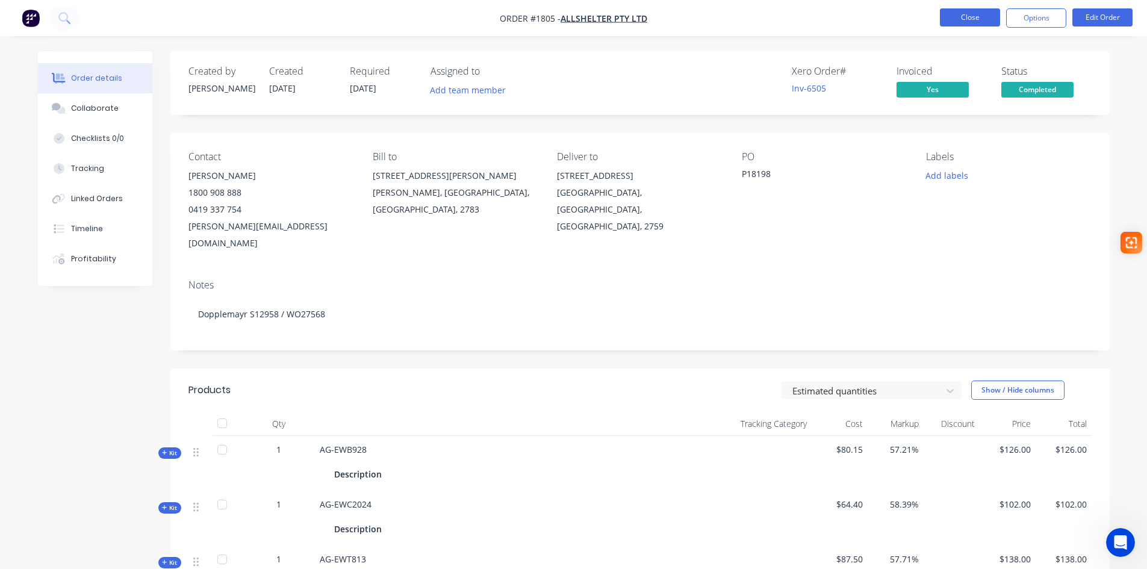
click at [962, 15] on button "Close" at bounding box center [970, 17] width 60 height 18
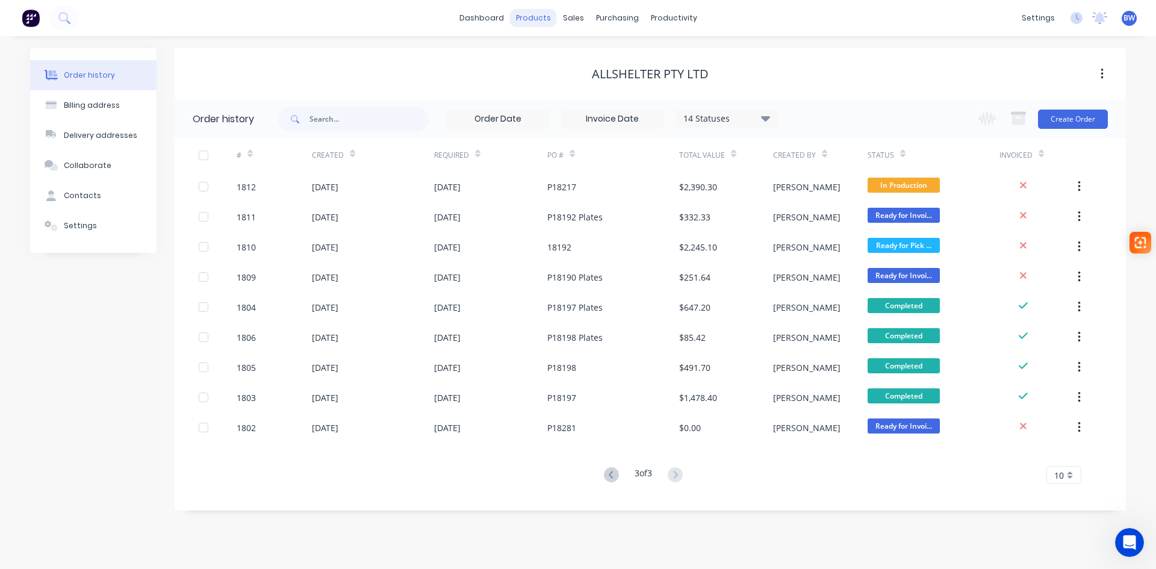
click at [536, 20] on div "products" at bounding box center [533, 18] width 47 height 18
click at [558, 59] on div "Product Catalogue" at bounding box center [586, 57] width 75 height 11
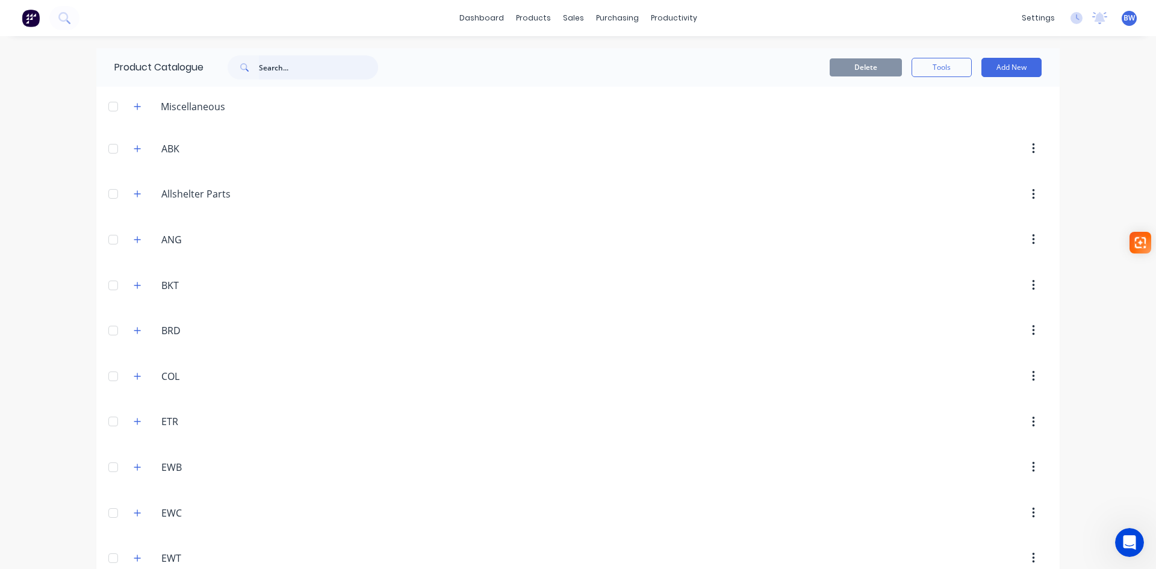
click at [286, 71] on input "text" at bounding box center [318, 67] width 119 height 24
type input "928"
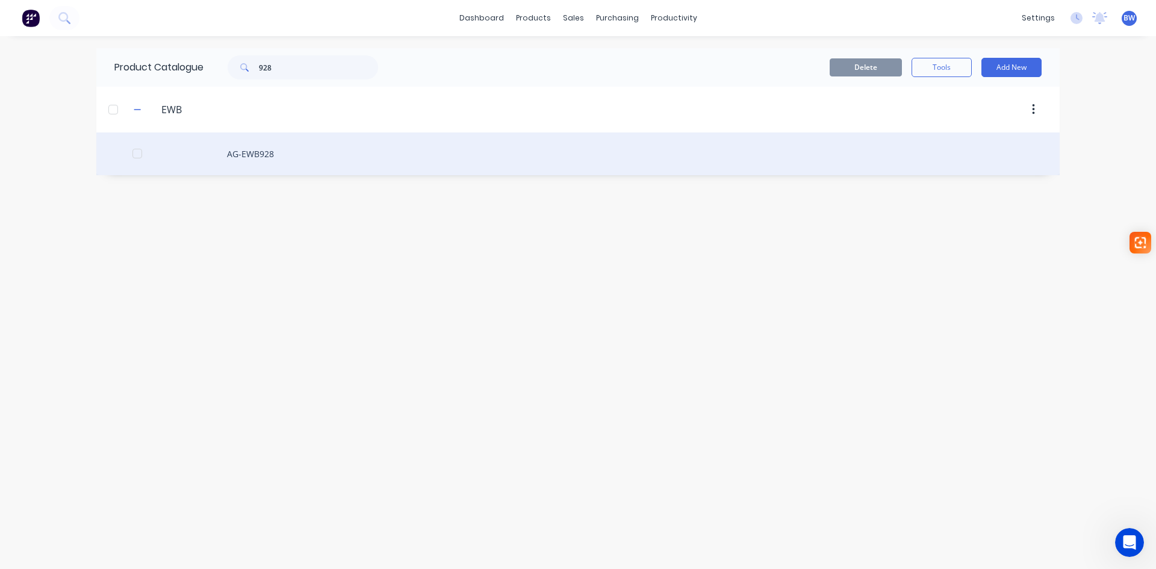
click at [263, 151] on div "AG-EWB928" at bounding box center [577, 153] width 963 height 43
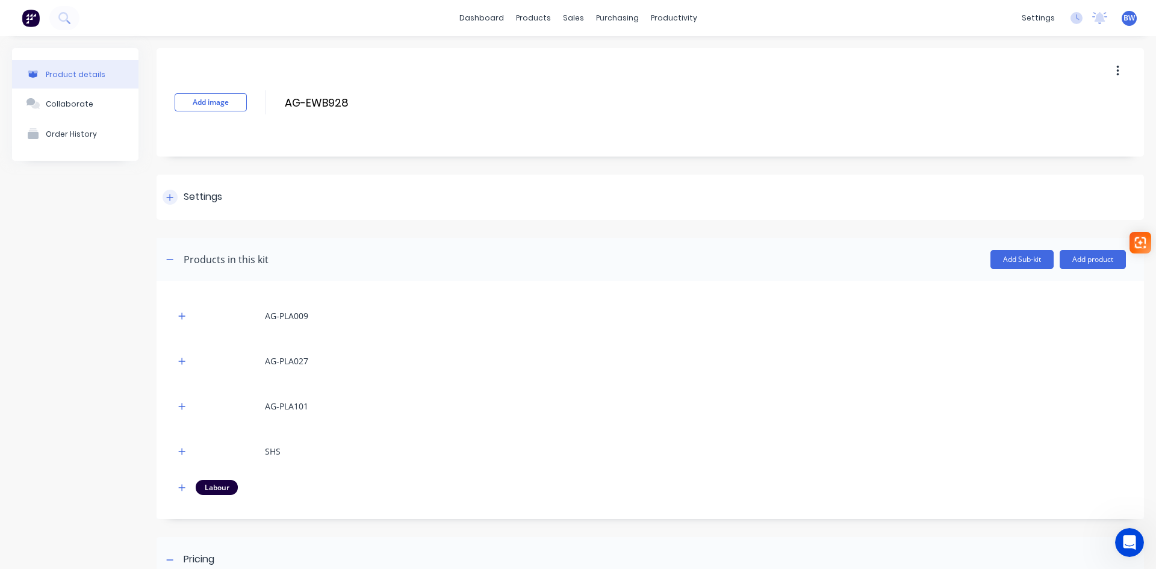
click at [175, 194] on div at bounding box center [170, 197] width 15 height 15
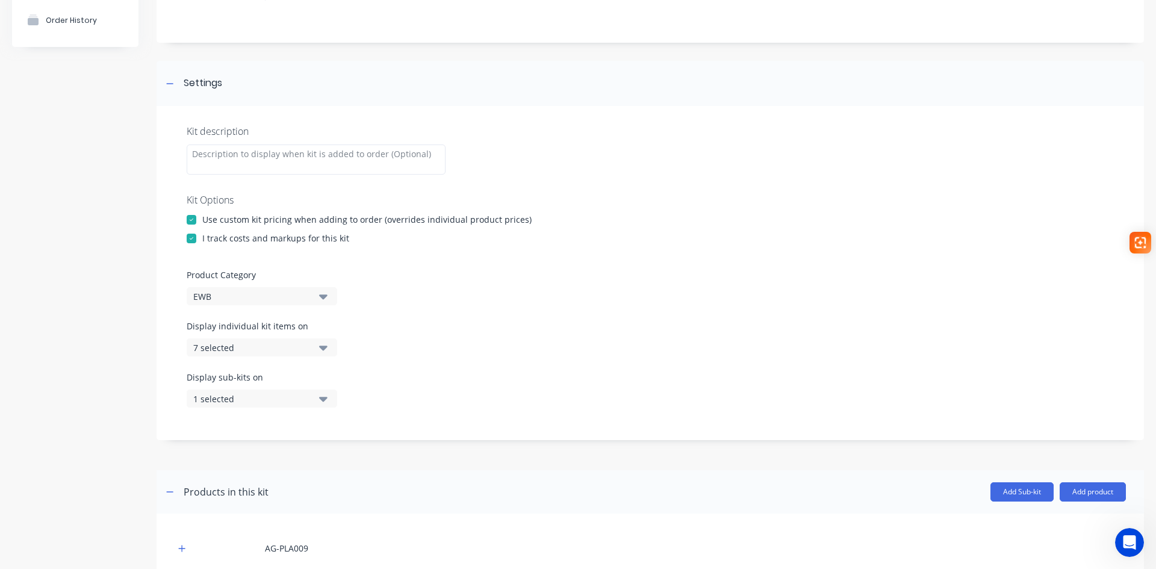
scroll to position [120, 0]
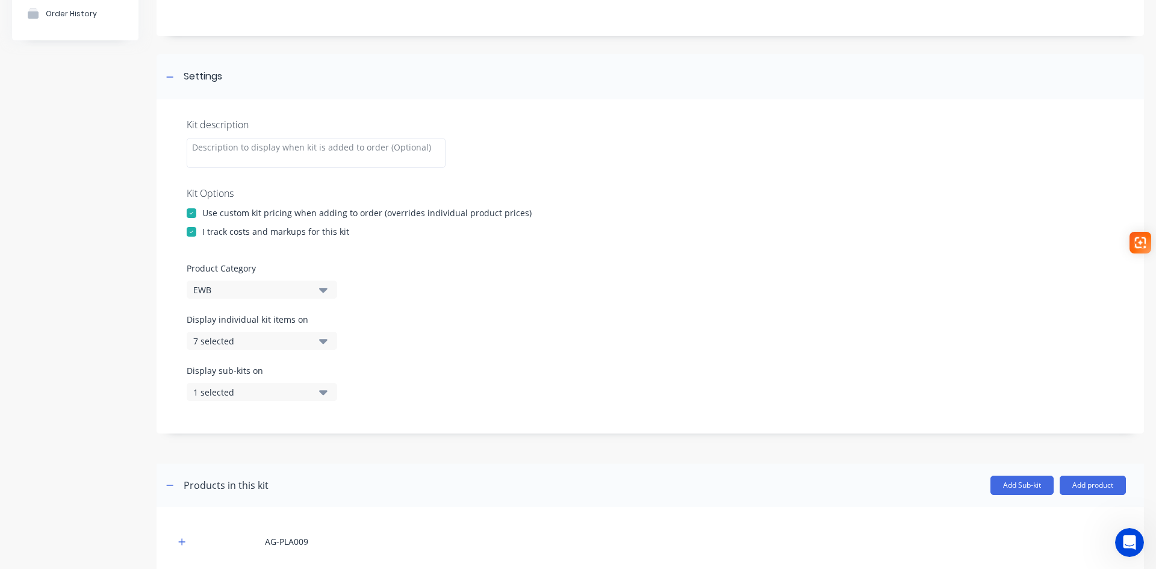
click at [322, 338] on icon "button" at bounding box center [323, 340] width 8 height 13
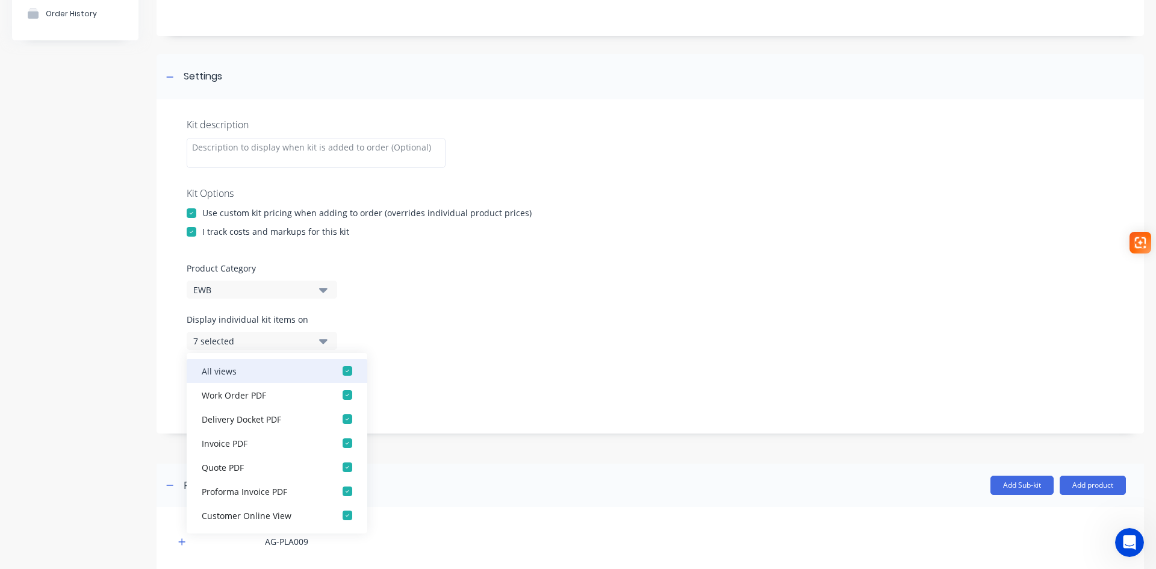
click at [341, 373] on div "button" at bounding box center [347, 371] width 24 height 24
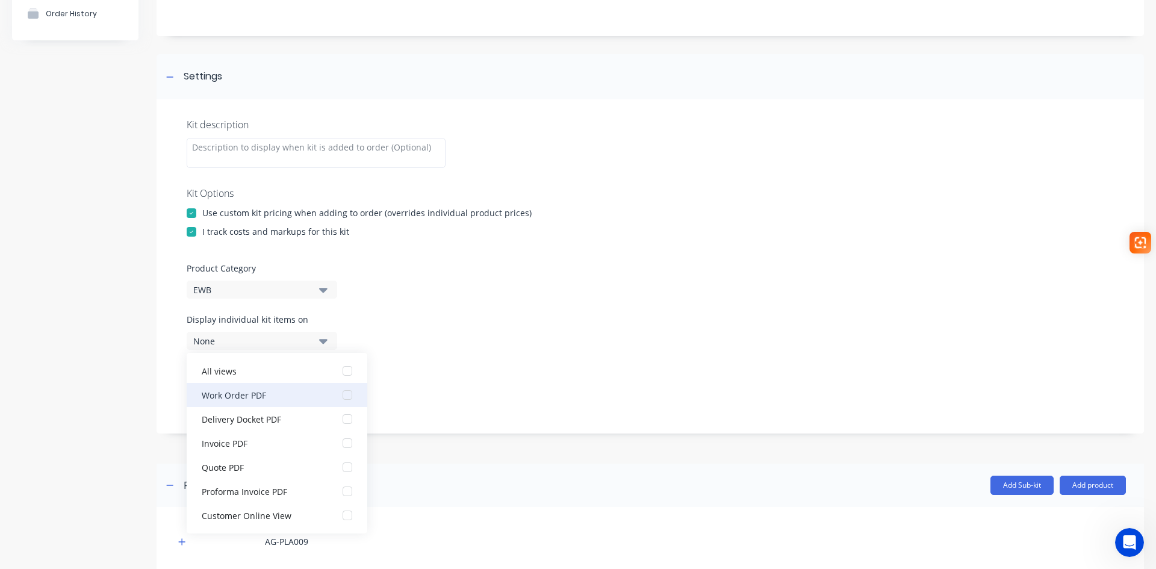
click at [339, 396] on div "button" at bounding box center [347, 395] width 24 height 24
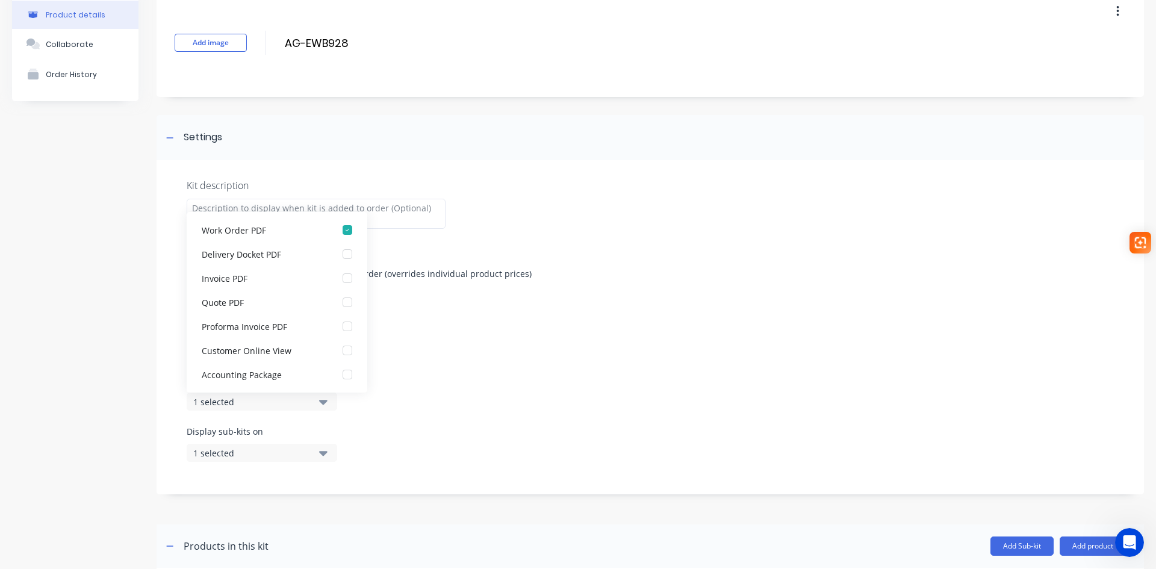
scroll to position [0, 0]
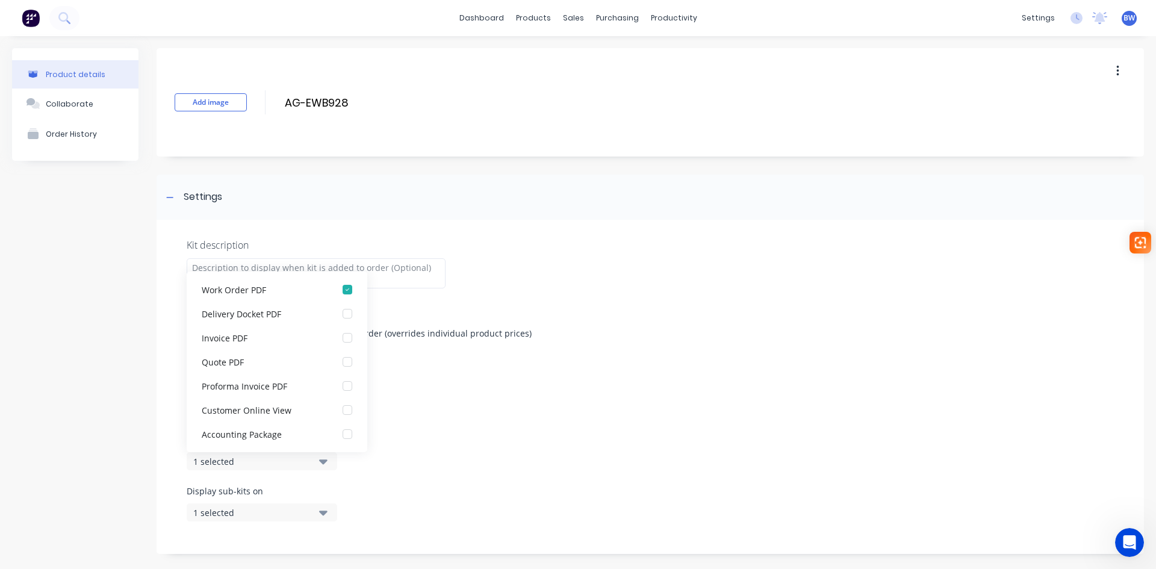
click at [508, 415] on div "Product Category EWB" at bounding box center [650, 400] width 927 height 37
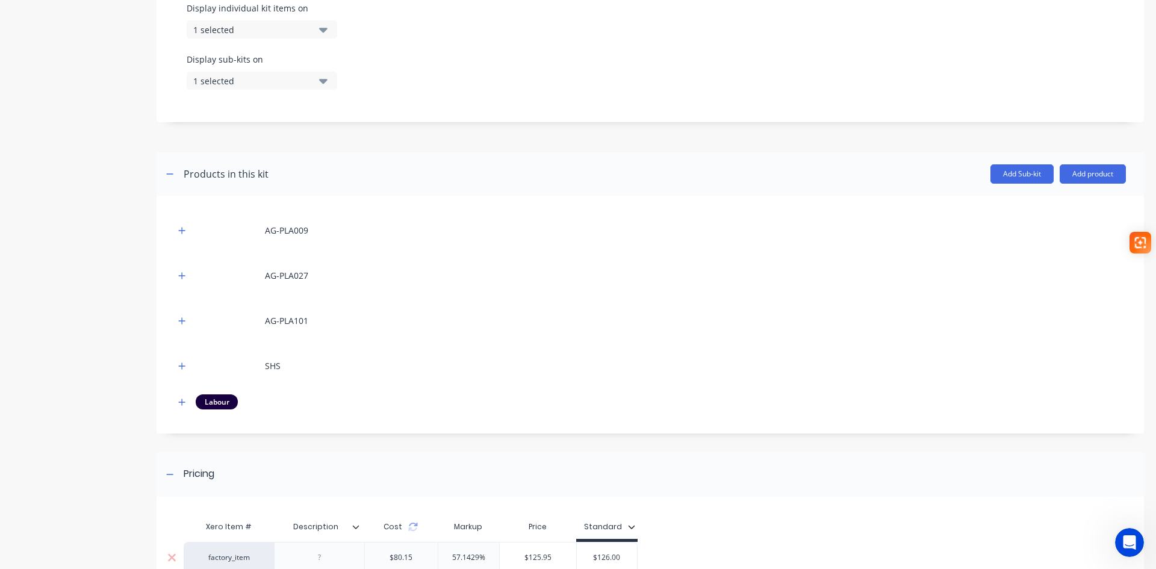
scroll to position [552, 0]
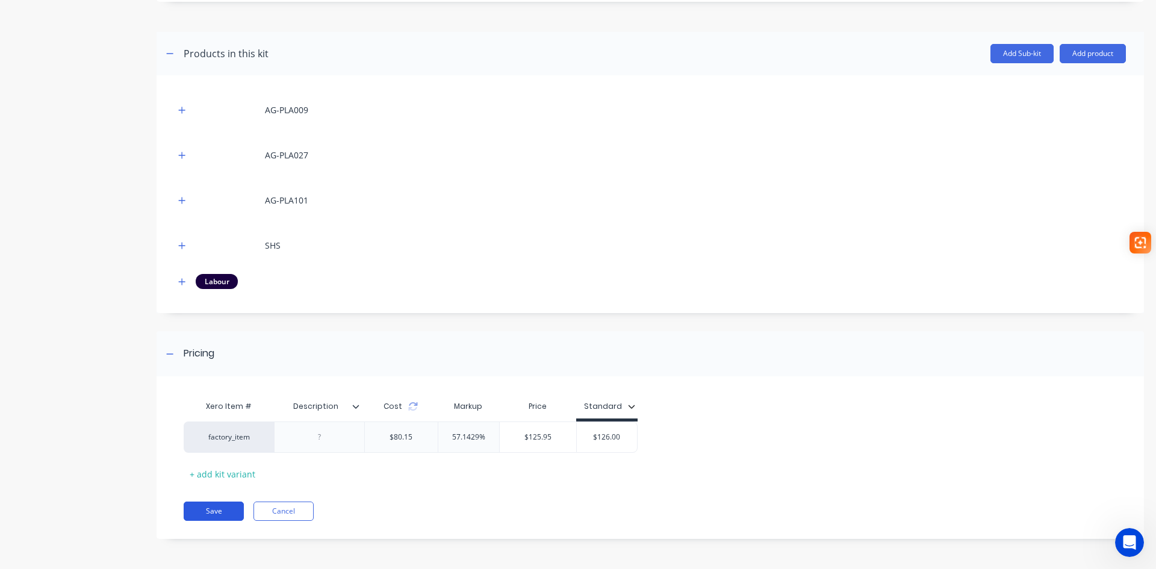
click at [207, 510] on button "Save" at bounding box center [214, 511] width 60 height 19
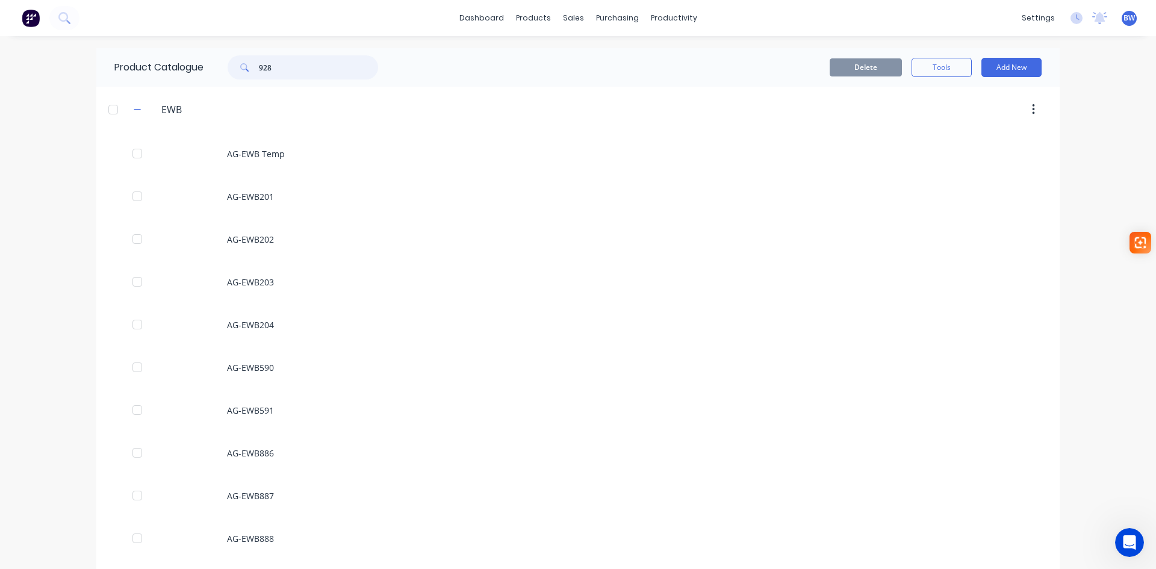
click at [282, 72] on input "928" at bounding box center [318, 67] width 119 height 24
drag, startPoint x: 272, startPoint y: 62, endPoint x: 228, endPoint y: 64, distance: 44.0
click at [228, 64] on div "928" at bounding box center [303, 67] width 151 height 24
type input "928"
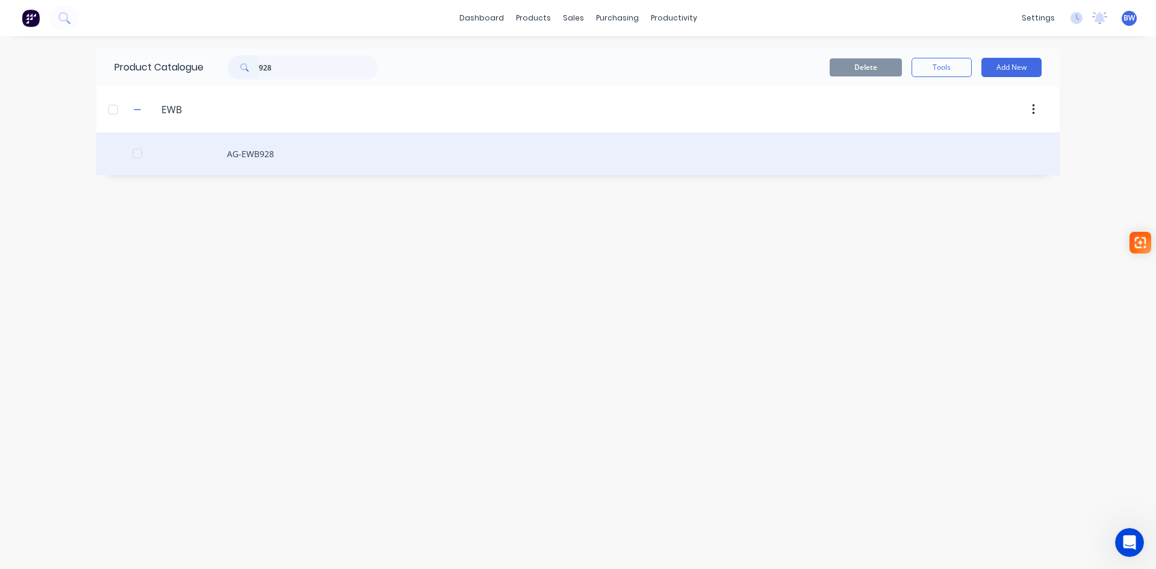
click at [250, 157] on div "AG-EWB928" at bounding box center [577, 153] width 963 height 43
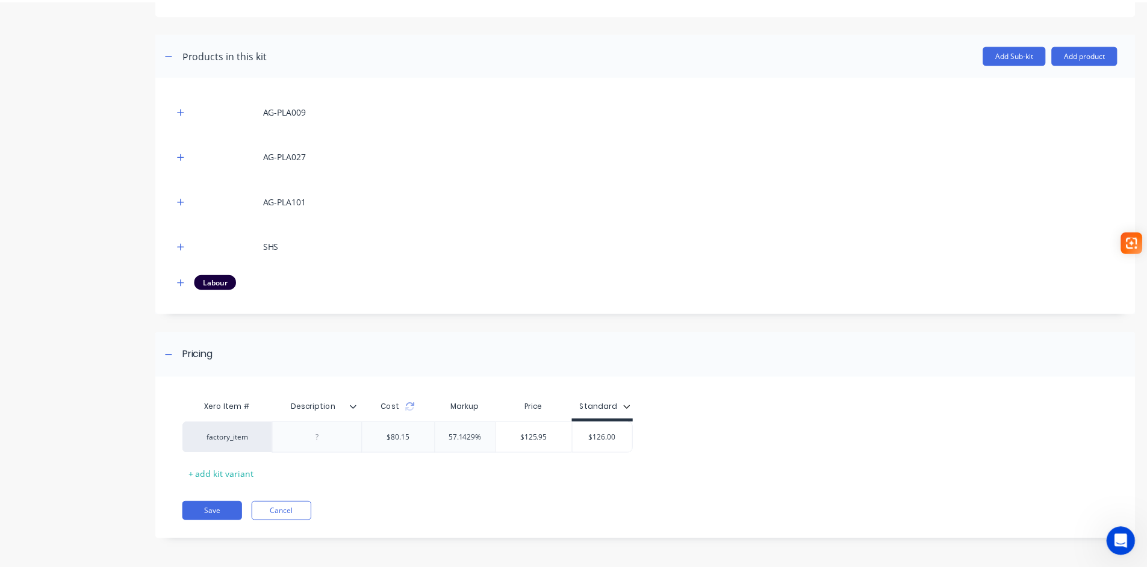
scroll to position [206, 0]
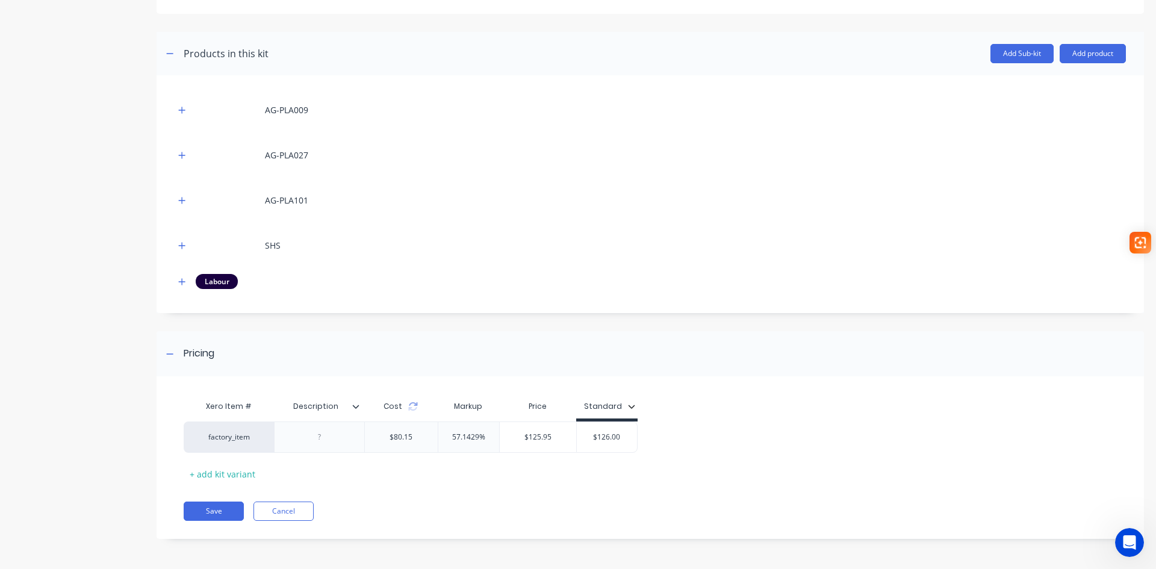
type input "Description"
click at [356, 411] on input "Description" at bounding box center [315, 406] width 83 height 11
click at [355, 406] on icon at bounding box center [355, 406] width 7 height 7
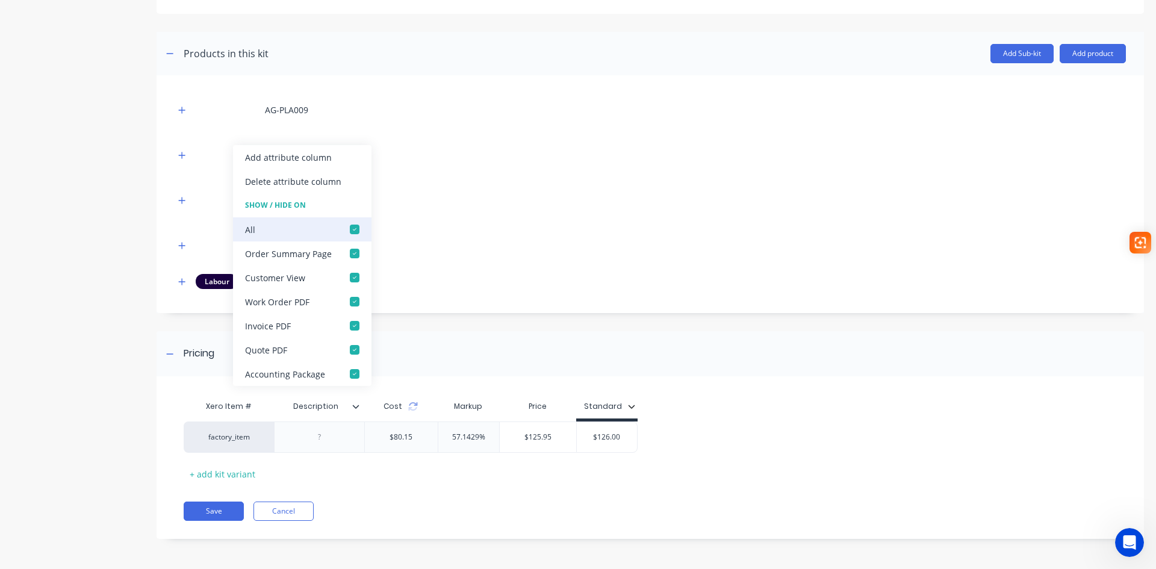
click at [353, 232] on div at bounding box center [355, 229] width 24 height 24
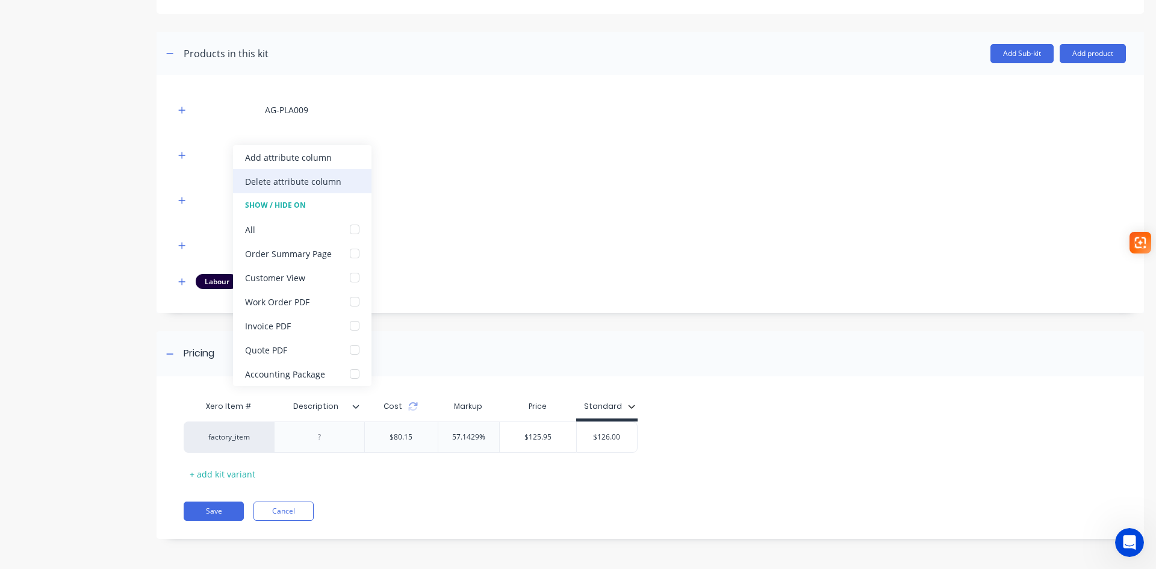
click at [313, 182] on div "Delete attribute column" at bounding box center [293, 181] width 96 height 13
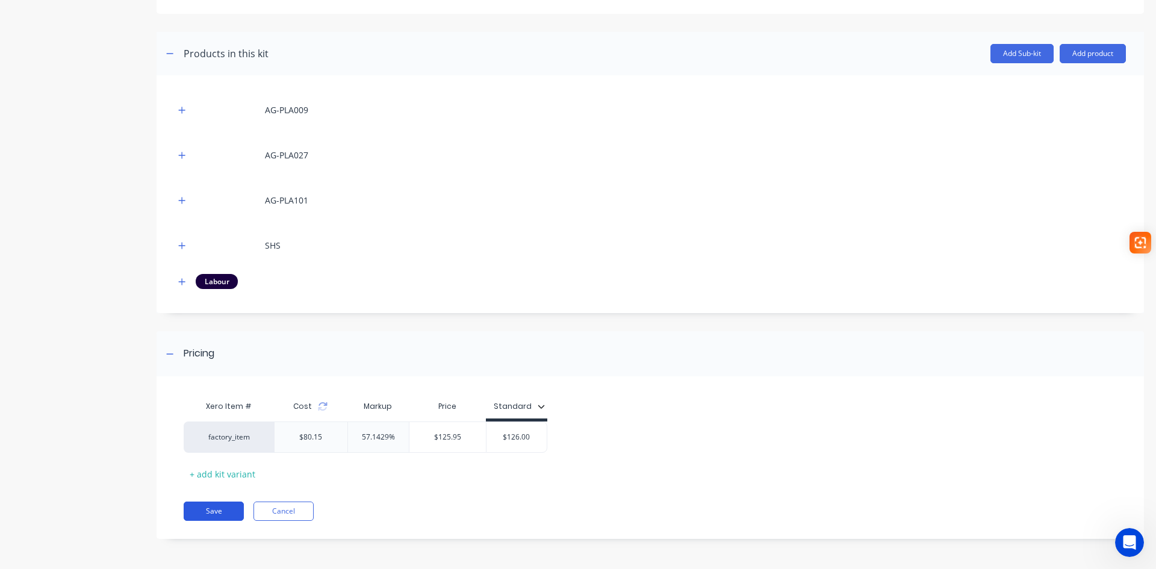
click at [202, 510] on button "Save" at bounding box center [214, 511] width 60 height 19
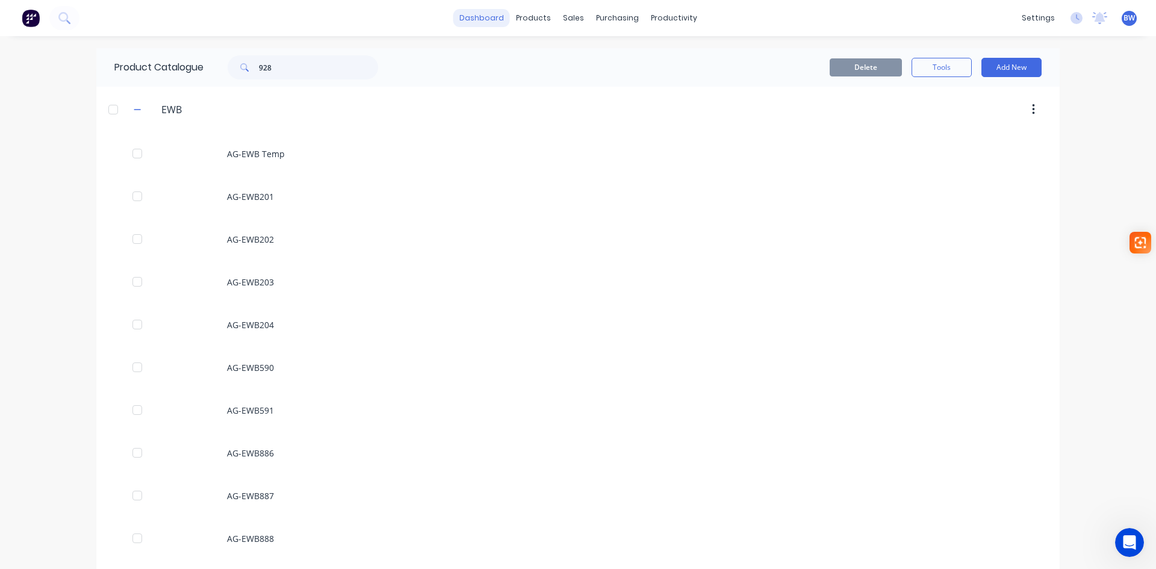
click at [481, 17] on link "dashboard" at bounding box center [481, 18] width 57 height 18
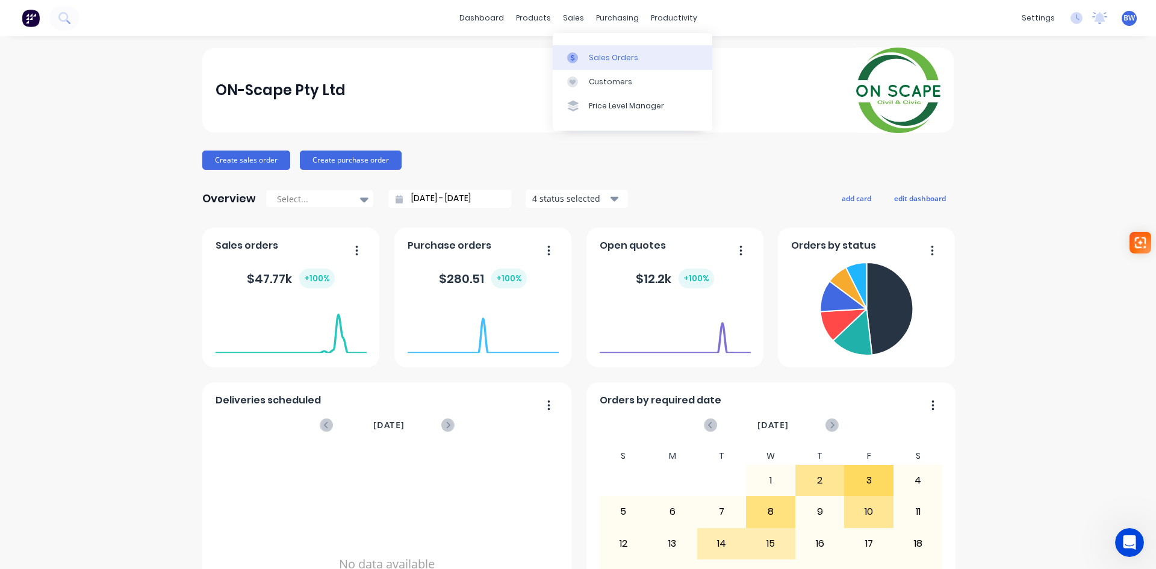
click at [611, 57] on div "Sales Orders" at bounding box center [613, 57] width 49 height 11
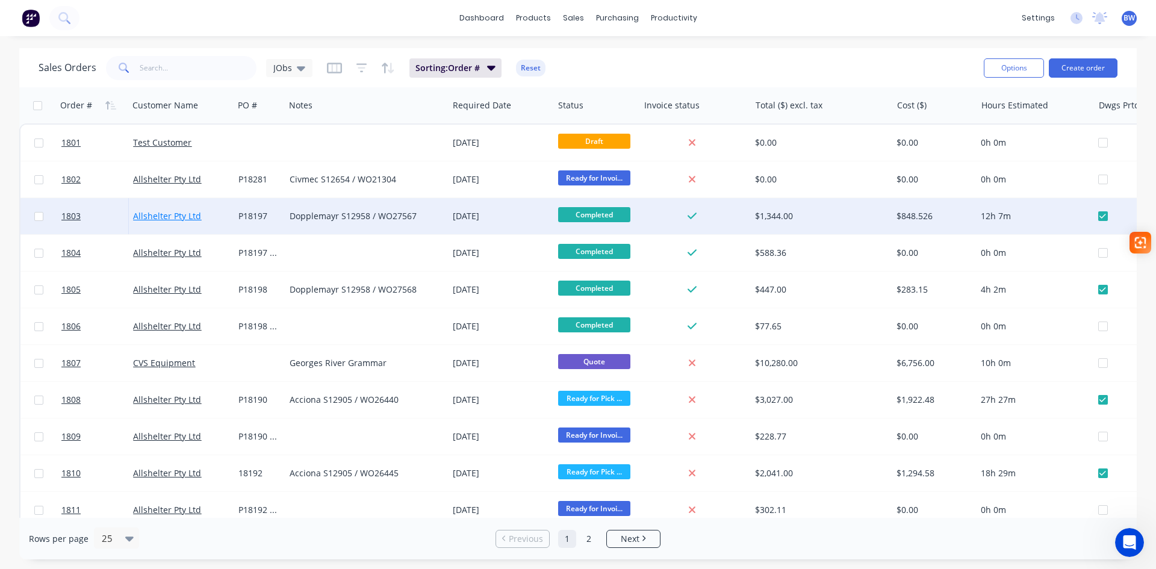
click at [138, 219] on link "Allshelter Pty Ltd" at bounding box center [167, 215] width 68 height 11
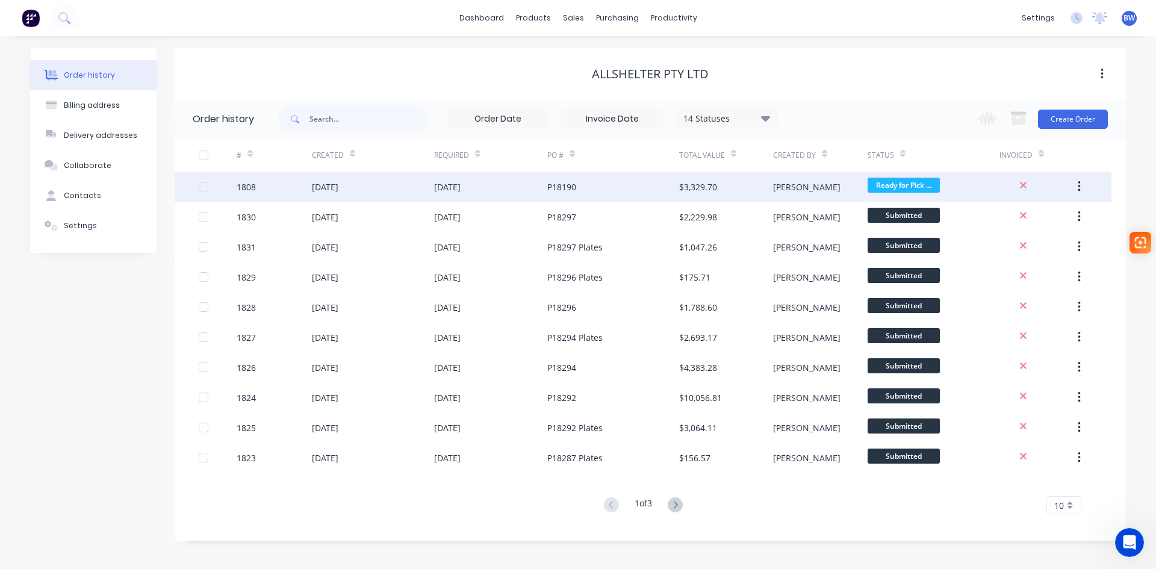
click at [390, 197] on div "26 Sep 2025" at bounding box center [373, 187] width 122 height 30
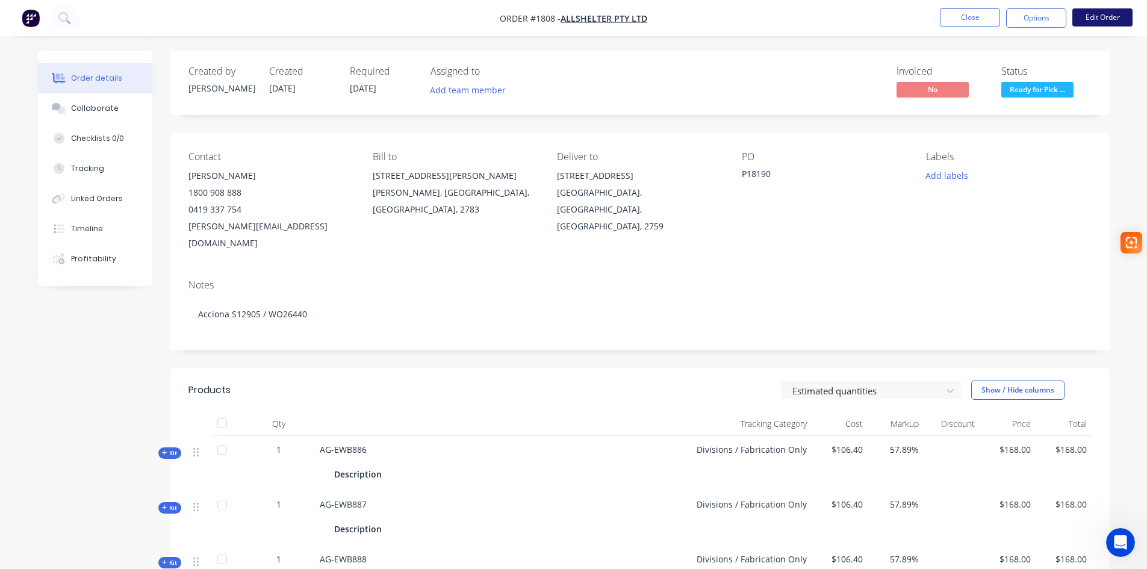
click at [1115, 13] on button "Edit Order" at bounding box center [1102, 17] width 60 height 18
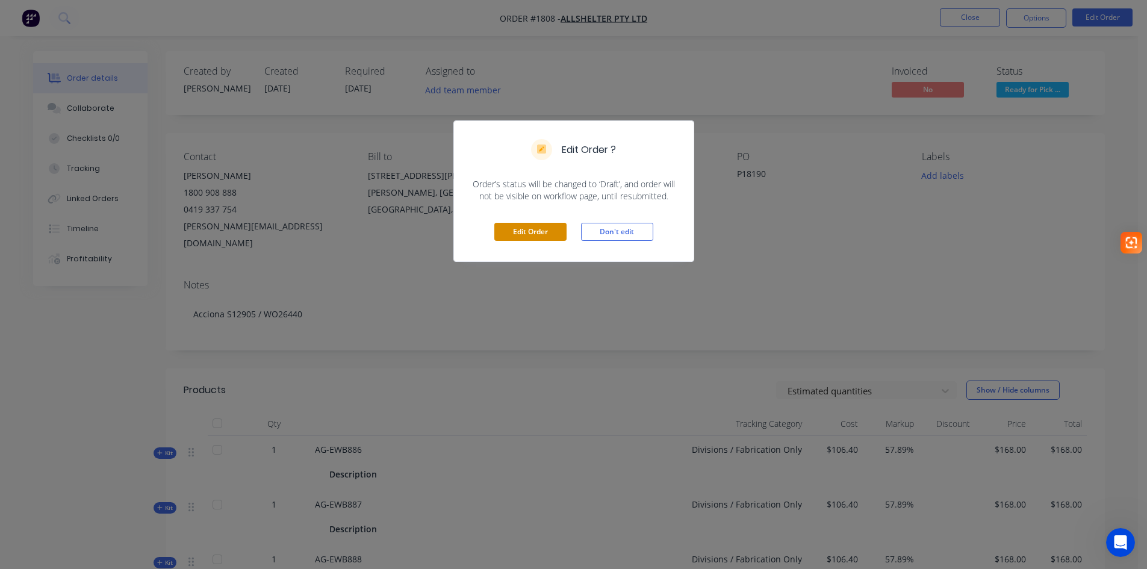
click at [518, 231] on button "Edit Order" at bounding box center [530, 232] width 72 height 18
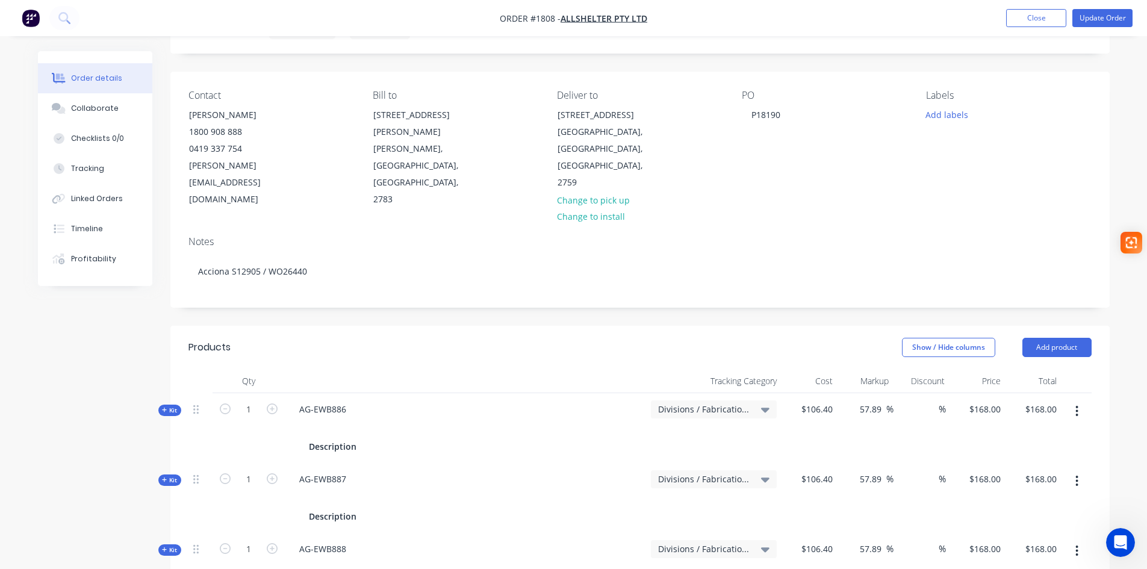
scroll to position [60, 0]
click at [87, 164] on div "Tracking" at bounding box center [87, 168] width 33 height 11
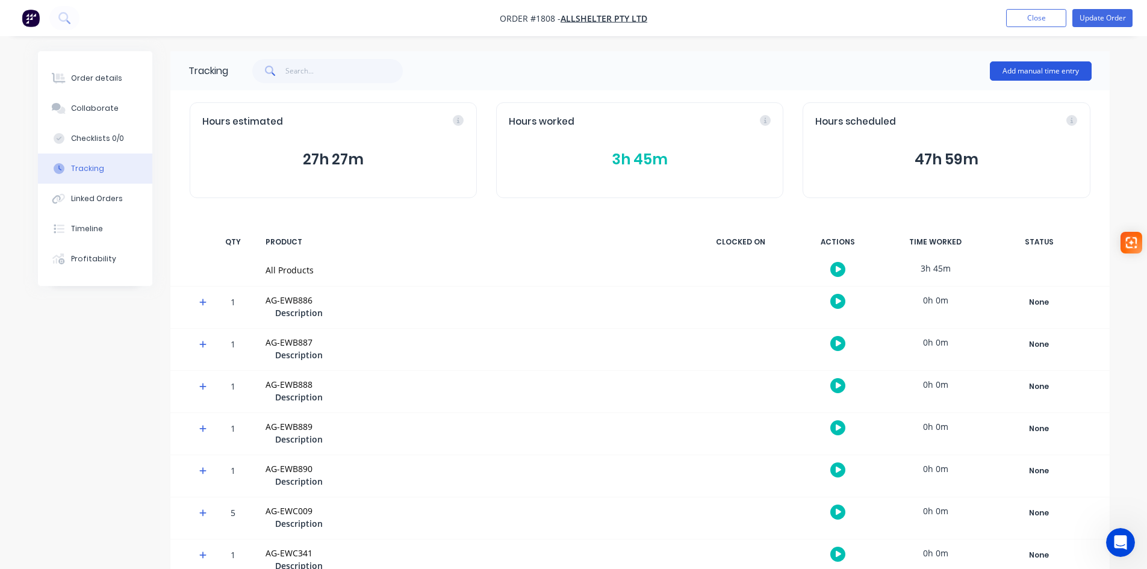
click at [1024, 70] on button "Add manual time entry" at bounding box center [1041, 70] width 102 height 19
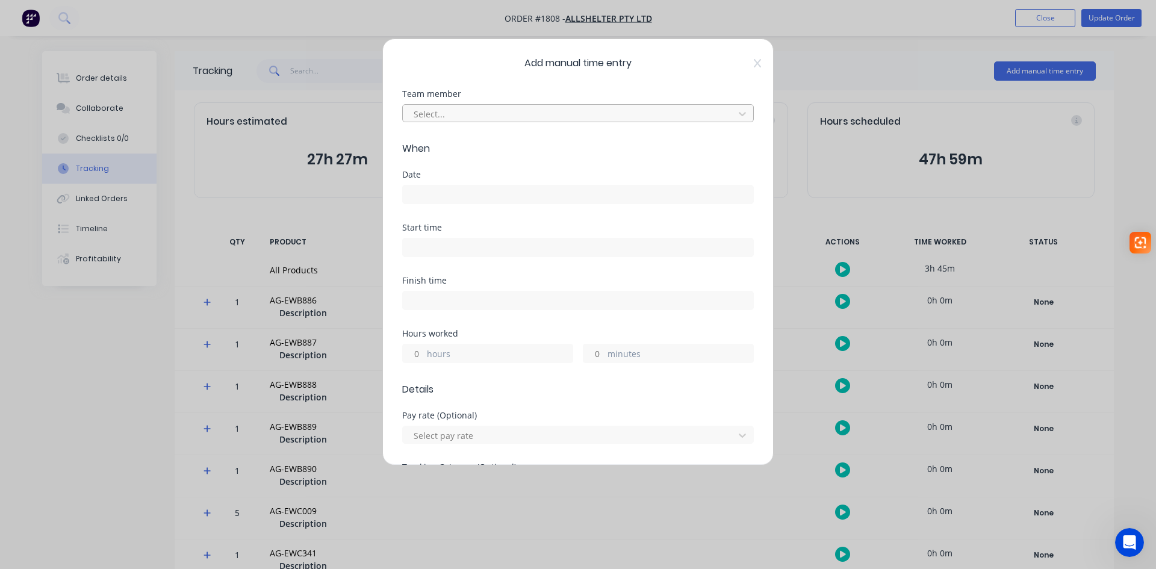
click at [583, 109] on div at bounding box center [570, 114] width 316 height 15
click at [488, 251] on input at bounding box center [578, 247] width 350 height 18
type input "11:37 AM"
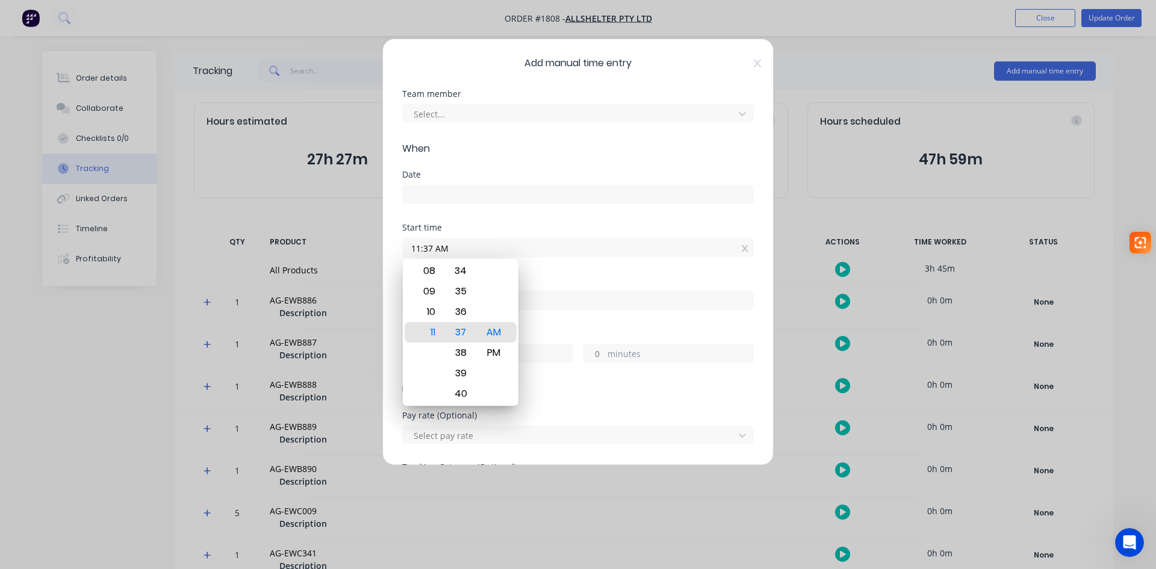
click at [542, 300] on input at bounding box center [578, 300] width 350 height 18
type input "11:37 AM"
type input "0"
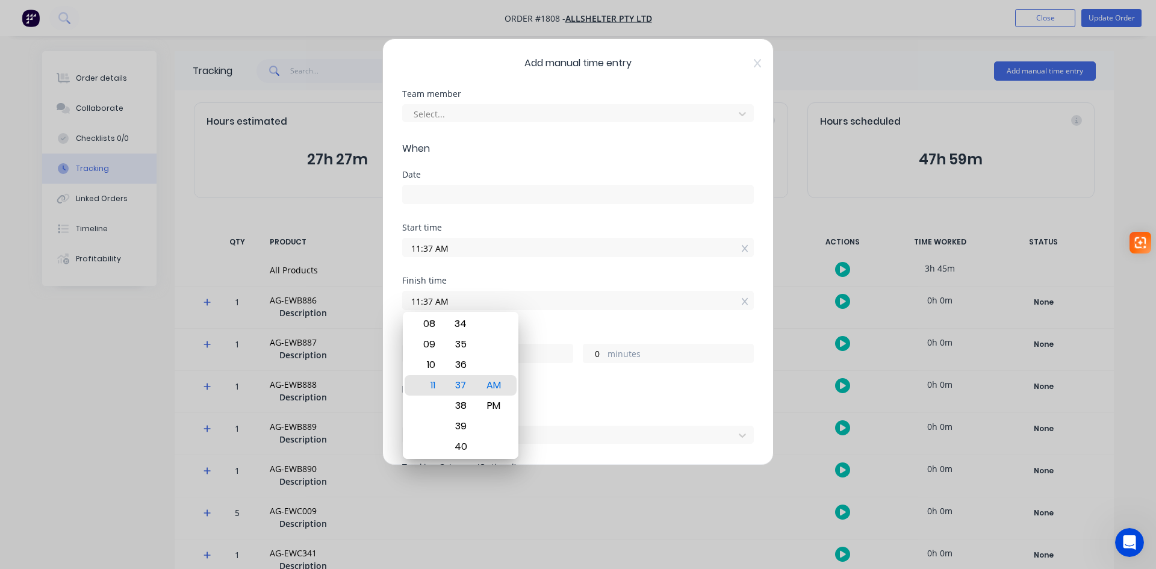
click at [432, 200] on input at bounding box center [578, 194] width 350 height 18
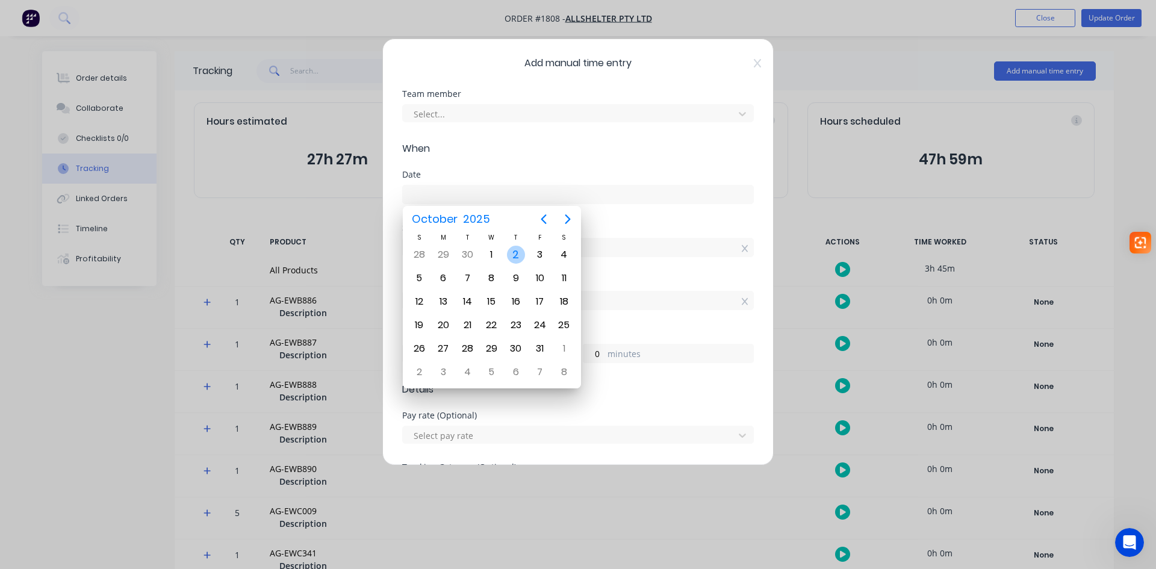
click at [511, 261] on div "2" at bounding box center [516, 255] width 18 height 18
type input "02/10/2025"
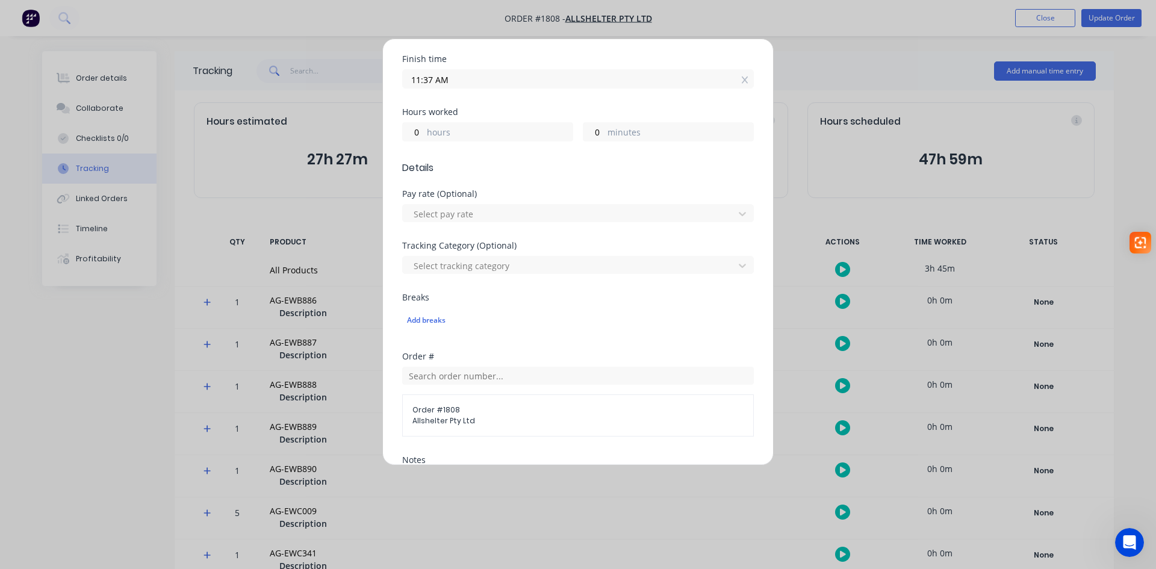
scroll to position [241, 0]
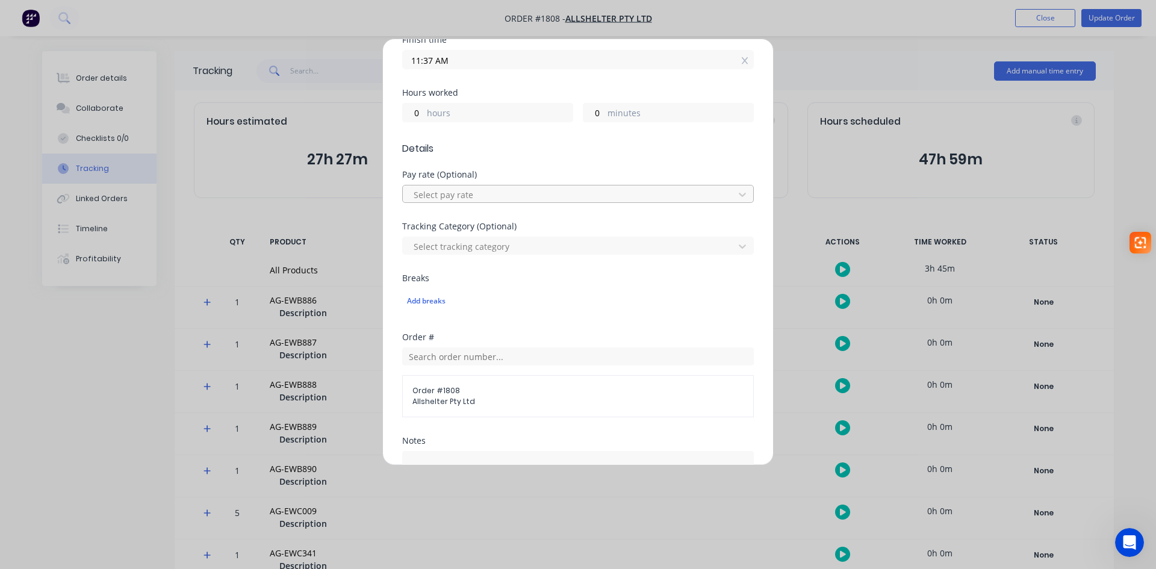
click at [511, 191] on div at bounding box center [570, 194] width 316 height 15
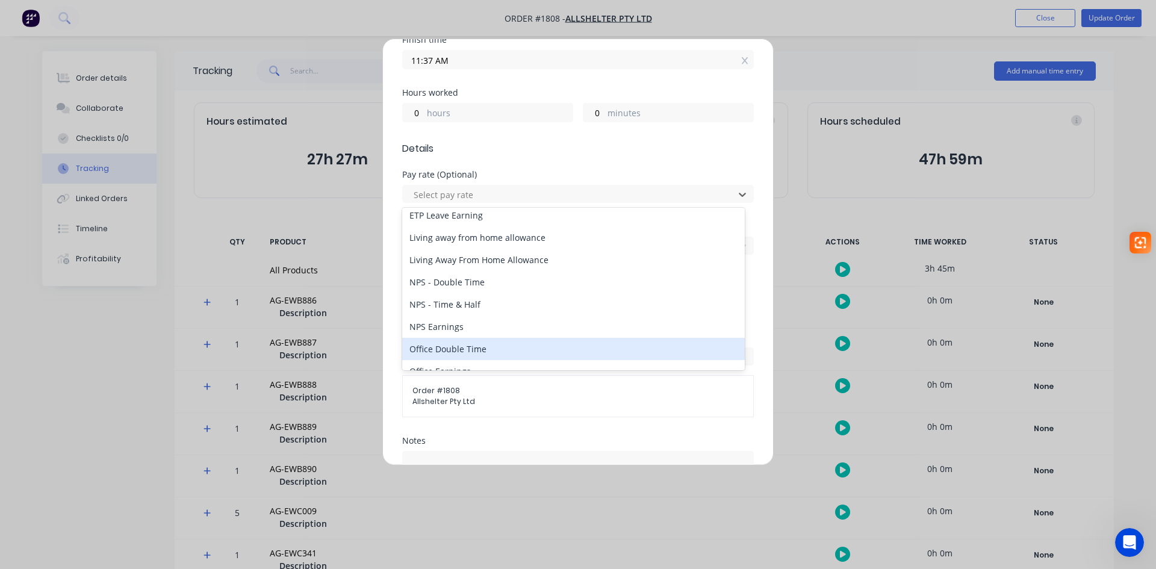
scroll to position [0, 0]
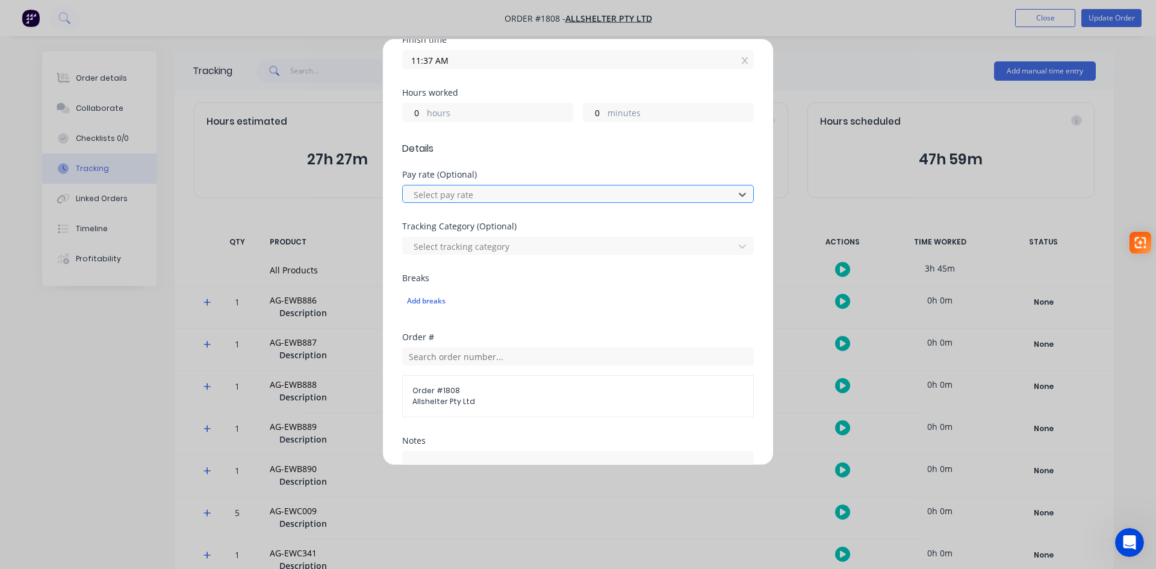
click at [513, 186] on div "Select pay rate" at bounding box center [570, 194] width 323 height 18
click at [522, 240] on div at bounding box center [570, 246] width 316 height 15
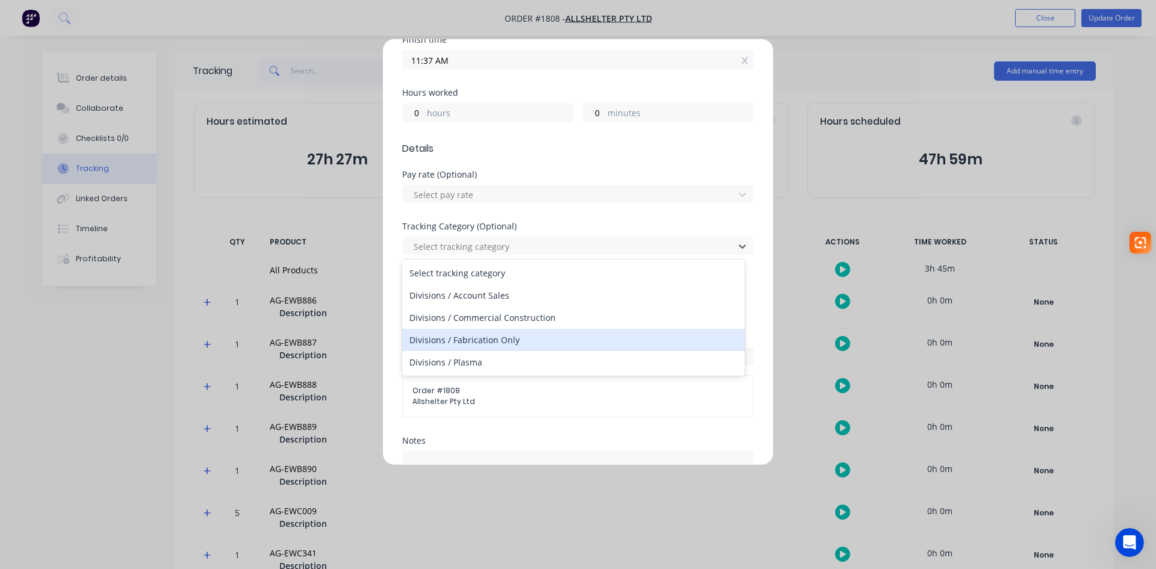
click at [512, 343] on div "Divisions / Fabrication Only" at bounding box center [573, 340] width 343 height 22
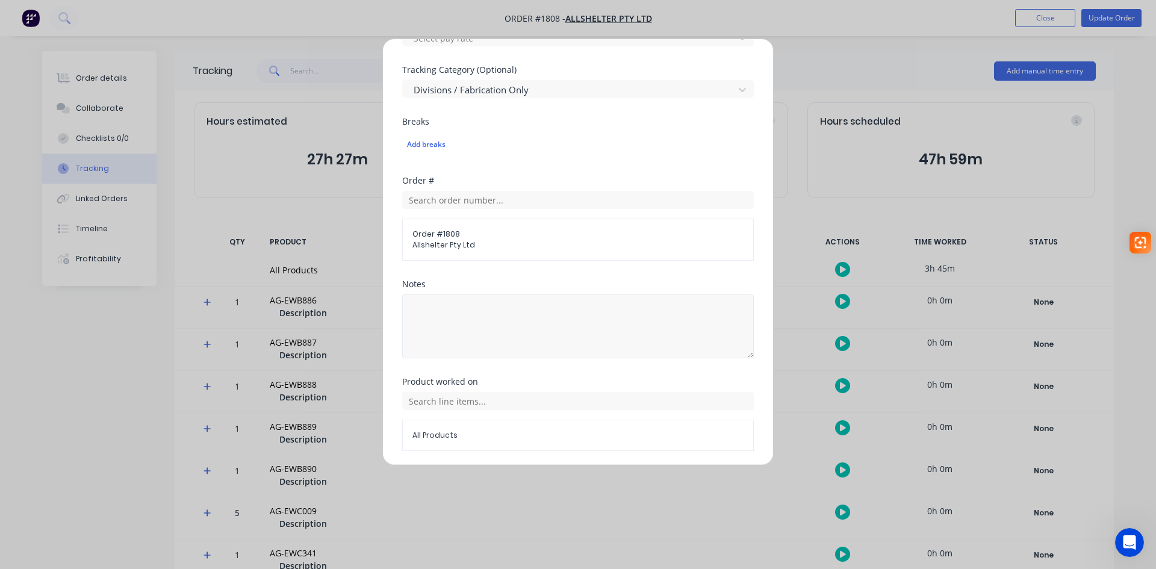
scroll to position [439, 0]
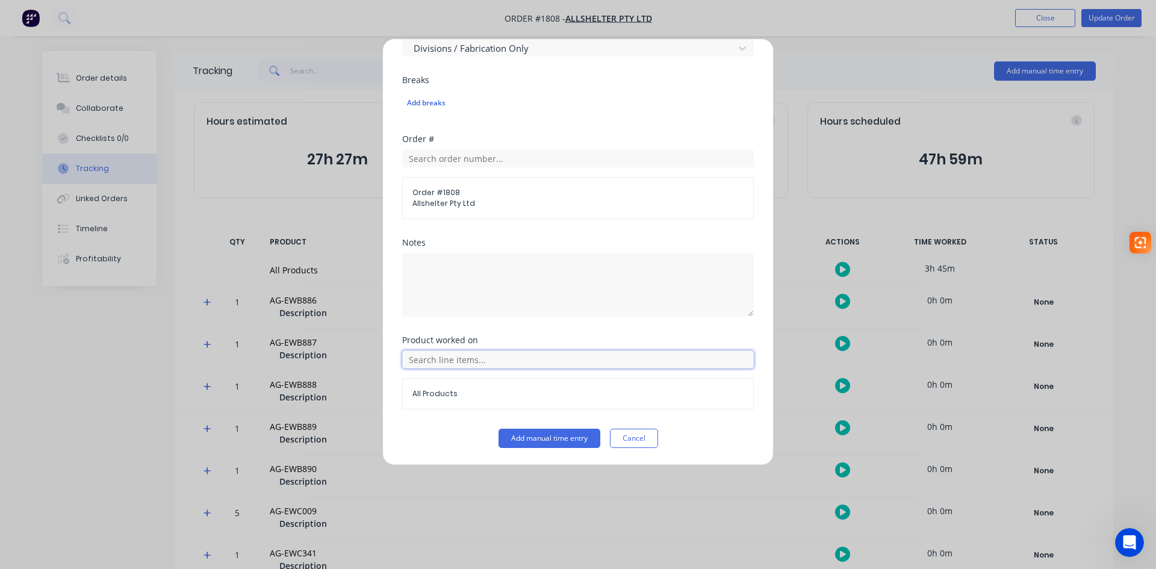
click at [515, 361] on input "text" at bounding box center [578, 359] width 352 height 18
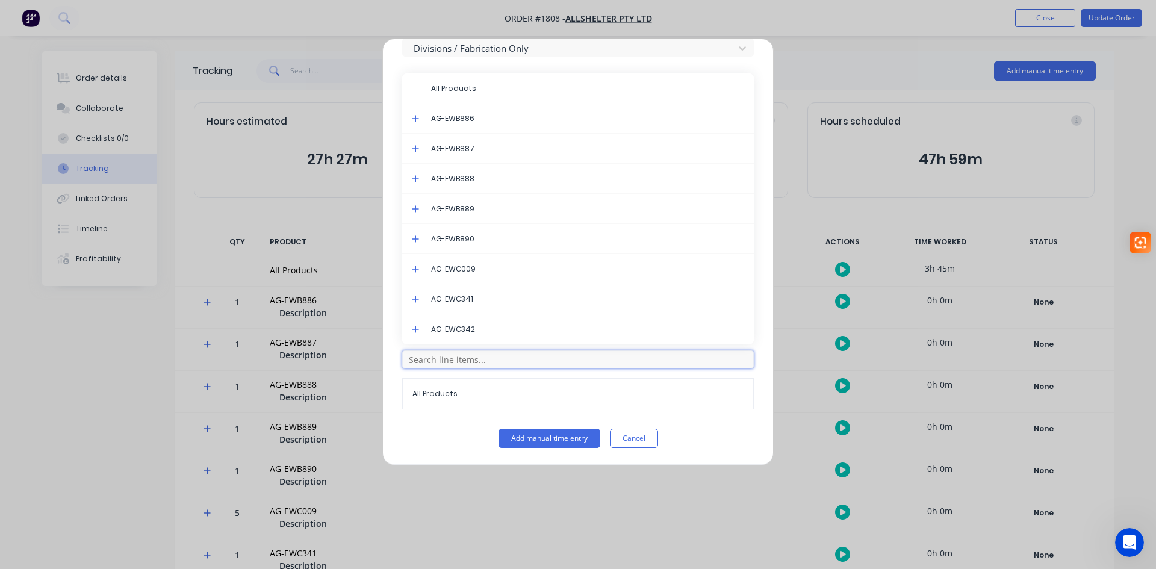
click at [515, 361] on input "text" at bounding box center [578, 359] width 352 height 18
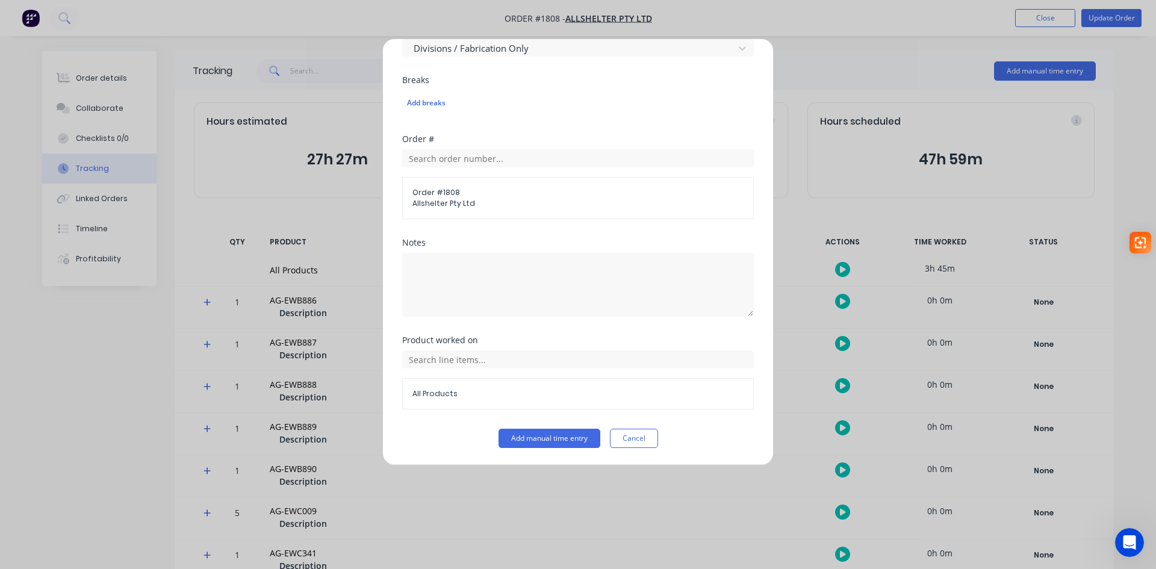
click at [633, 437] on button "Cancel" at bounding box center [634, 438] width 48 height 19
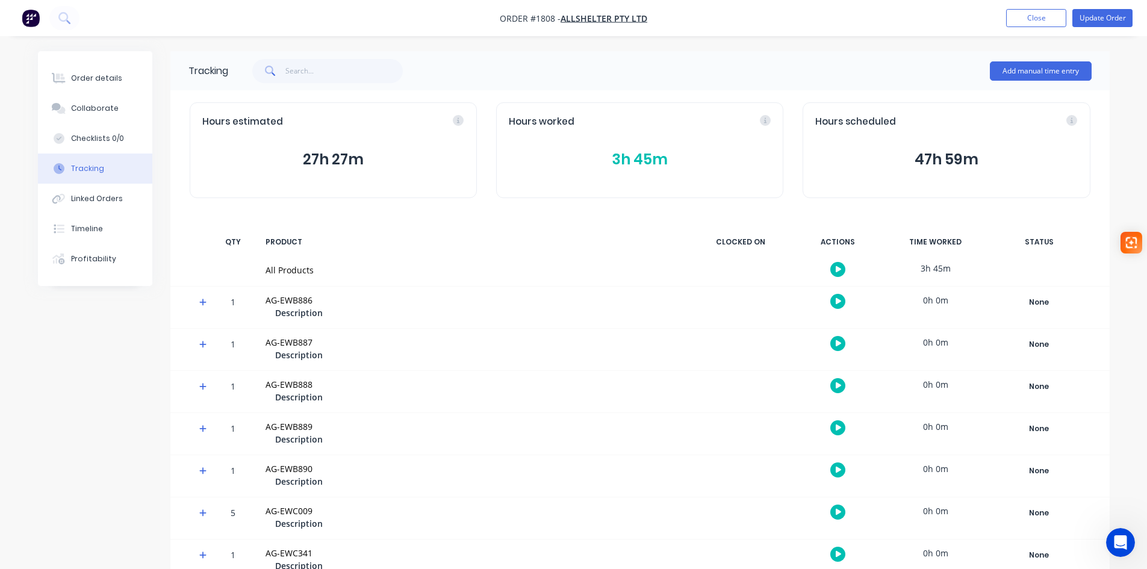
click at [648, 164] on button "3h 45m" at bounding box center [640, 159] width 262 height 23
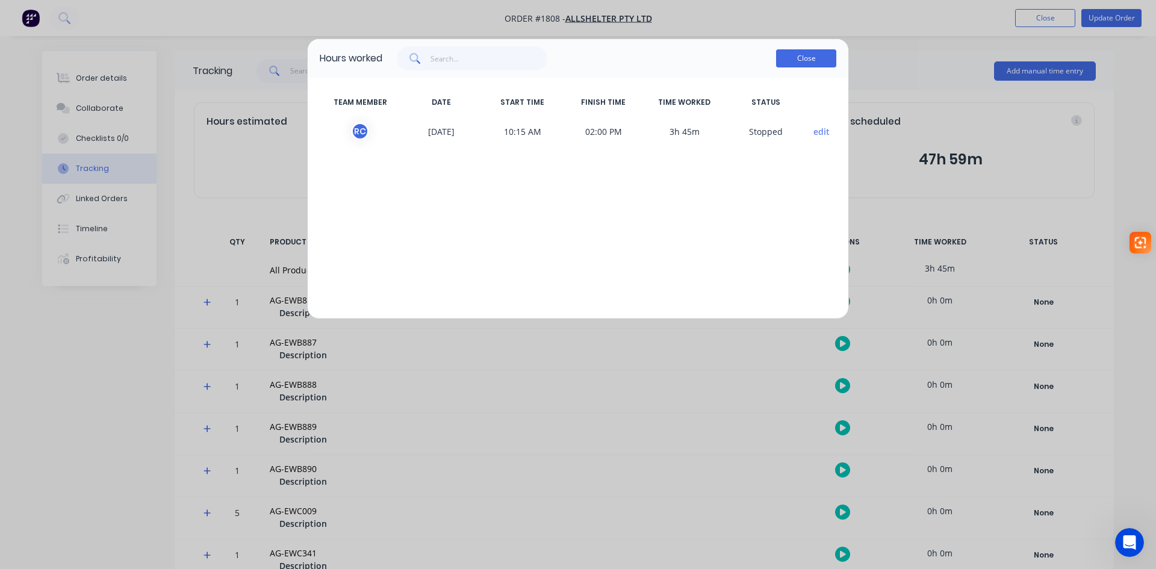
click at [821, 60] on button "Close" at bounding box center [806, 58] width 60 height 18
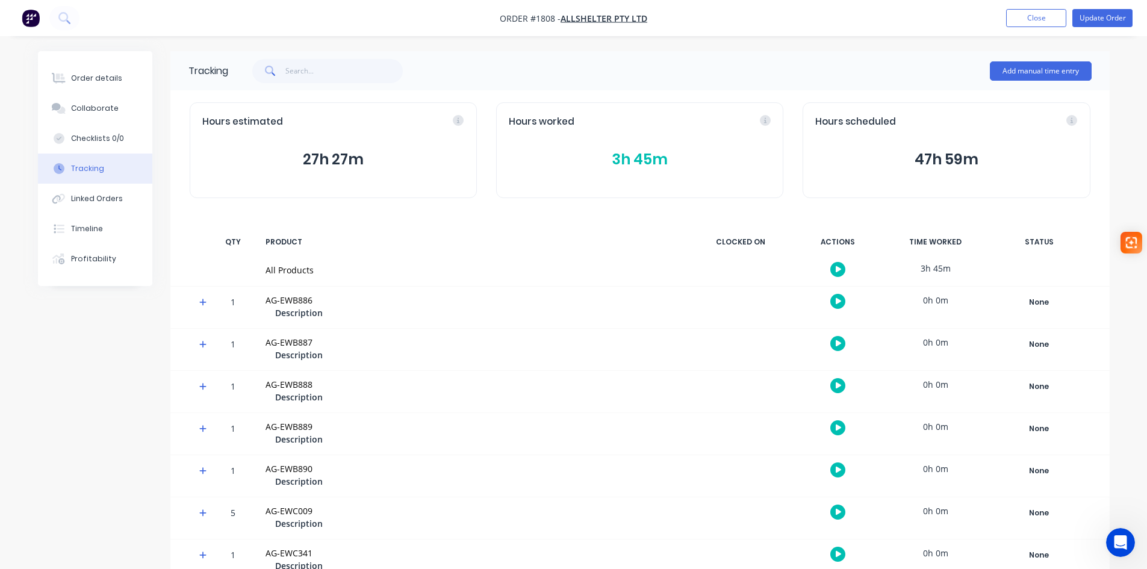
click at [938, 158] on button "47h 59m" at bounding box center [946, 159] width 262 height 23
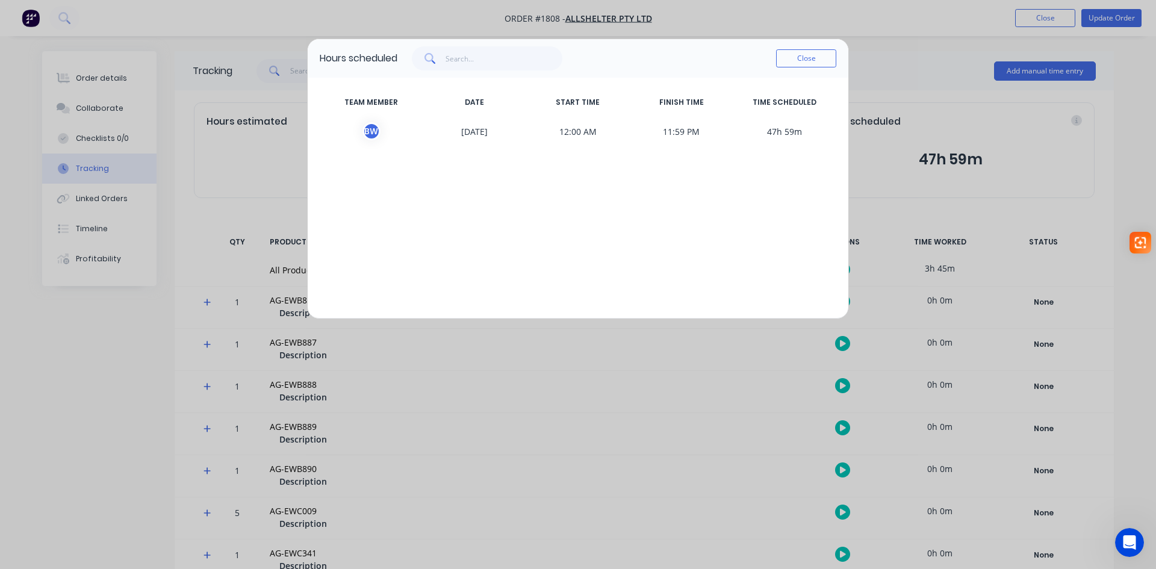
drag, startPoint x: 939, startPoint y: 155, endPoint x: 990, endPoint y: 135, distance: 54.3
click at [991, 134] on div "Hours scheduled Close TEAM MEMBER DATE START TIME FINISH TIME TIME SCHEDULED B …" at bounding box center [578, 284] width 1156 height 569
click at [807, 61] on button "Close" at bounding box center [806, 58] width 60 height 18
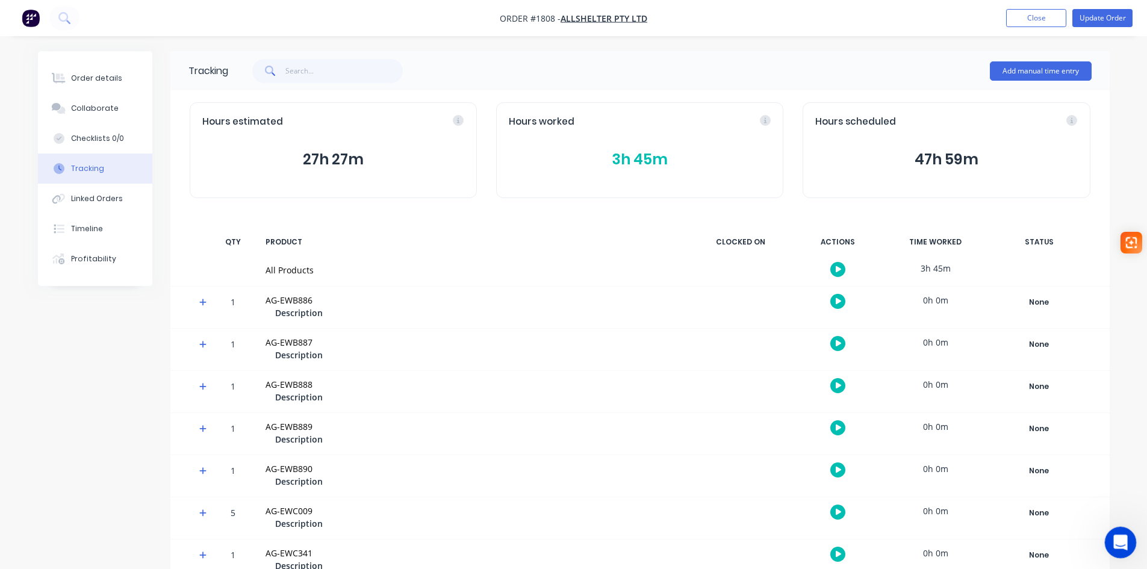
click at [1120, 541] on icon "Open Intercom Messenger" at bounding box center [1119, 541] width 8 height 10
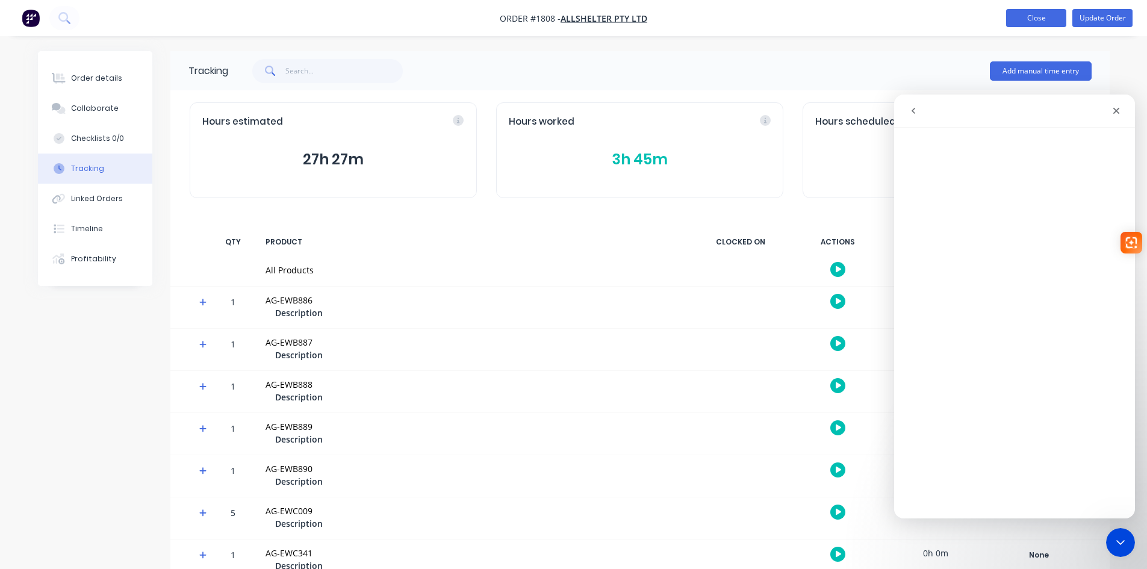
click at [1045, 17] on button "Close" at bounding box center [1036, 18] width 60 height 18
